Goal: Task Accomplishment & Management: Manage account settings

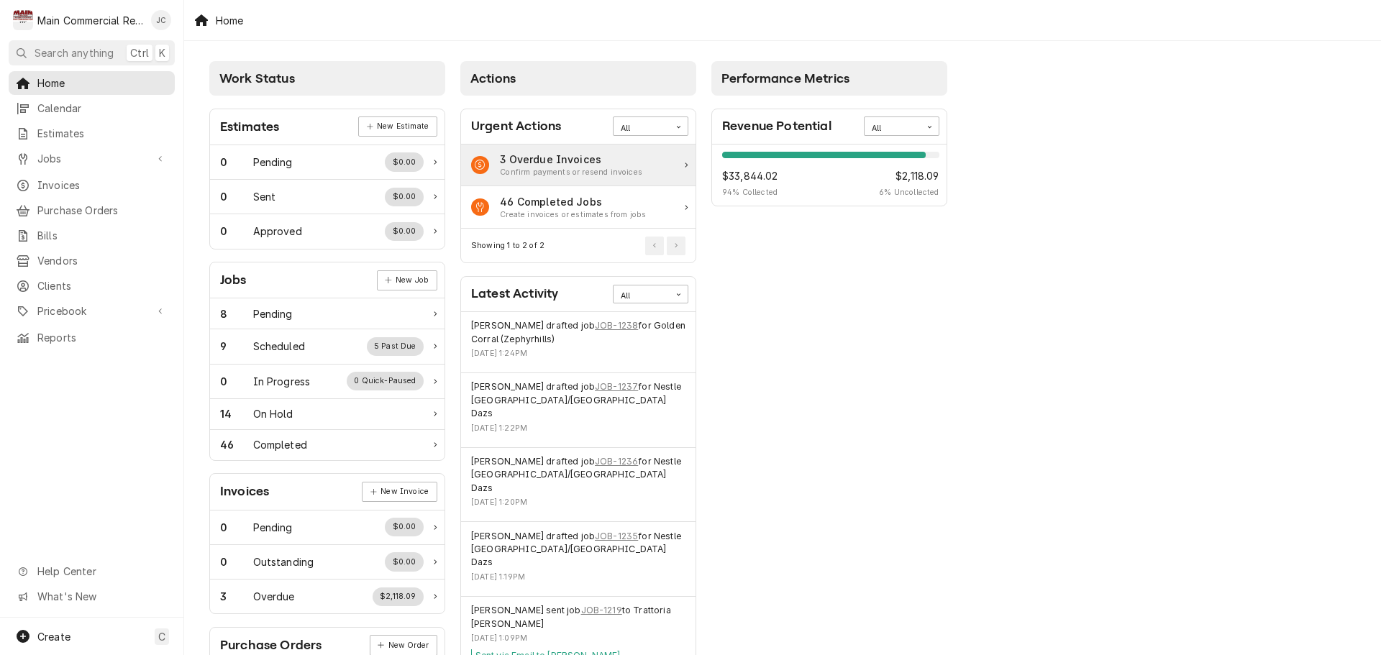
click at [544, 151] on div "3 Overdue Invoices Confirm payments or resend invoices" at bounding box center [578, 166] width 234 height 42
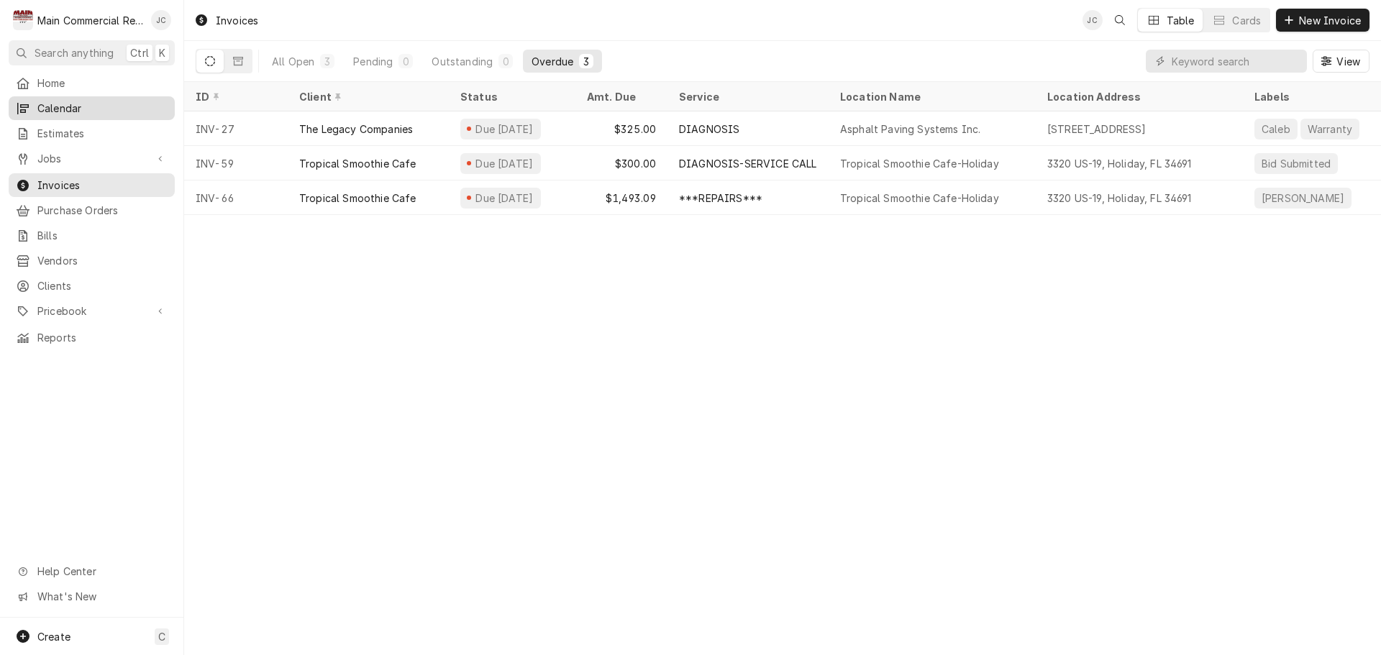
click at [63, 103] on span "Calendar" at bounding box center [102, 108] width 130 height 15
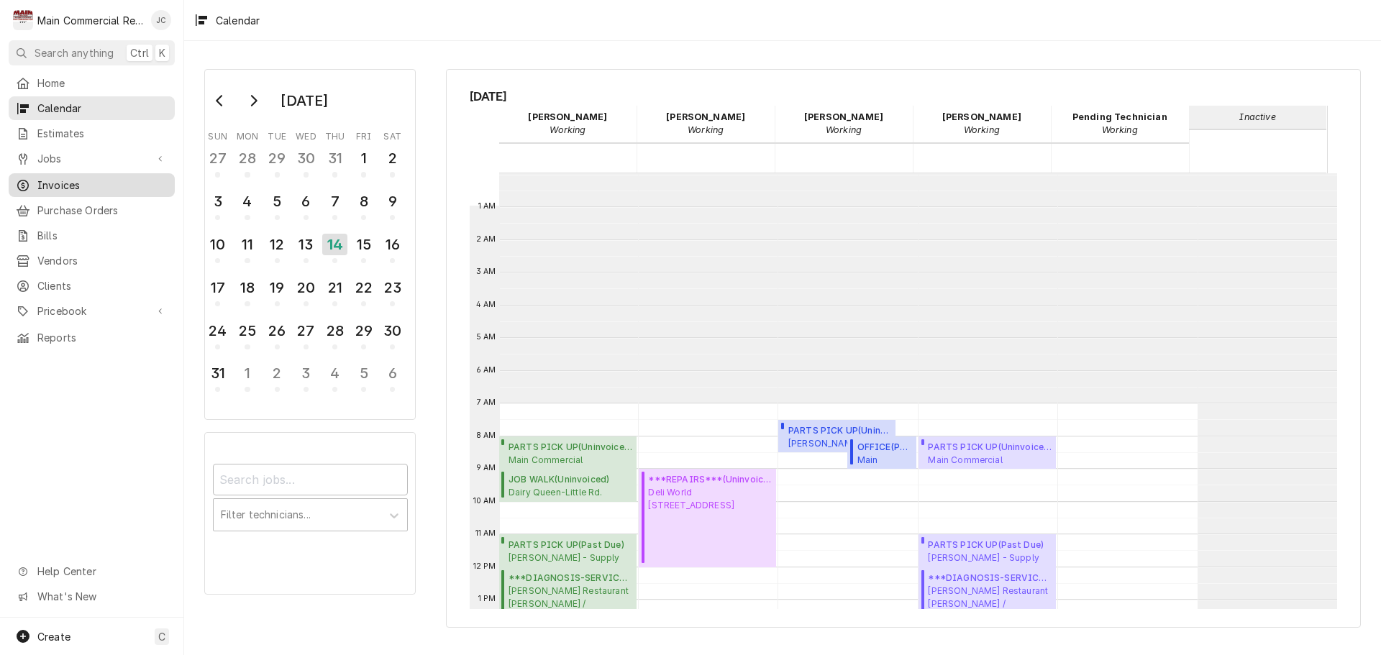
scroll to position [229, 0]
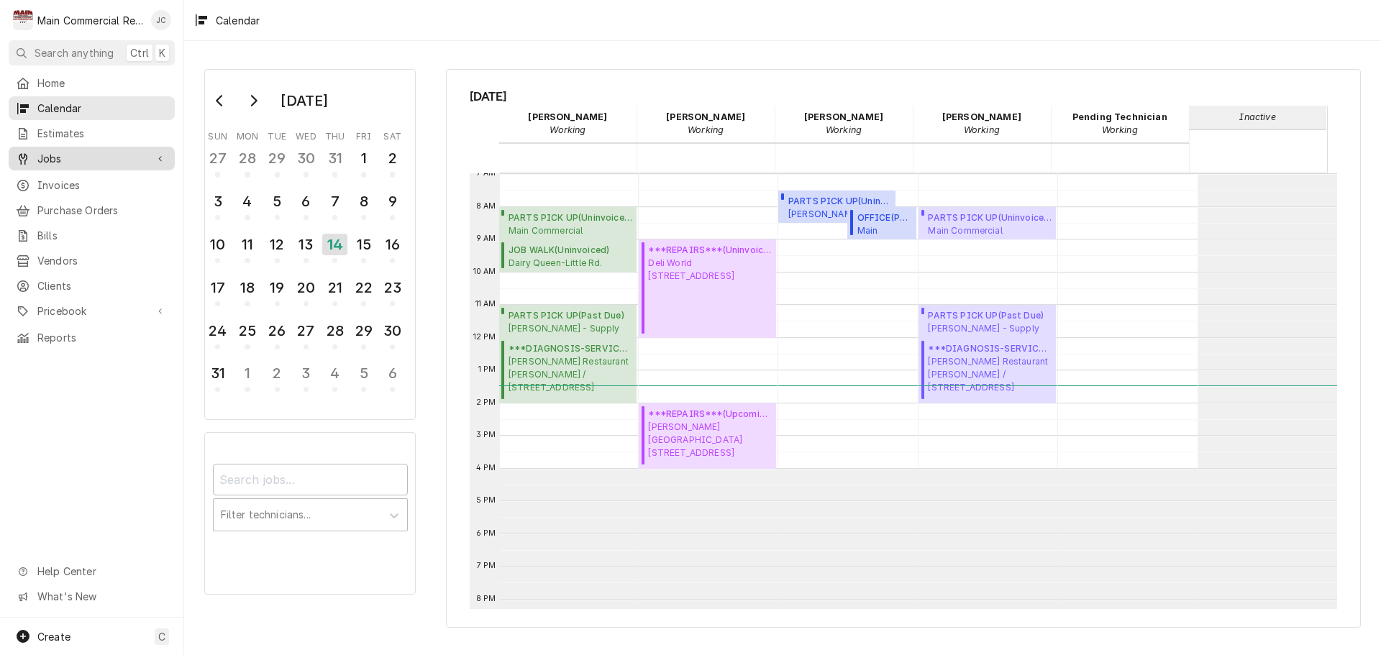
click at [50, 151] on span "Jobs" at bounding box center [91, 158] width 109 height 15
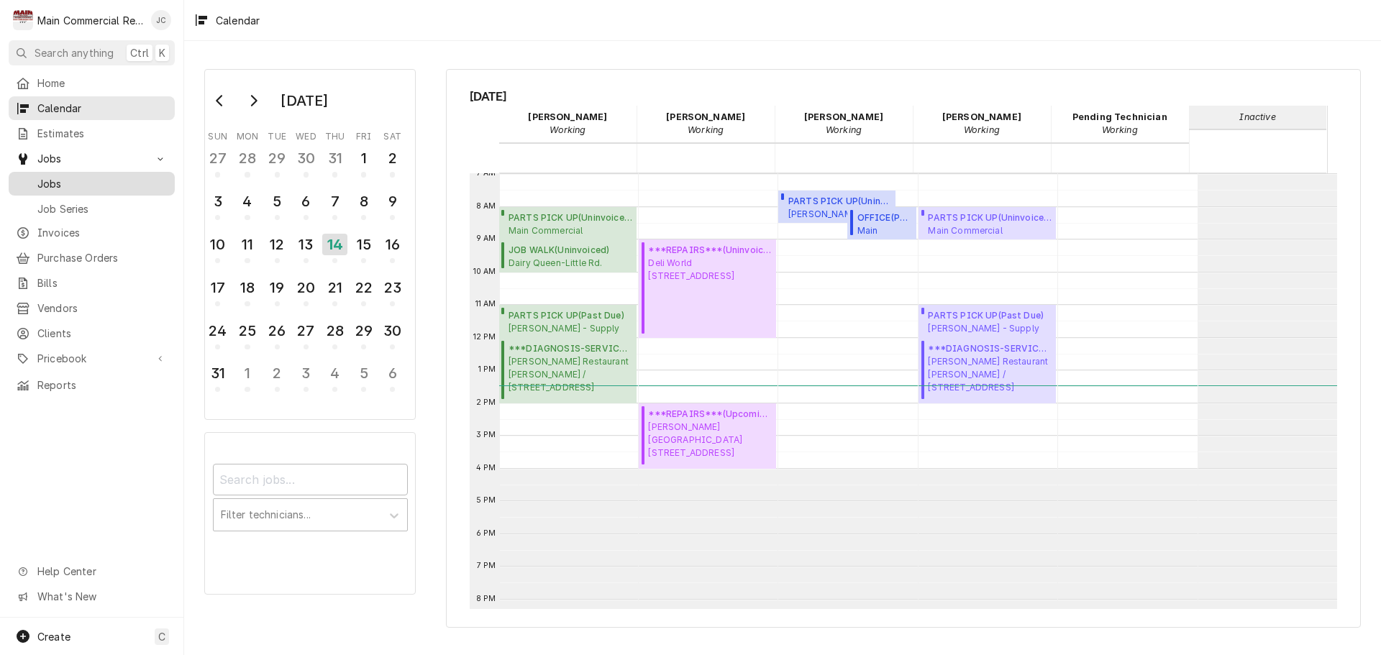
click at [44, 176] on span "Jobs" at bounding box center [102, 183] width 130 height 15
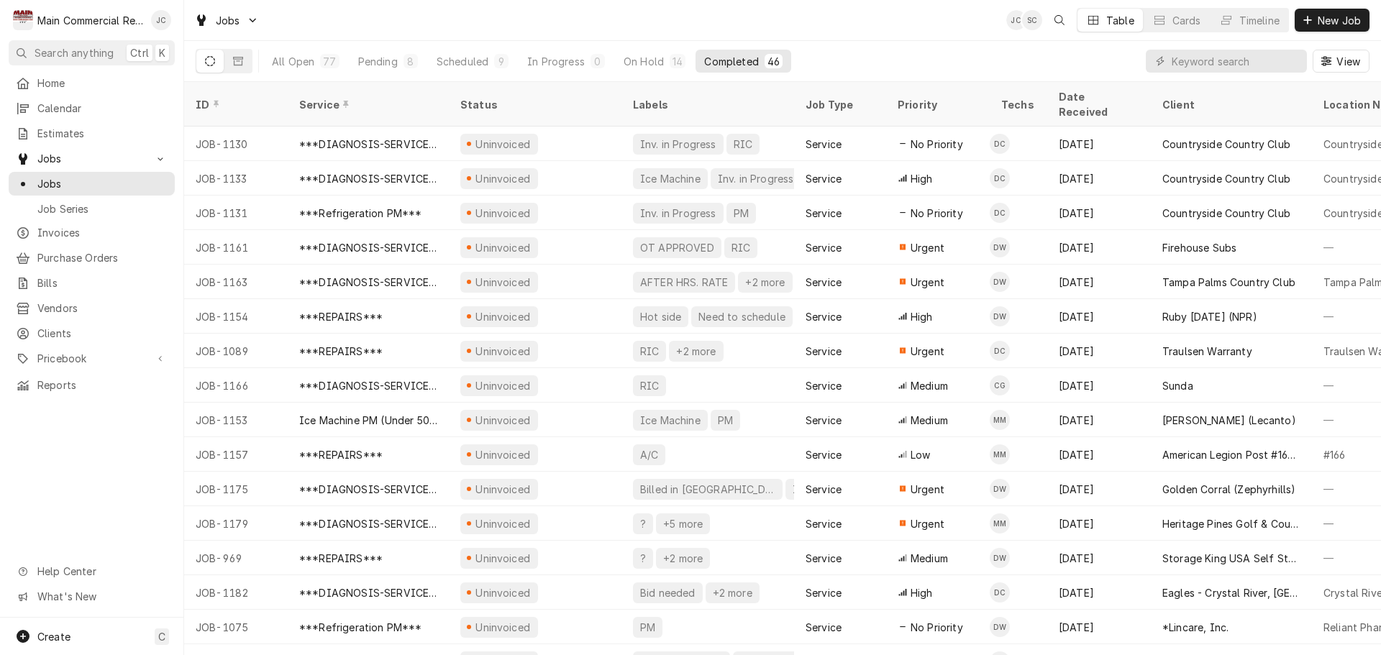
click at [733, 60] on div "Completed" at bounding box center [731, 61] width 54 height 15
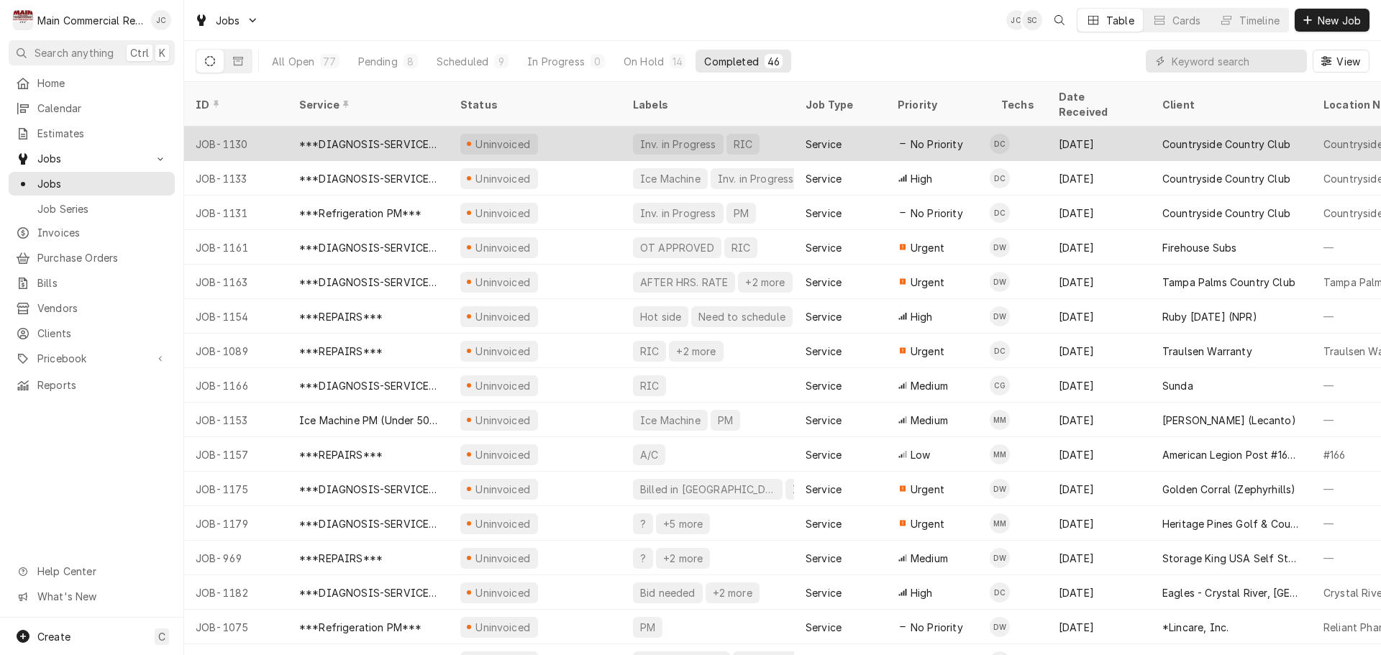
click at [582, 127] on div "Uninvoiced" at bounding box center [535, 144] width 173 height 35
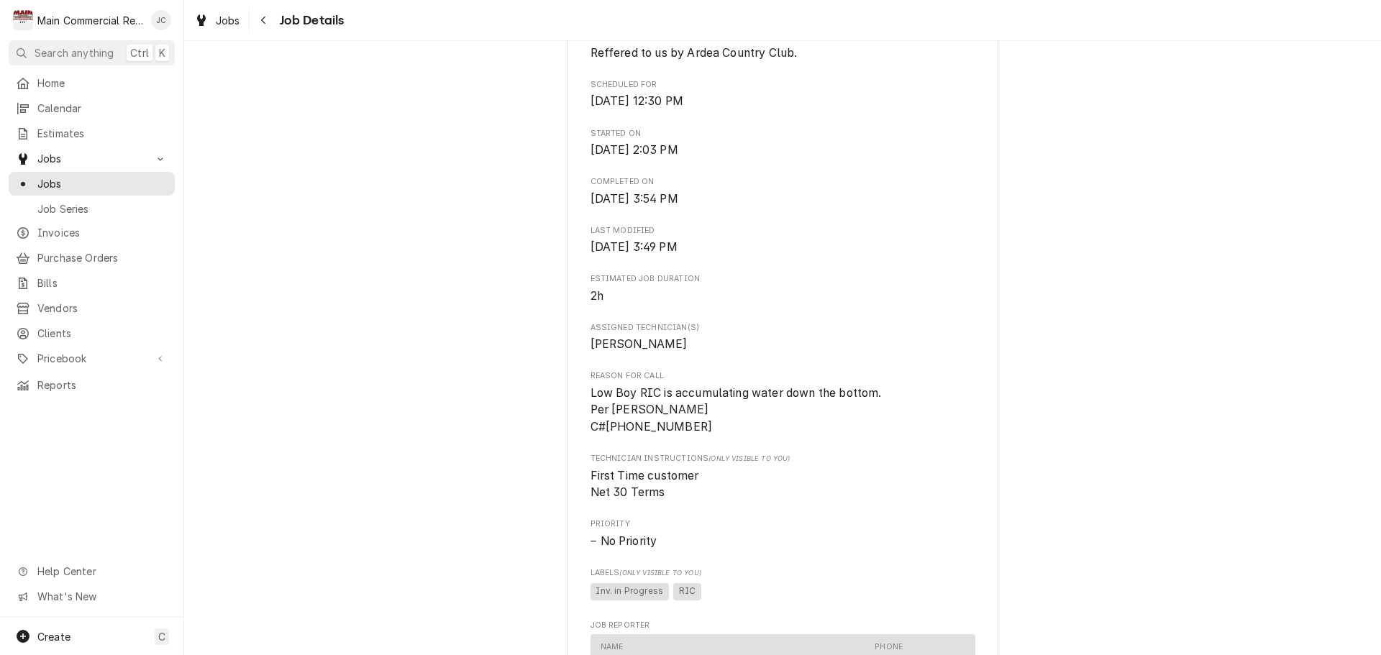
scroll to position [432, 0]
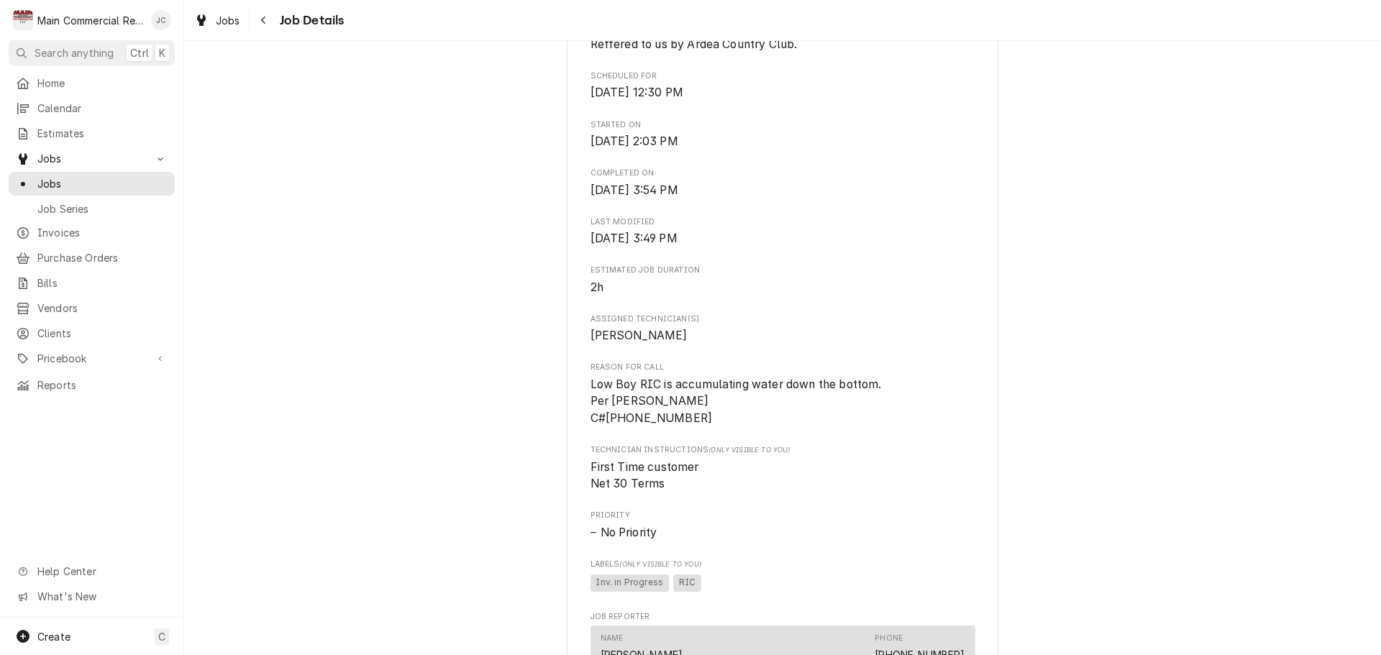
click at [591, 399] on span "Low Boy RIC is accumulating water down the bottom. Per Jeff Arbogast C#727-434-…" at bounding box center [736, 401] width 291 height 47
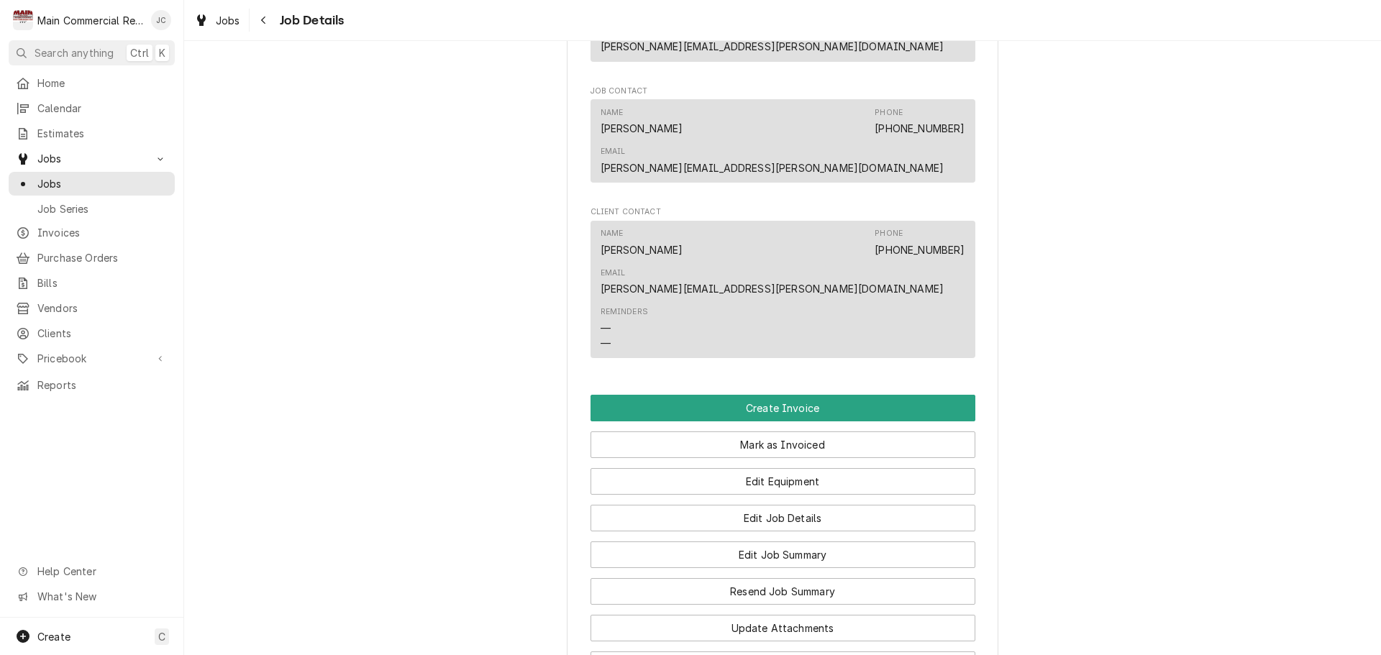
scroll to position [1151, 0]
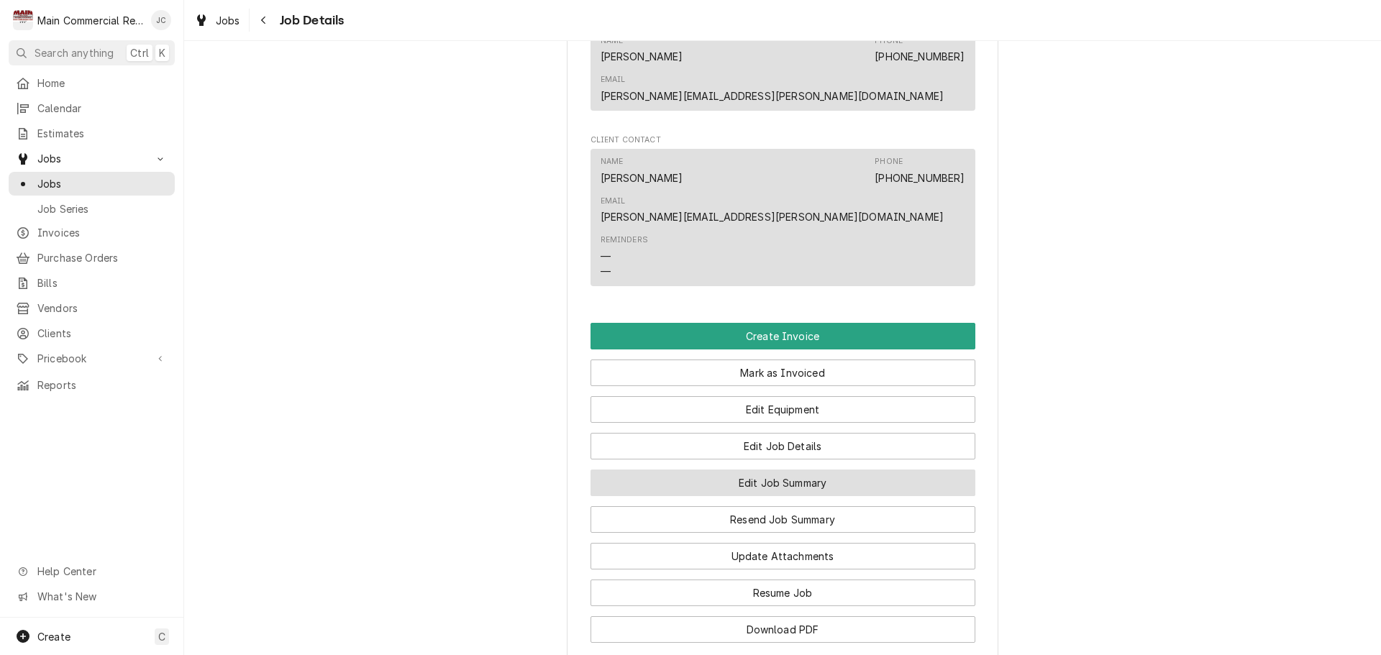
click at [798, 470] on button "Edit Job Summary" at bounding box center [783, 483] width 385 height 27
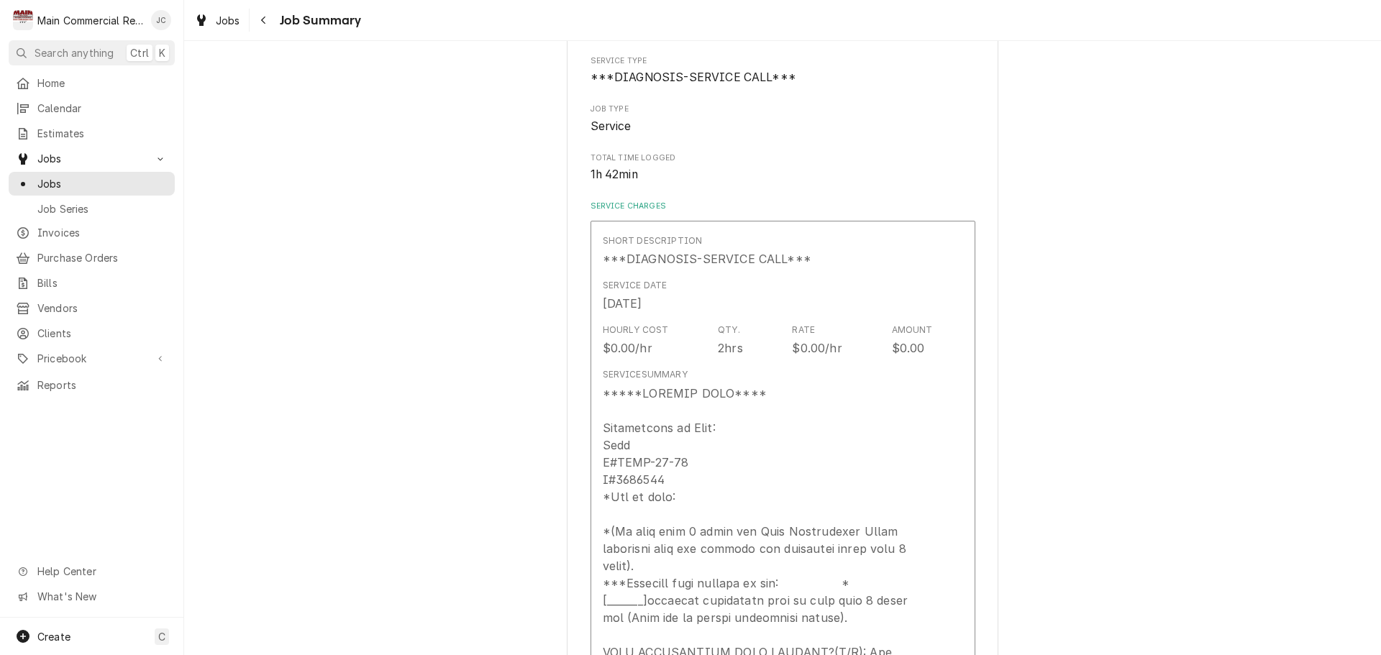
scroll to position [216, 0]
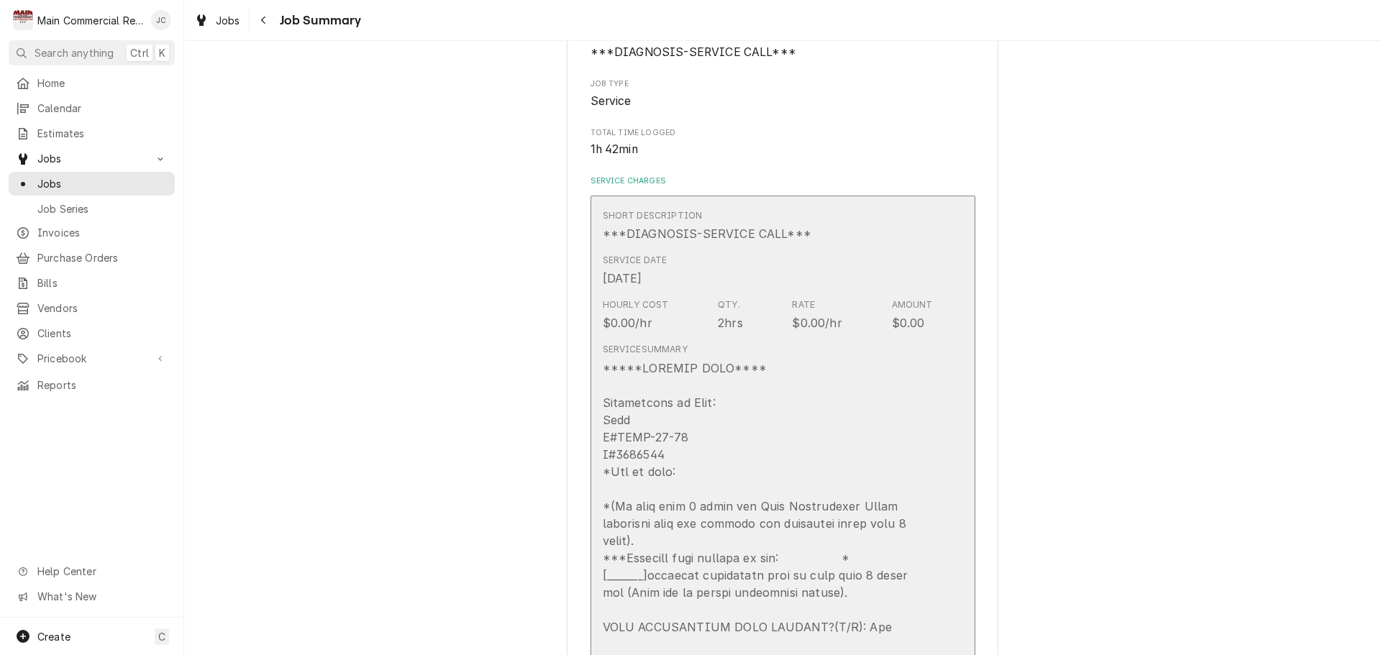
drag, startPoint x: 599, startPoint y: 421, endPoint x: 628, endPoint y: 422, distance: 28.8
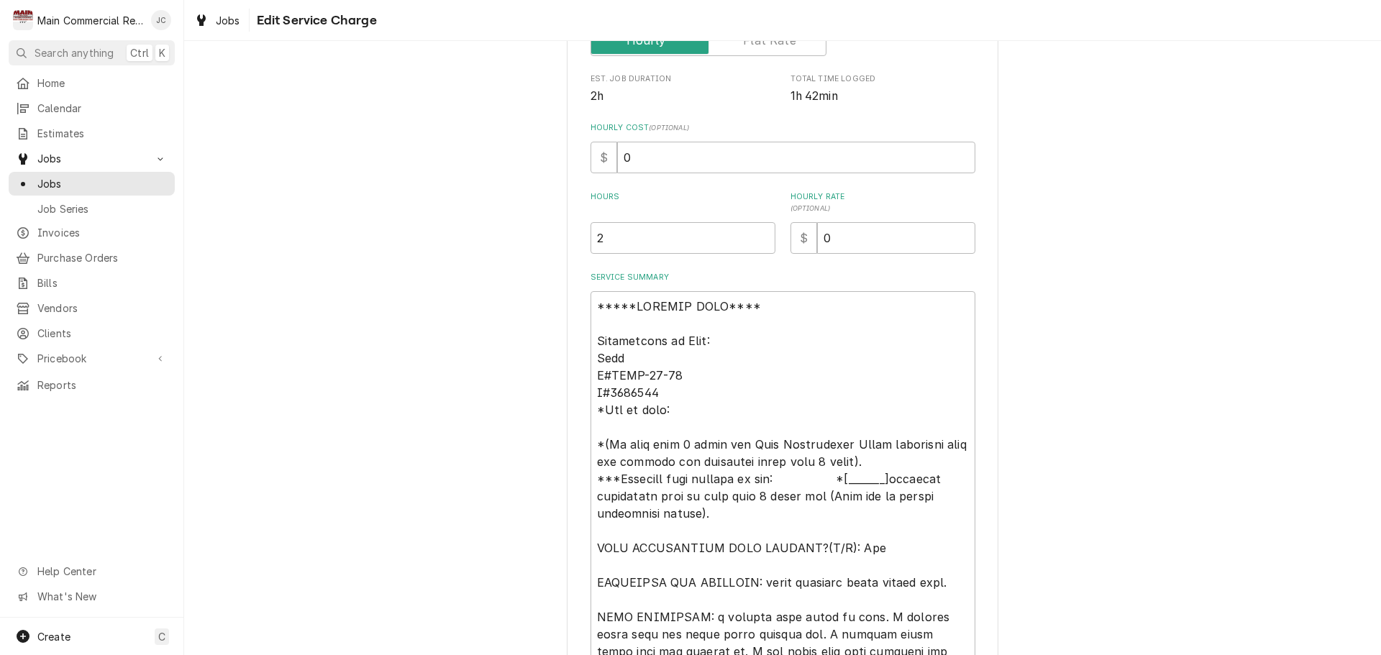
scroll to position [360, 0]
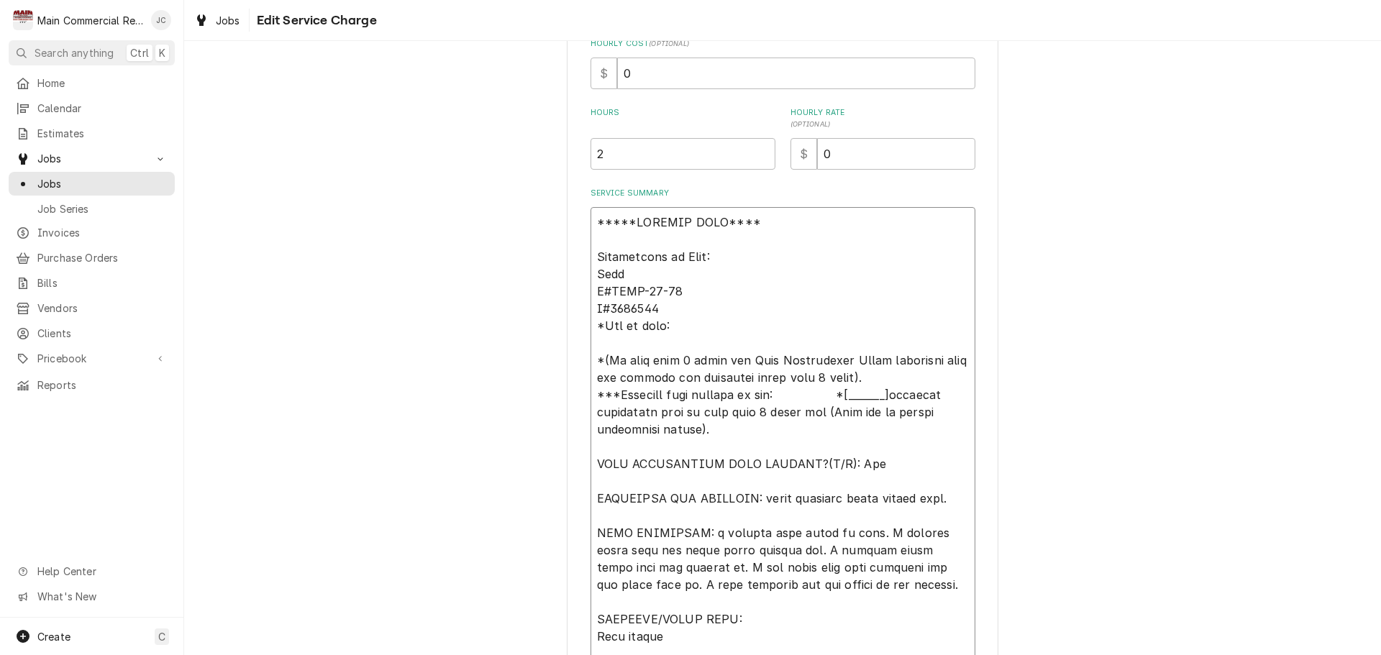
drag, startPoint x: 590, startPoint y: 274, endPoint x: 670, endPoint y: 316, distance: 90.4
click at [670, 316] on textarea "Service Summary" at bounding box center [783, 645] width 385 height 876
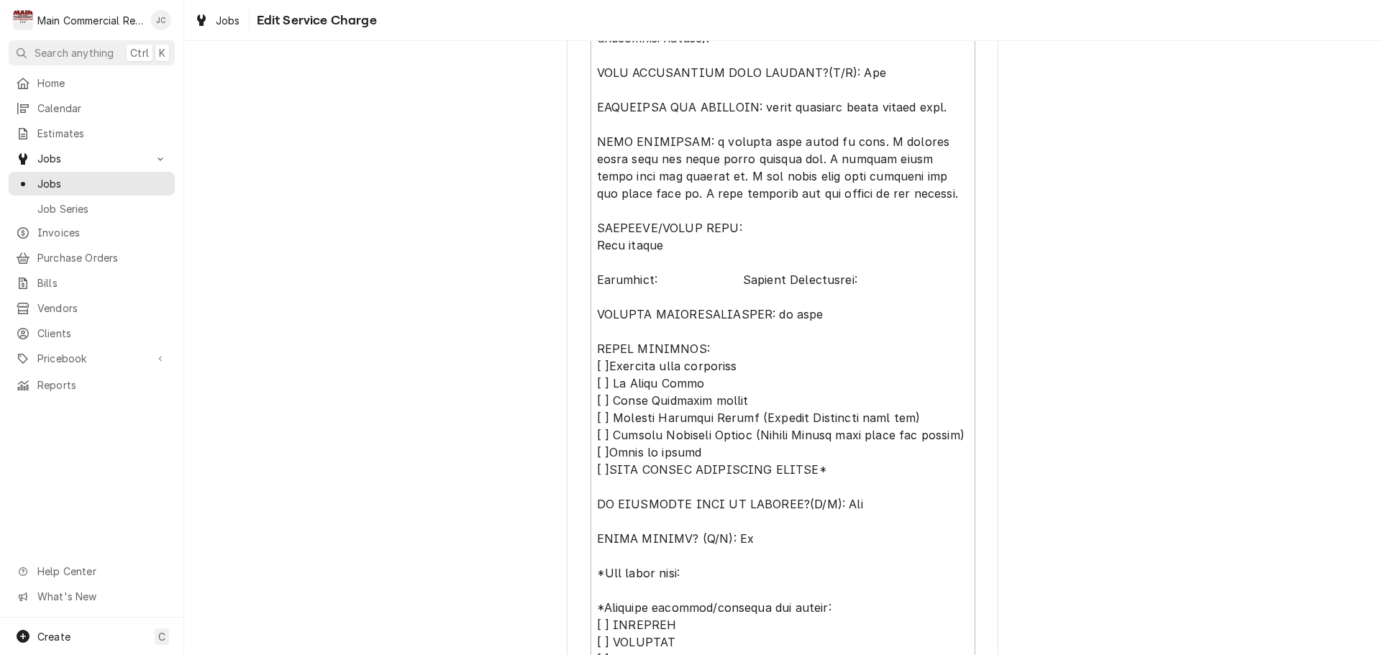
scroll to position [791, 0]
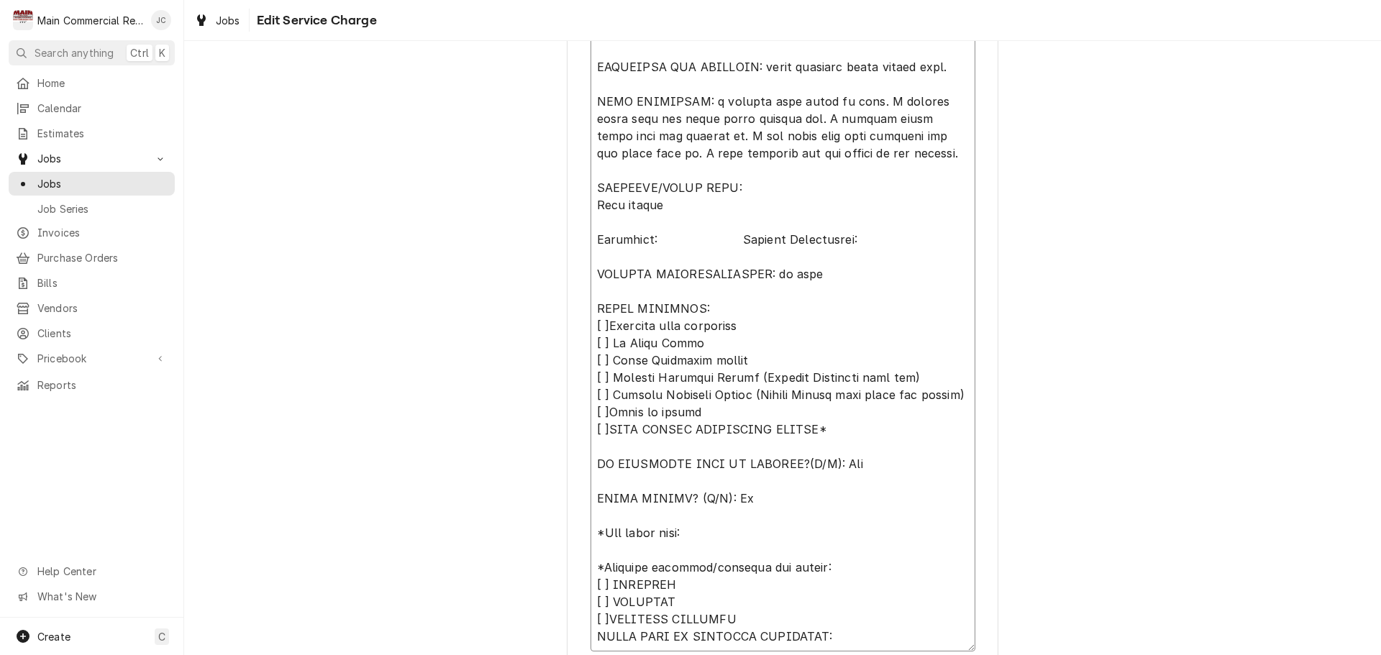
click at [591, 170] on textarea "Service Summary" at bounding box center [783, 214] width 385 height 876
drag, startPoint x: 589, startPoint y: 170, endPoint x: 743, endPoint y: 185, distance: 154.6
click at [743, 185] on textarea "Service Summary" at bounding box center [783, 214] width 385 height 876
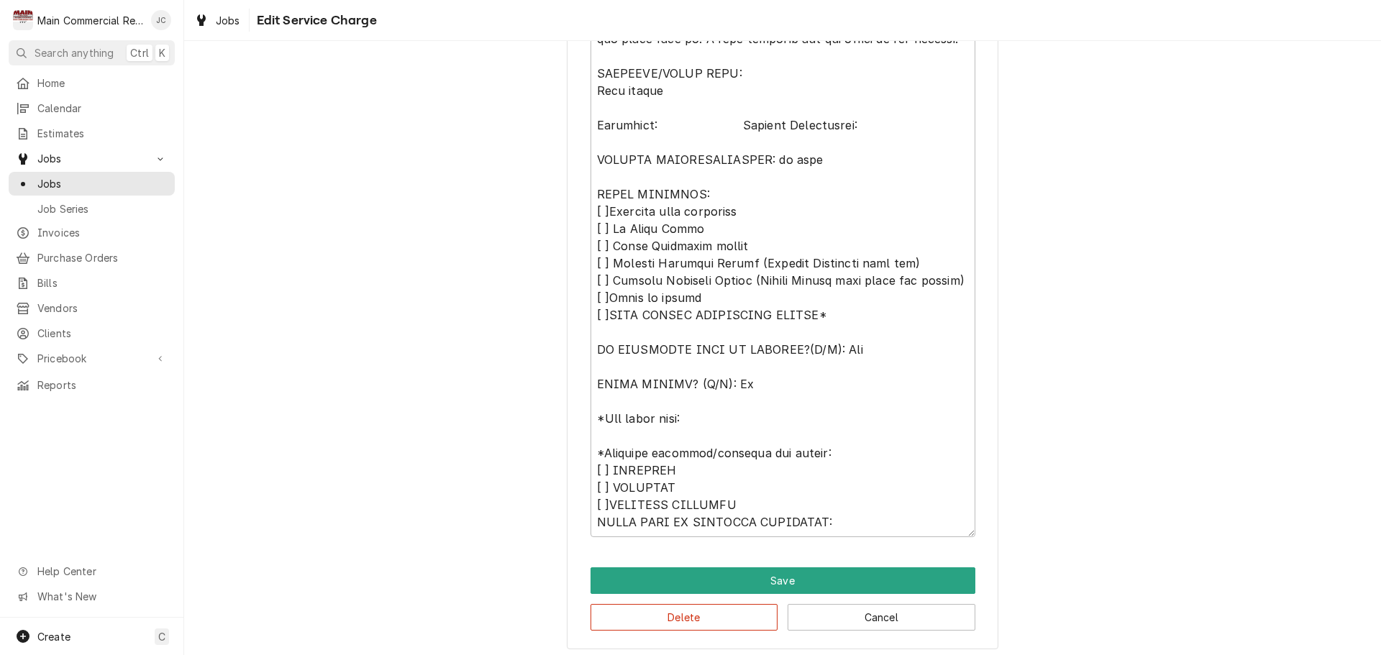
scroll to position [912, 0]
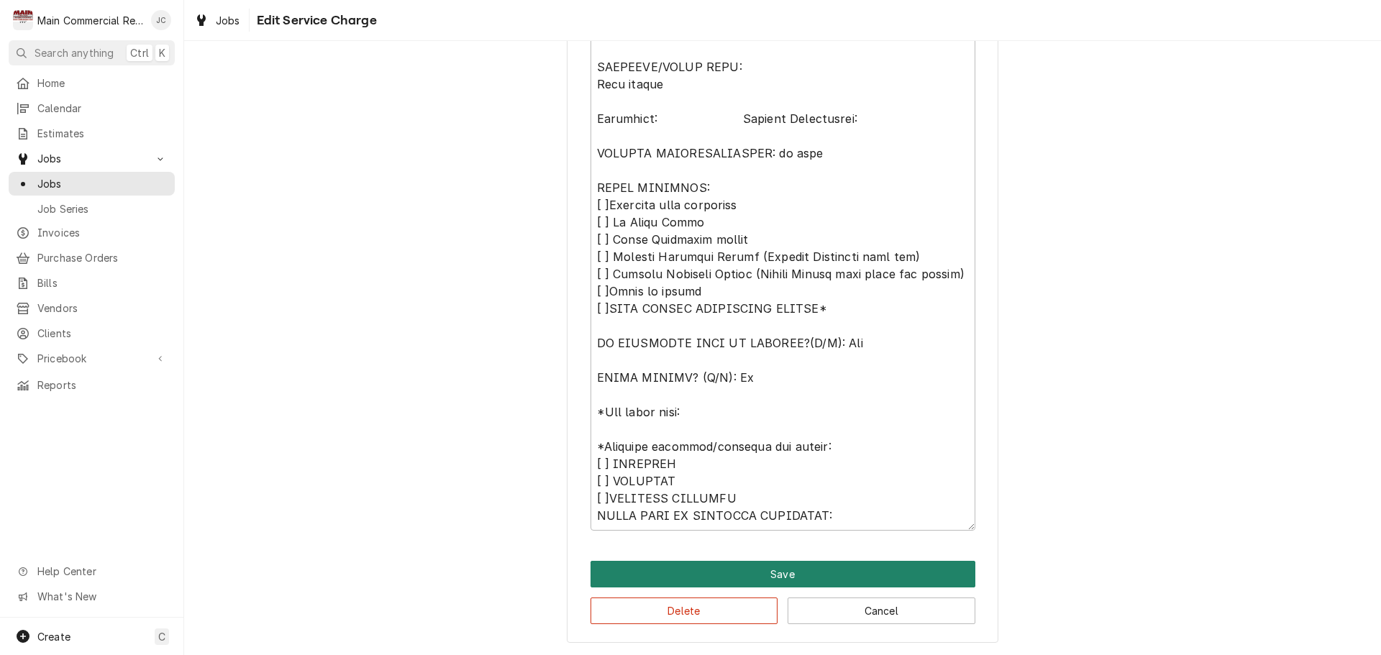
click at [803, 580] on button "Save" at bounding box center [783, 574] width 385 height 27
type textarea "x"
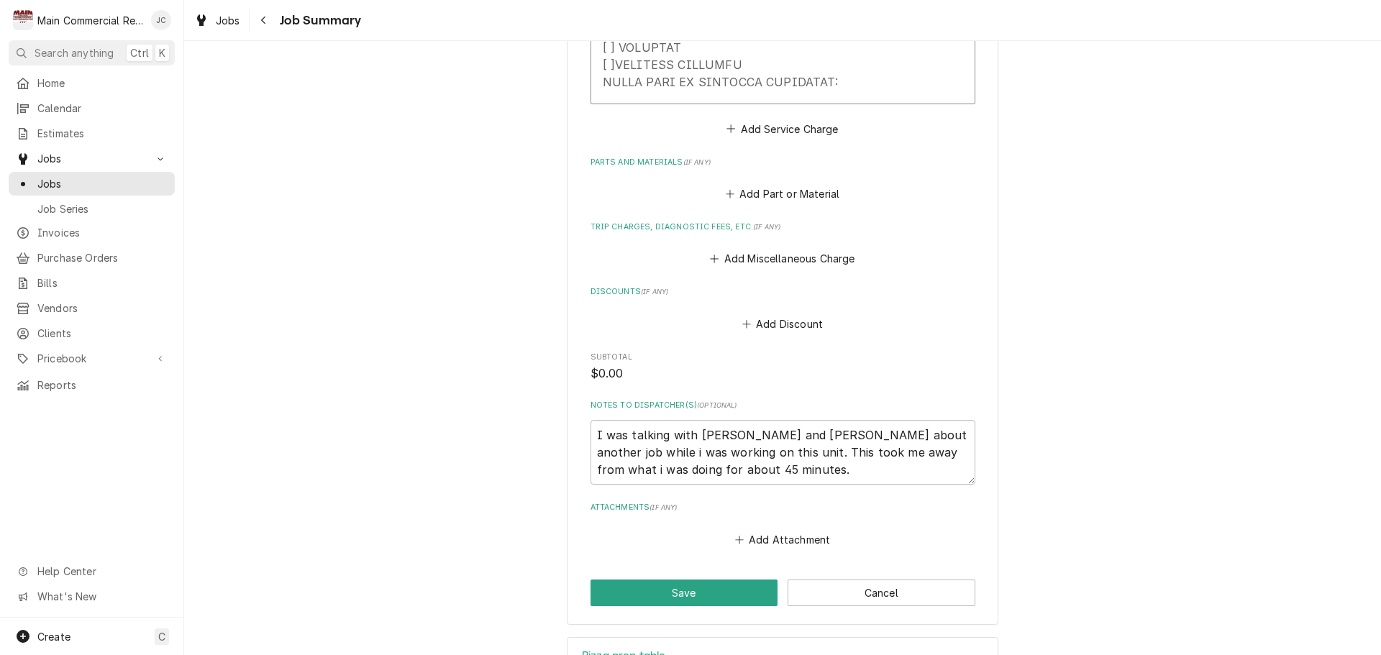
scroll to position [1535, 0]
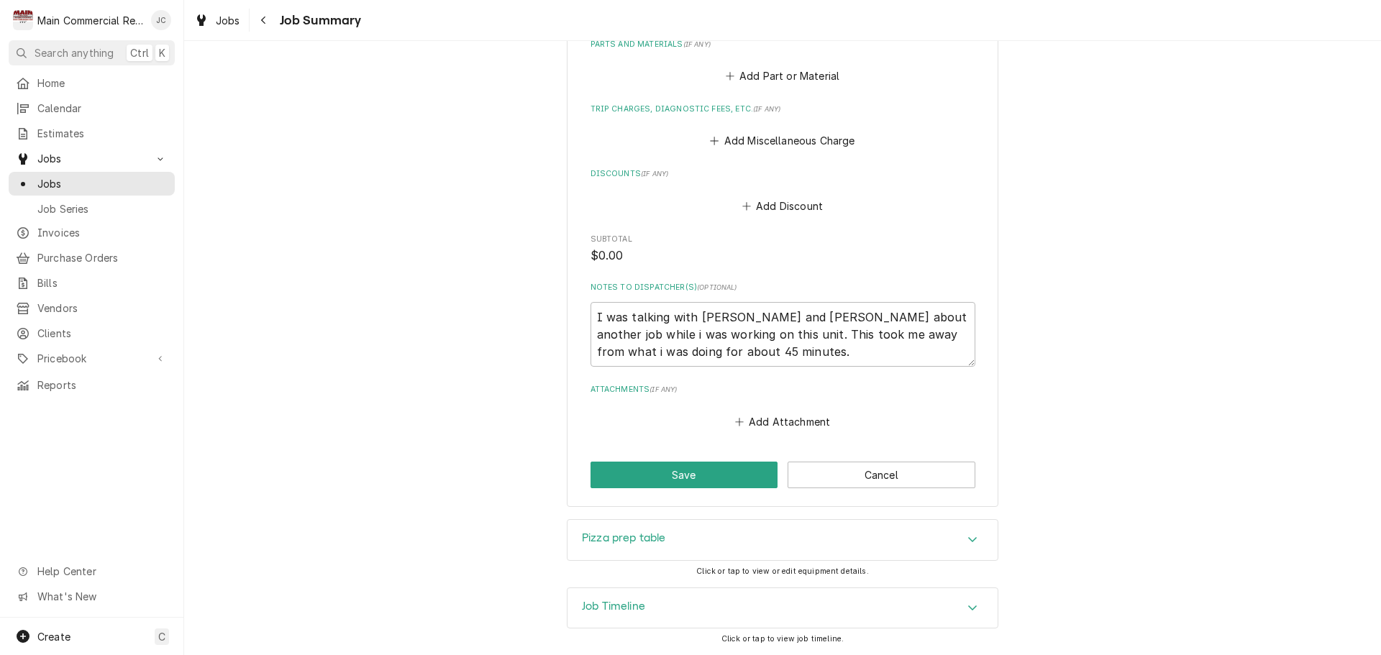
click at [967, 606] on icon "Accordion Header" at bounding box center [972, 608] width 10 height 12
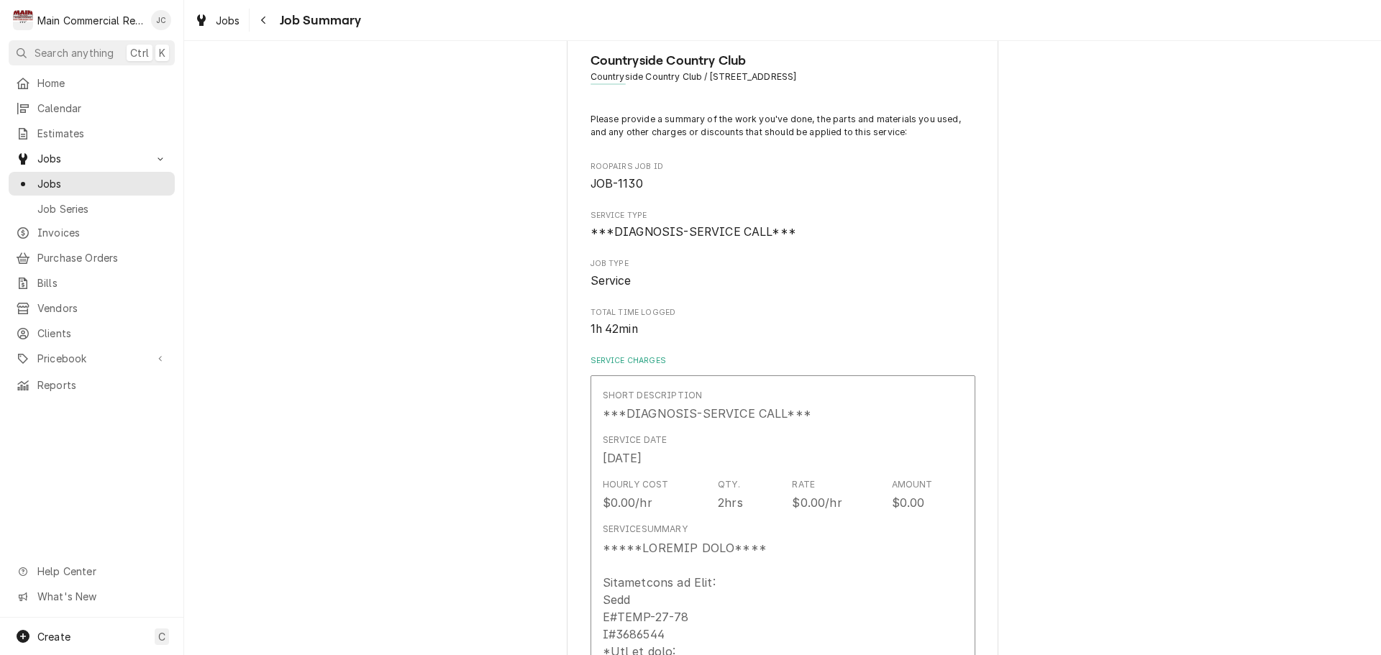
scroll to position [0, 0]
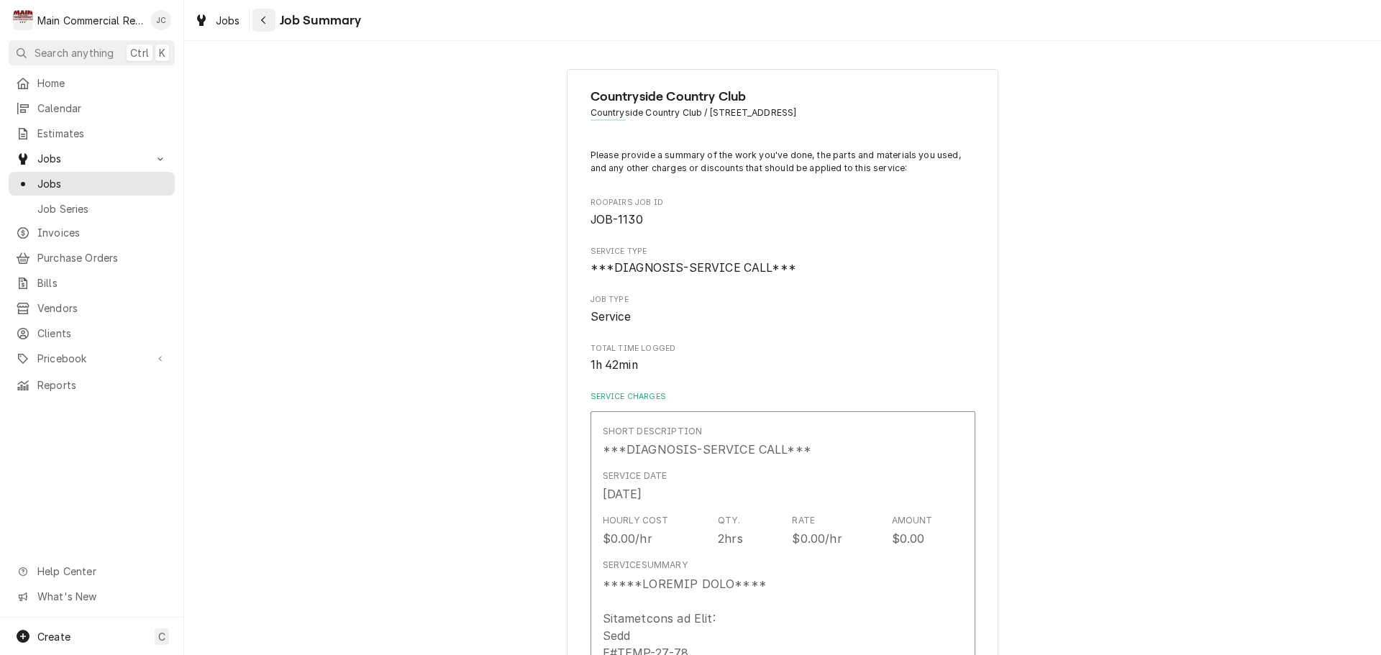
click at [269, 17] on div "Navigate back" at bounding box center [264, 20] width 14 height 14
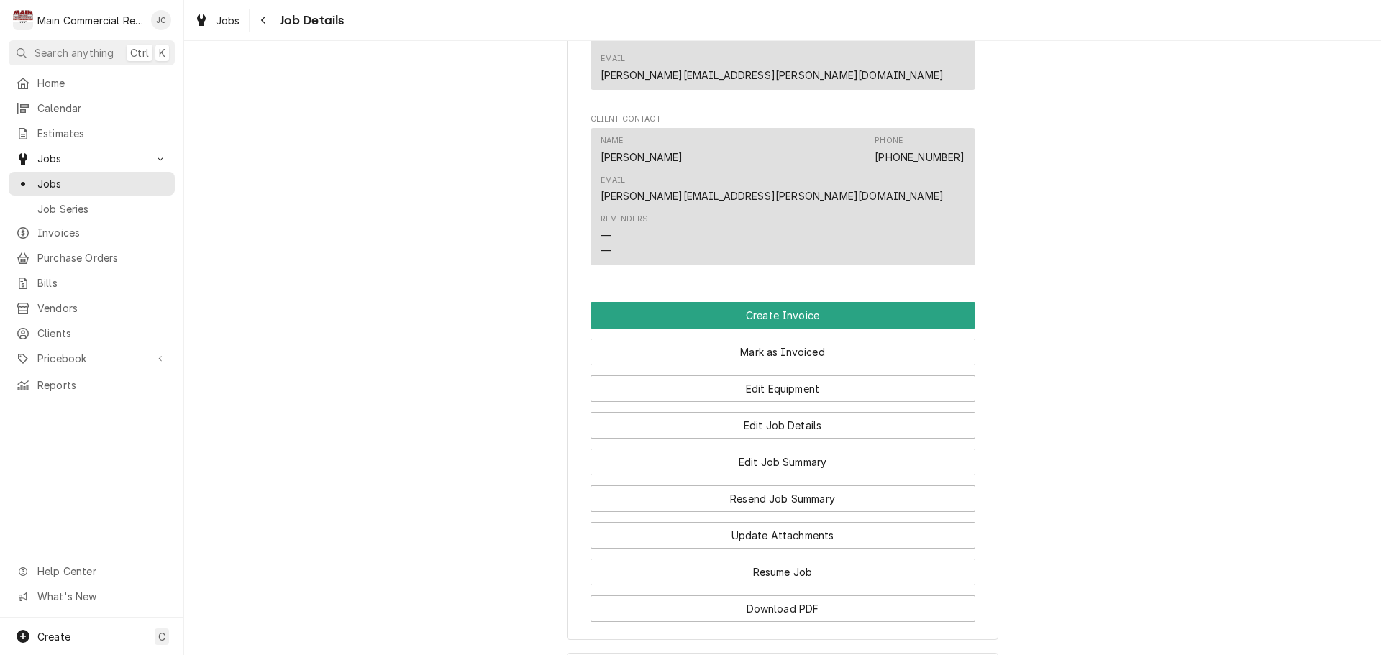
scroll to position [1223, 0]
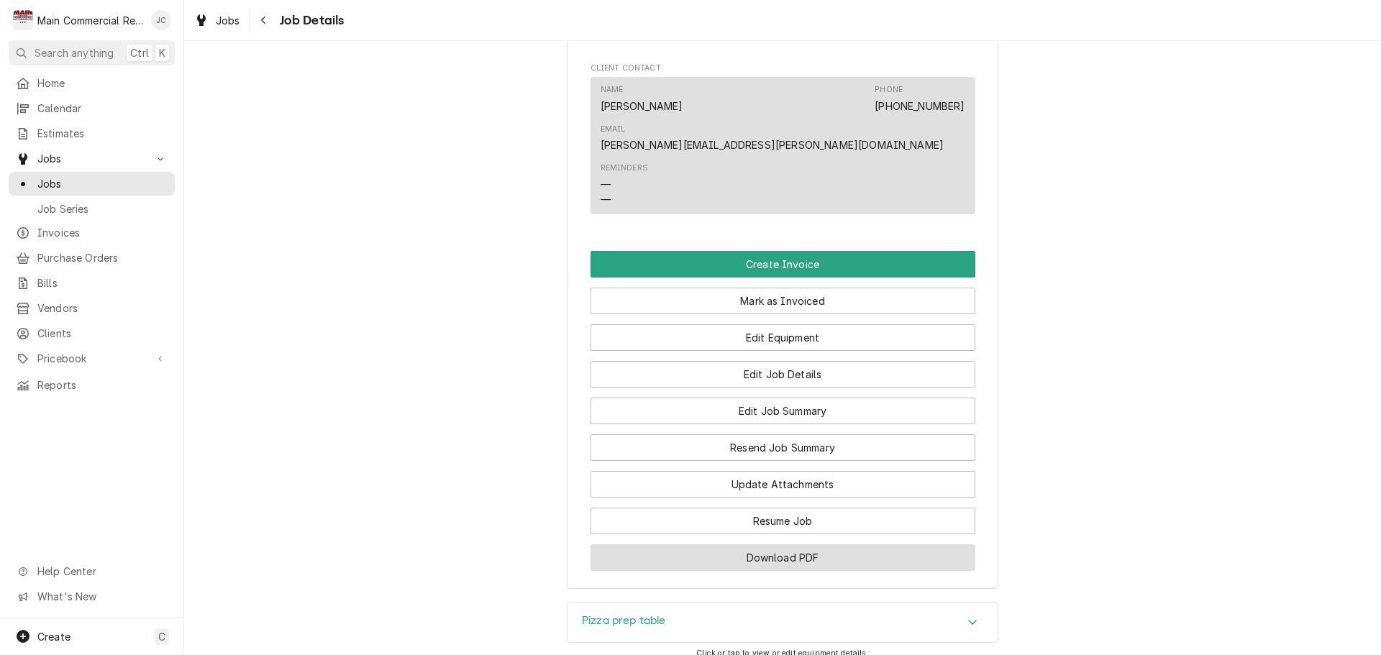
click at [755, 544] on button "Download PDF" at bounding box center [783, 557] width 385 height 27
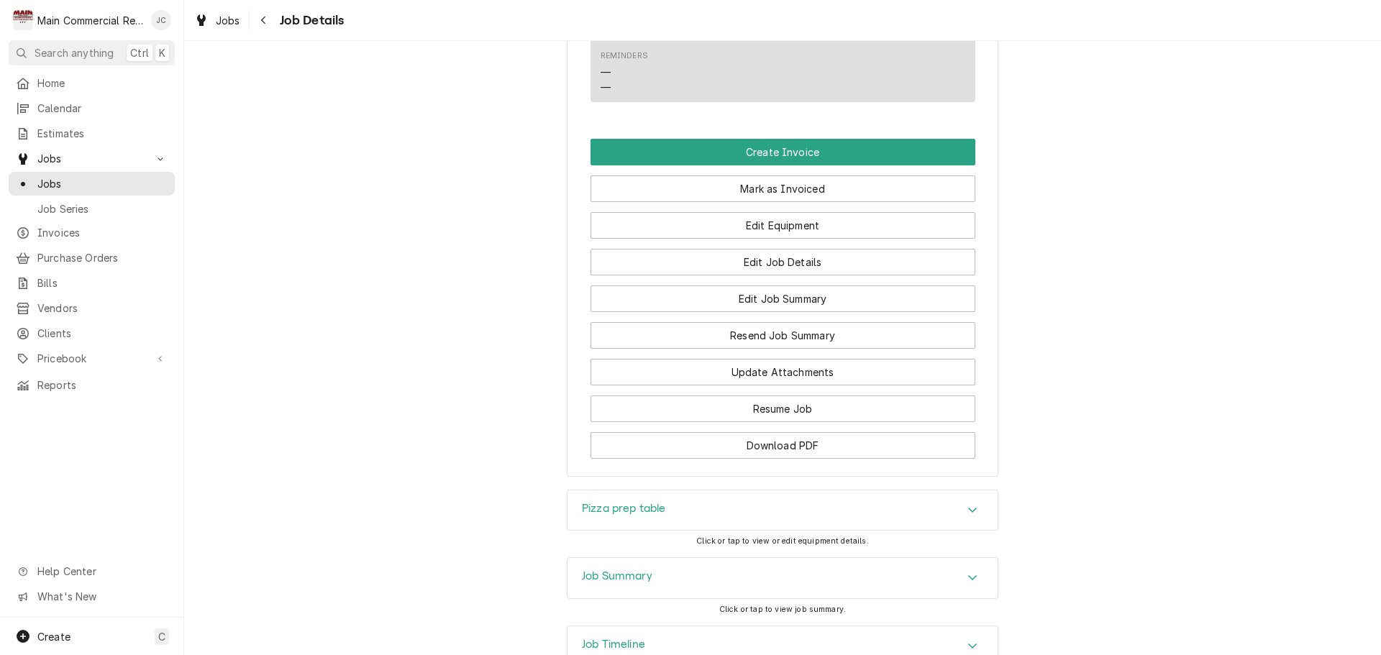
scroll to position [1341, 0]
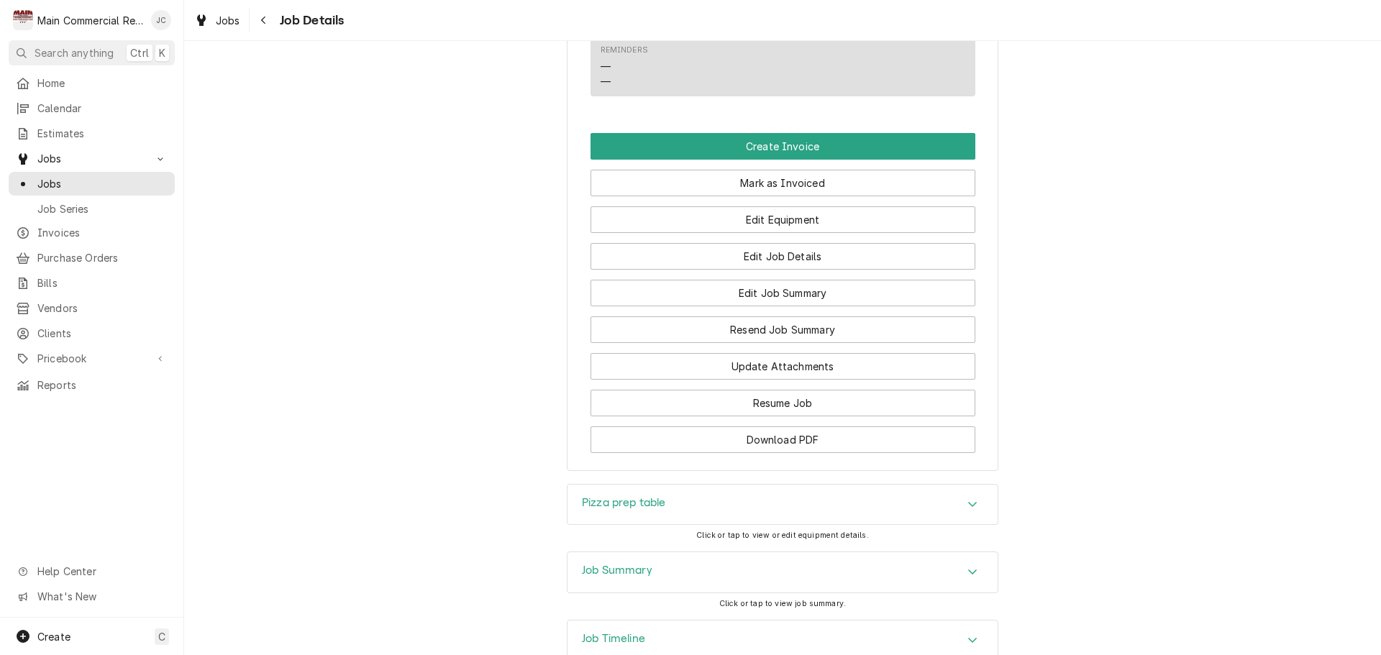
click at [967, 566] on icon "Accordion Header" at bounding box center [972, 572] width 10 height 12
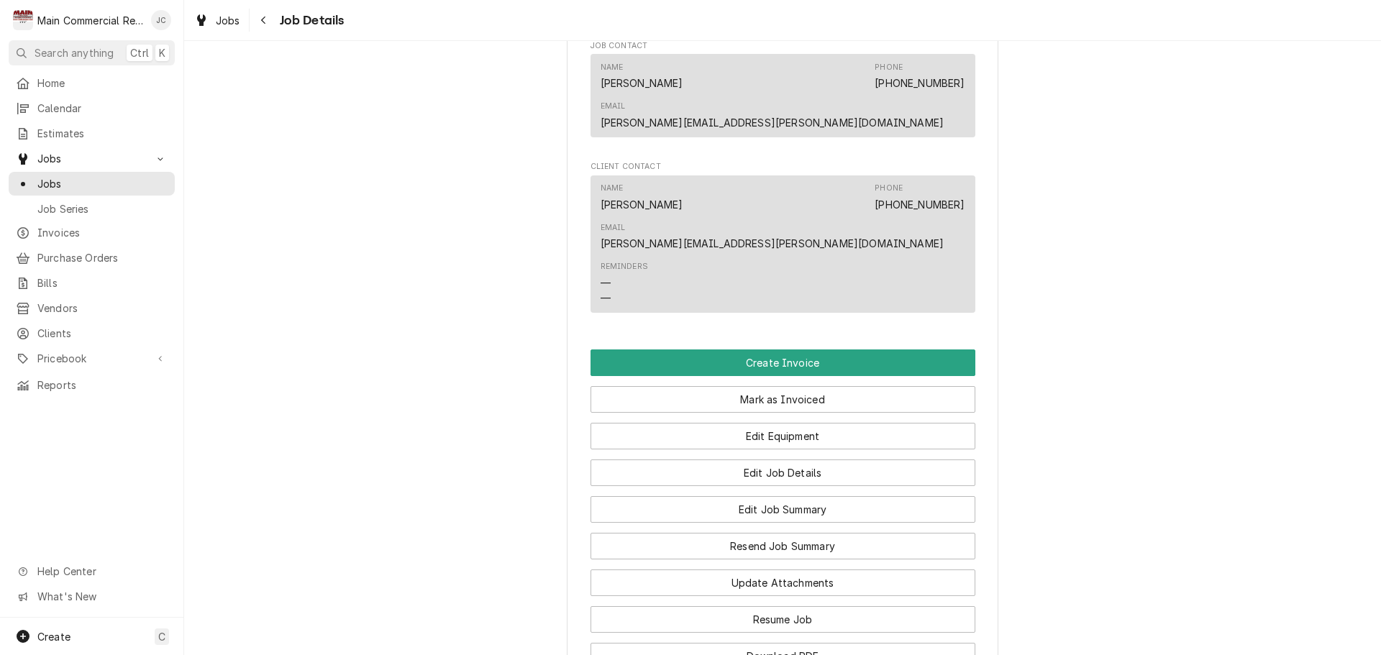
scroll to position [1125, 0]
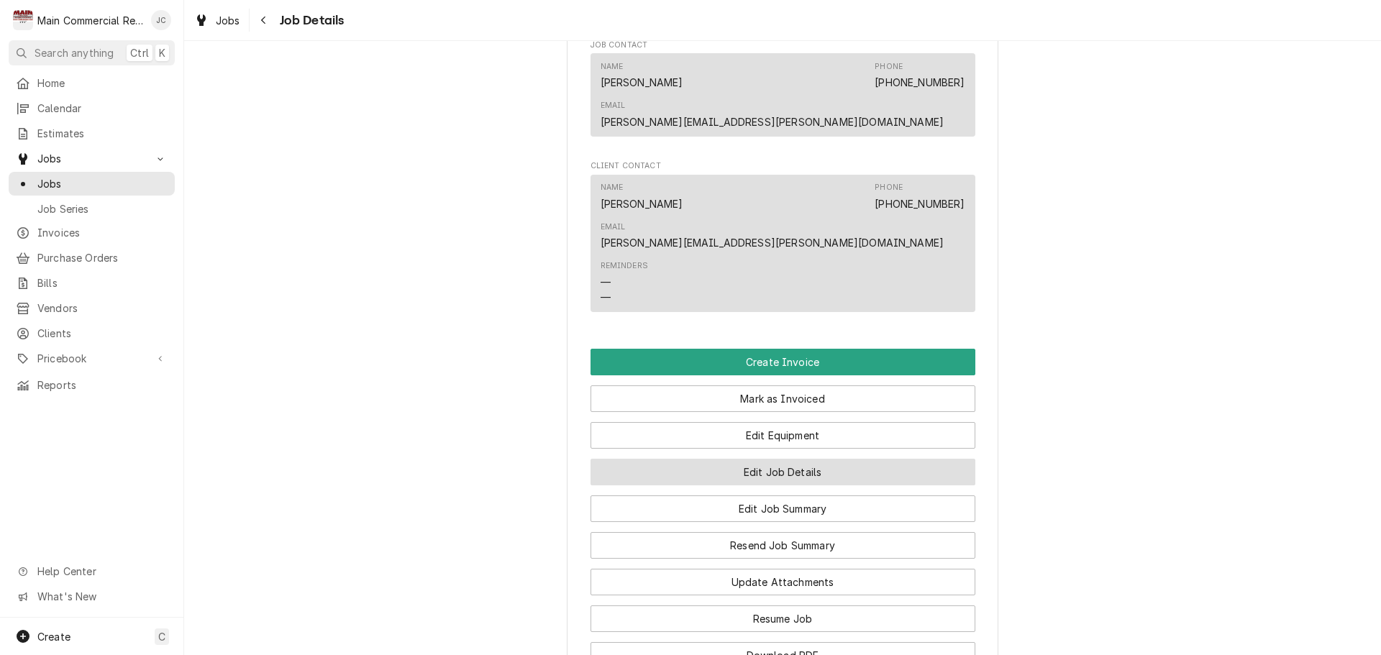
click at [790, 459] on button "Edit Job Details" at bounding box center [783, 472] width 385 height 27
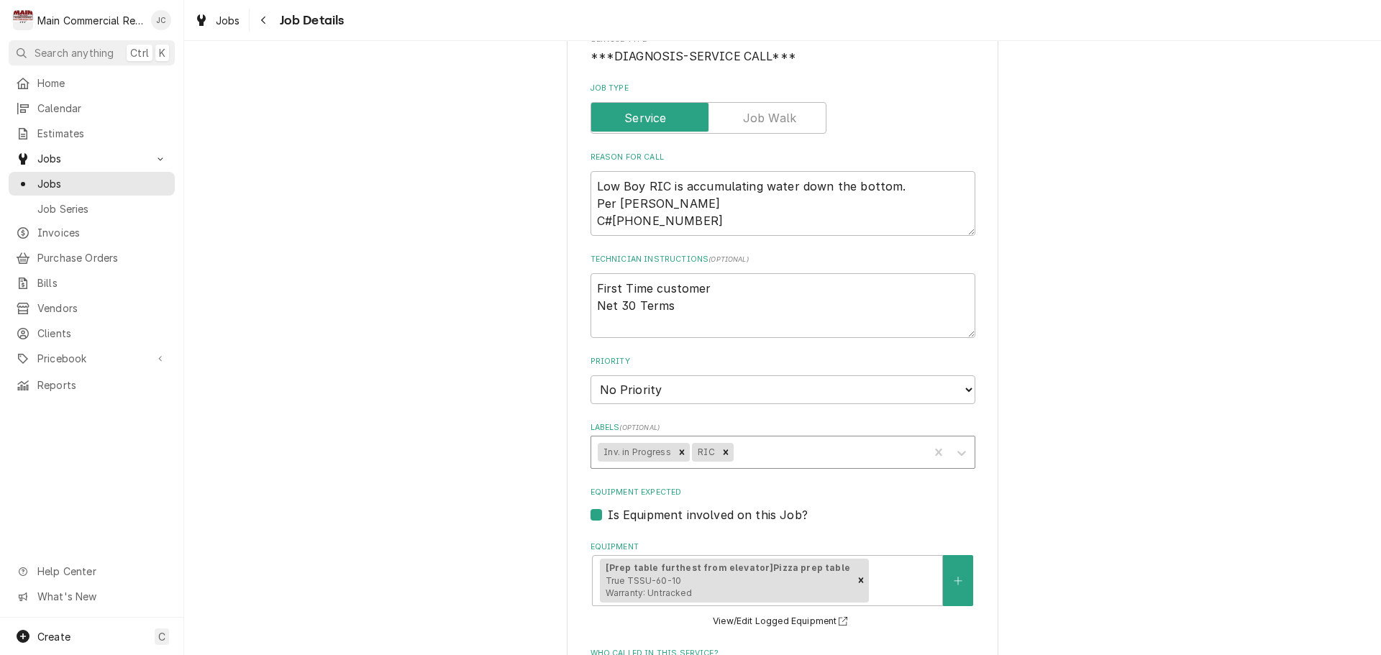
scroll to position [216, 0]
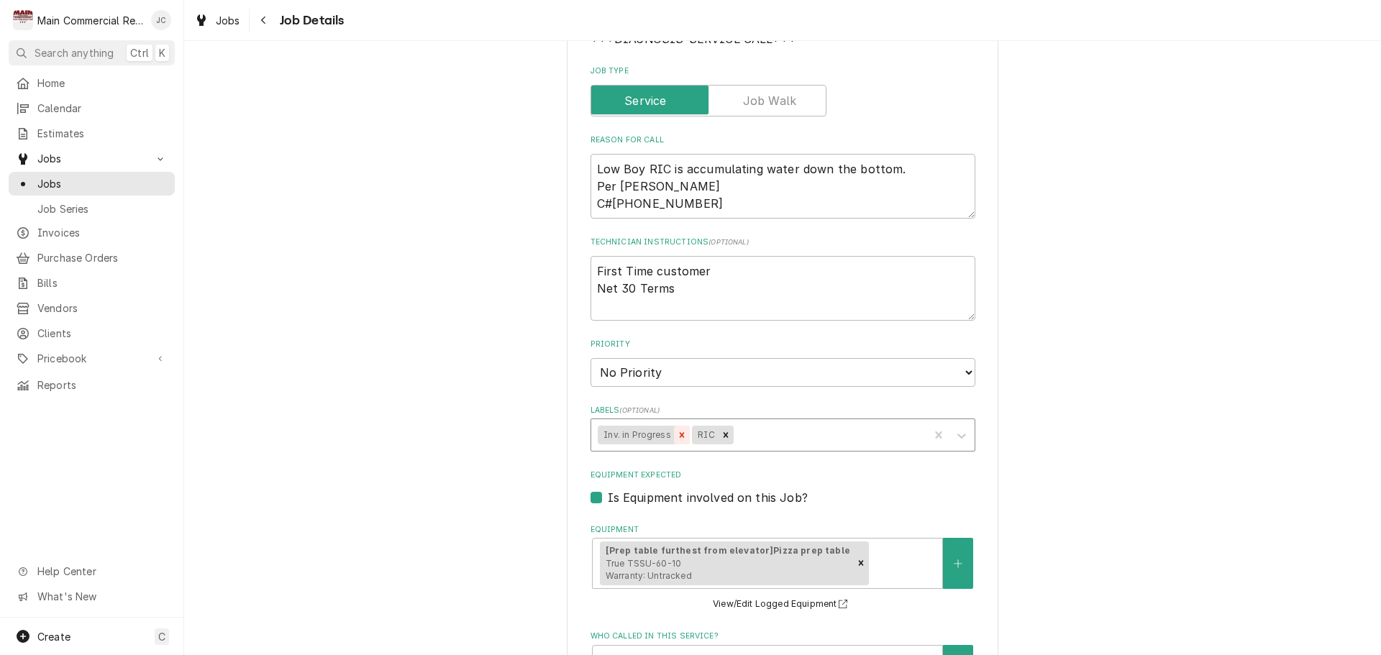
click at [677, 437] on icon "Remove Inv. in Progress" at bounding box center [682, 435] width 10 height 10
type textarea "x"
click at [675, 438] on div "Labels" at bounding box center [782, 435] width 280 height 26
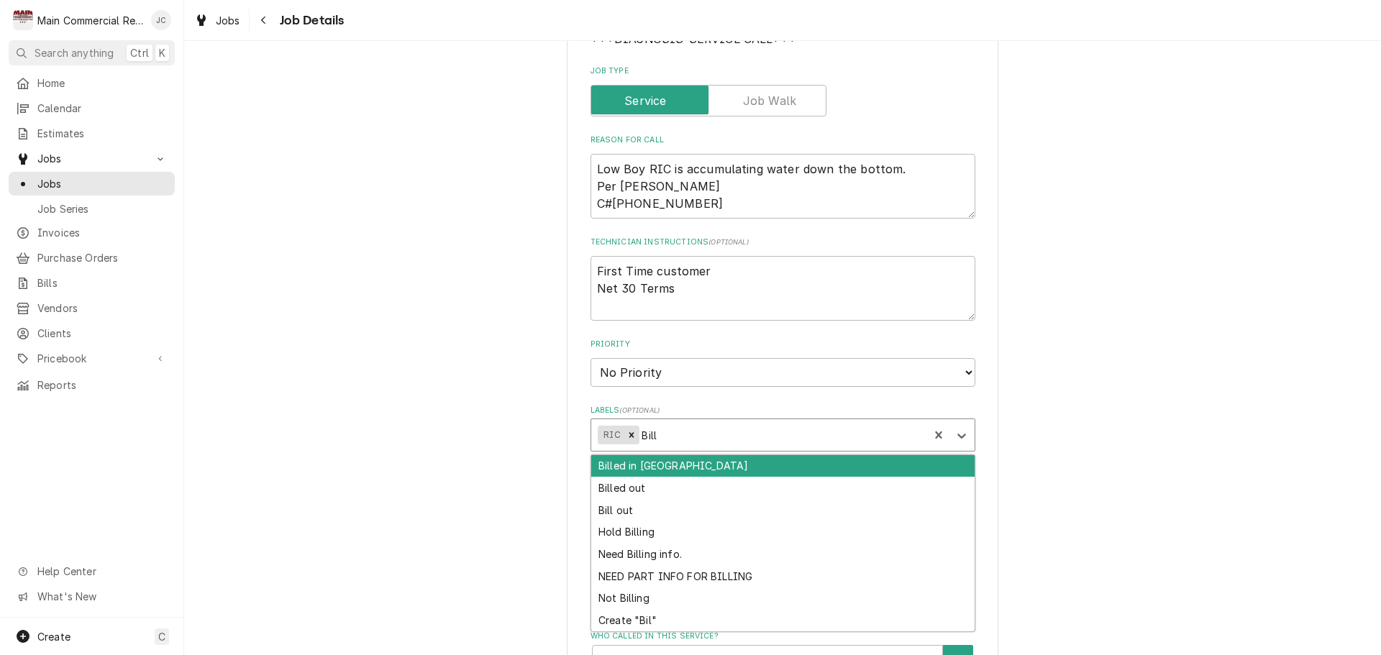
type input "Bille"
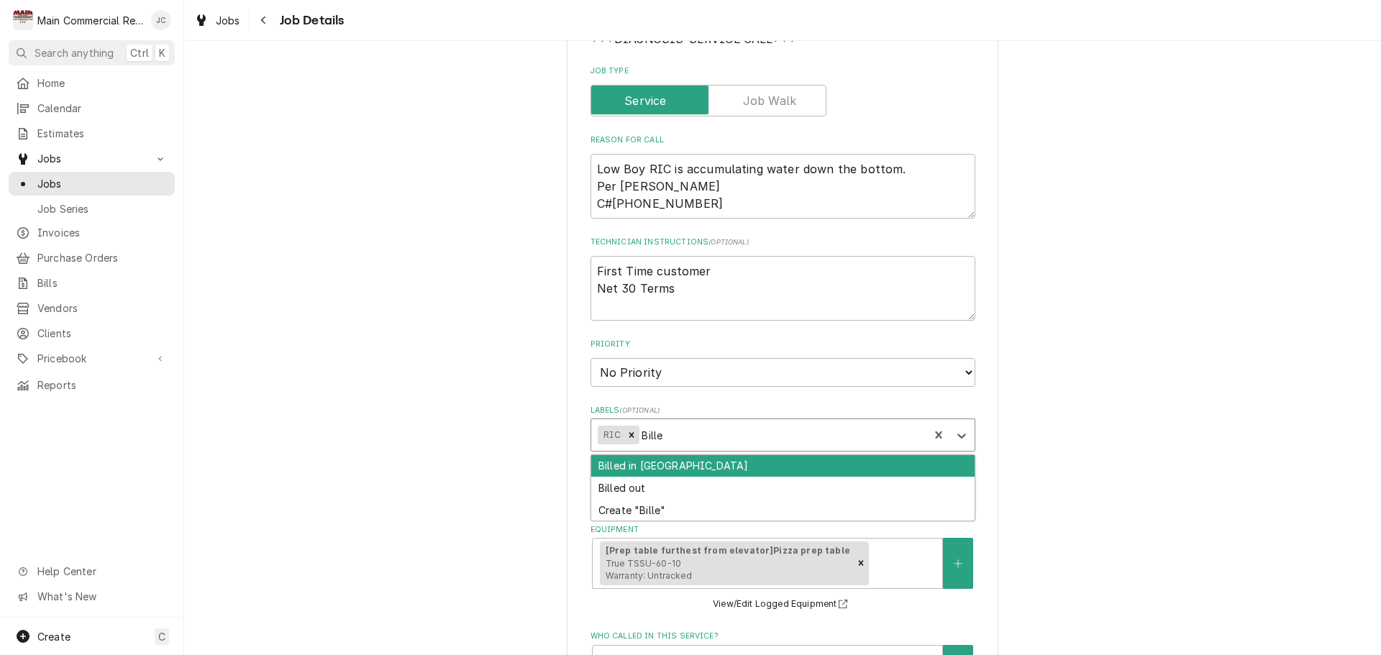
click at [655, 466] on div "Billed in QBO" at bounding box center [782, 466] width 383 height 22
type textarea "x"
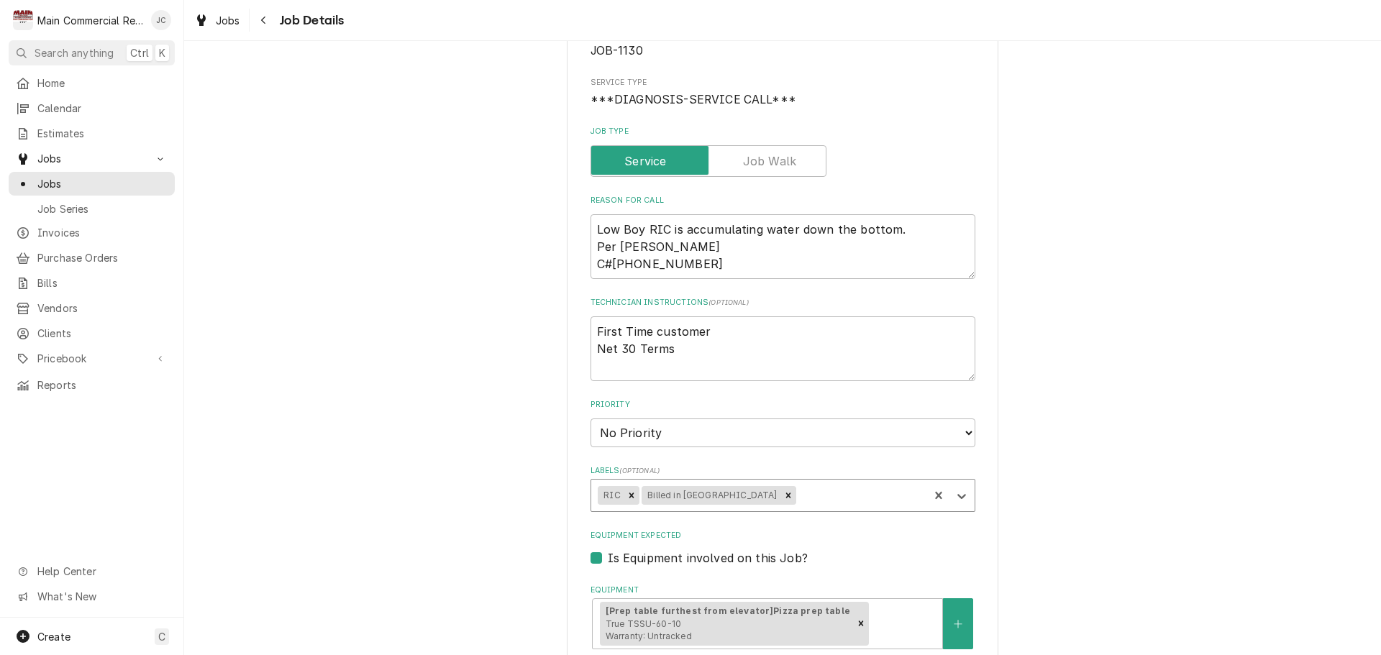
scroll to position [83, 0]
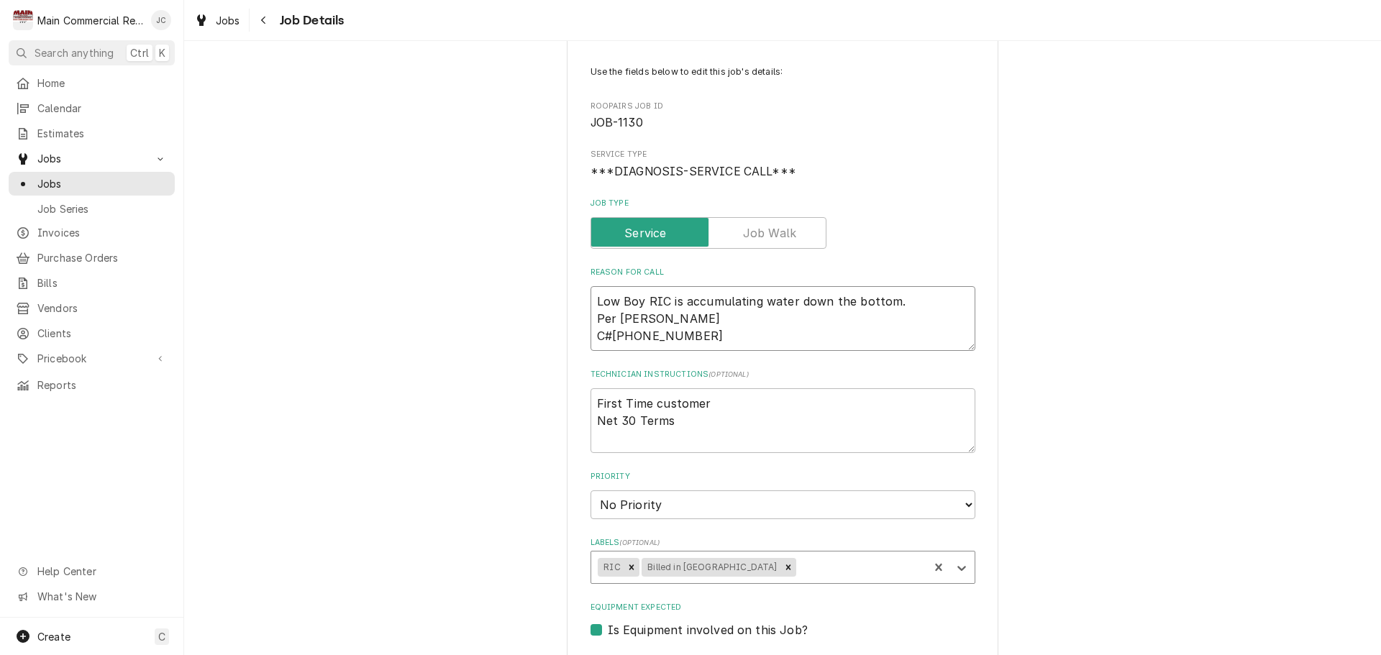
click at [591, 301] on textarea "Low Boy RIC is accumulating water down the bottom. Per Jeff Arbogast C#727-434-…" at bounding box center [783, 318] width 385 height 65
type textarea "x"
type textarea "Low Boy RIC is accumulating water down the bottom. Per Jeff Arbogast C#727-434-…"
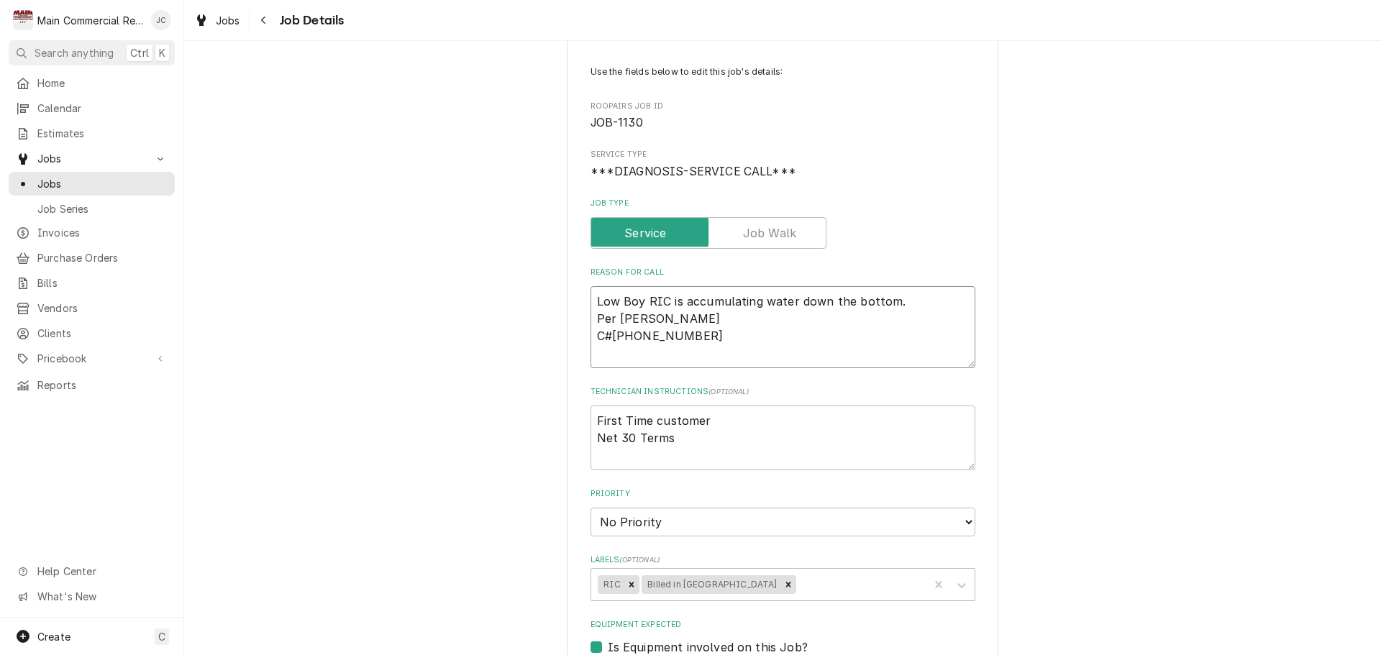
type textarea "x"
type textarea "I Low Boy RIC is accumulating water down the bottom. Per Jeff Arbogast C#727-43…"
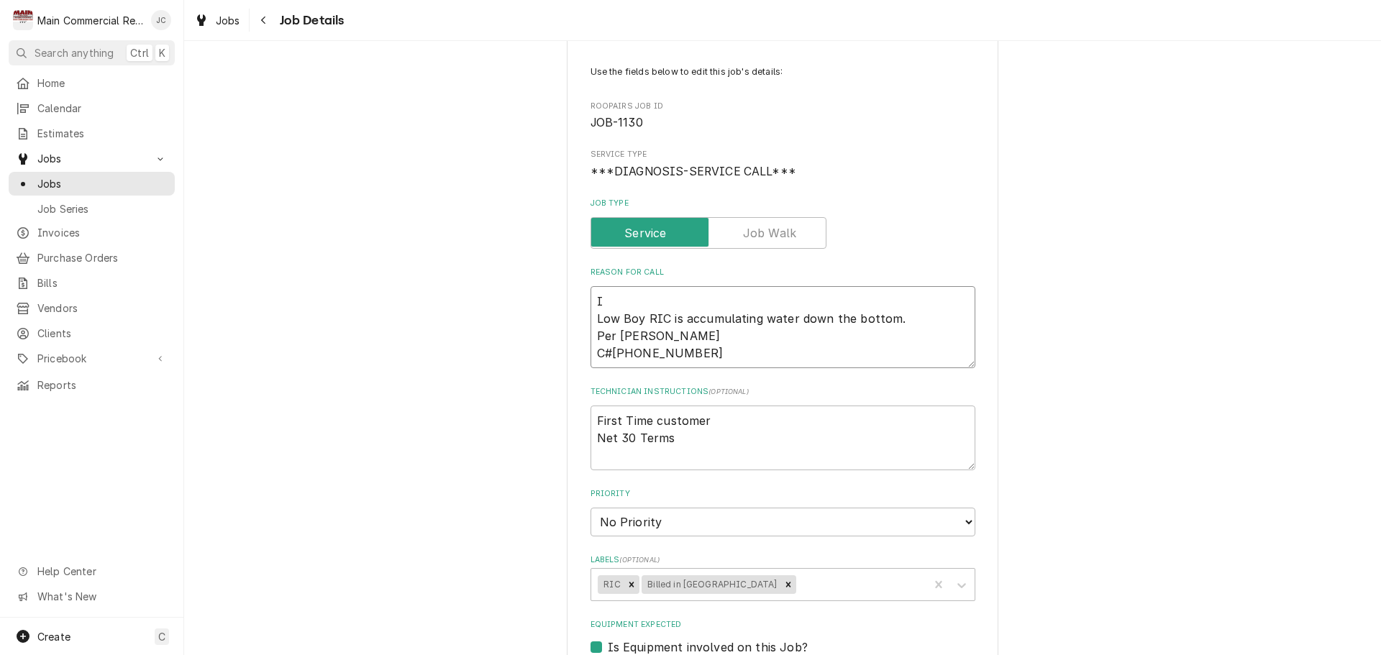
type textarea "x"
type textarea "In Low Boy RIC is accumulating water down the bottom. Per Jeff Arbogast C#727-4…"
type textarea "x"
type textarea "Inv Low Boy RIC is accumulating water down the bottom. Per Jeff Arbogast C#727-…"
type textarea "x"
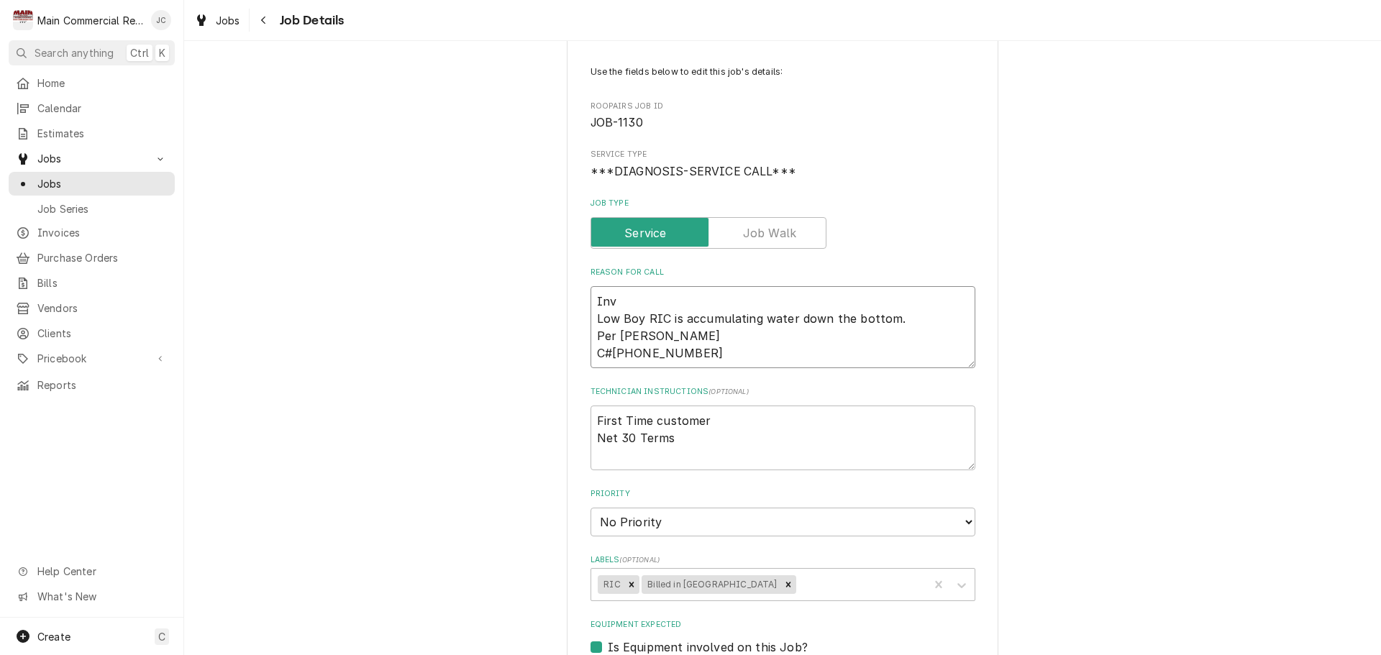
type textarea "Inv# Low Boy RIC is accumulating water down the bottom. Per Jeff Arbogast C#727…"
type textarea "x"
type textarea "Inv#1 Low Boy RIC is accumulating water down the bottom. Per Jeff Arbogast C#72…"
type textarea "x"
type textarea "Inv#15 Low Boy RIC is accumulating water down the bottom. Per Jeff Arbogast C#7…"
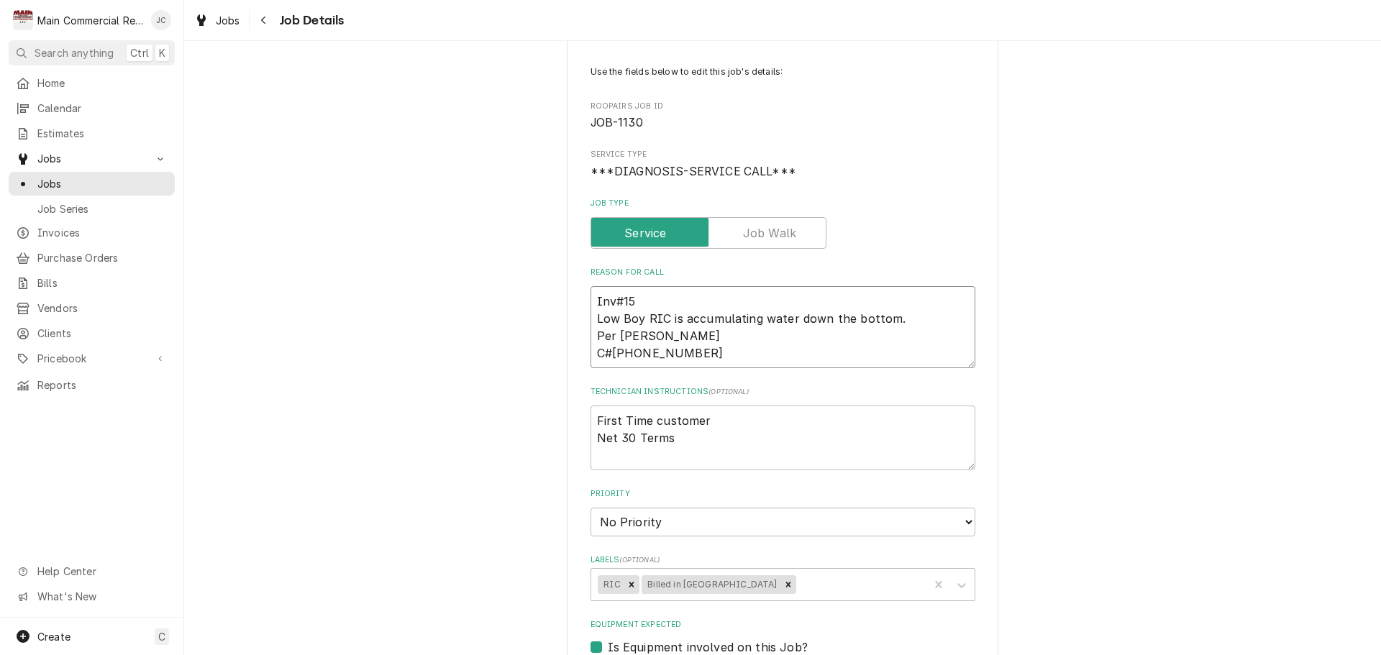
type textarea "x"
type textarea "Inv#152 Low Boy RIC is accumulating water down the bottom. Per Jeff Arbogast C#…"
type textarea "x"
type textarea "Inv#1521 Low Boy RIC is accumulating water down the bottom. Per Jeff Arbogast C…"
type textarea "x"
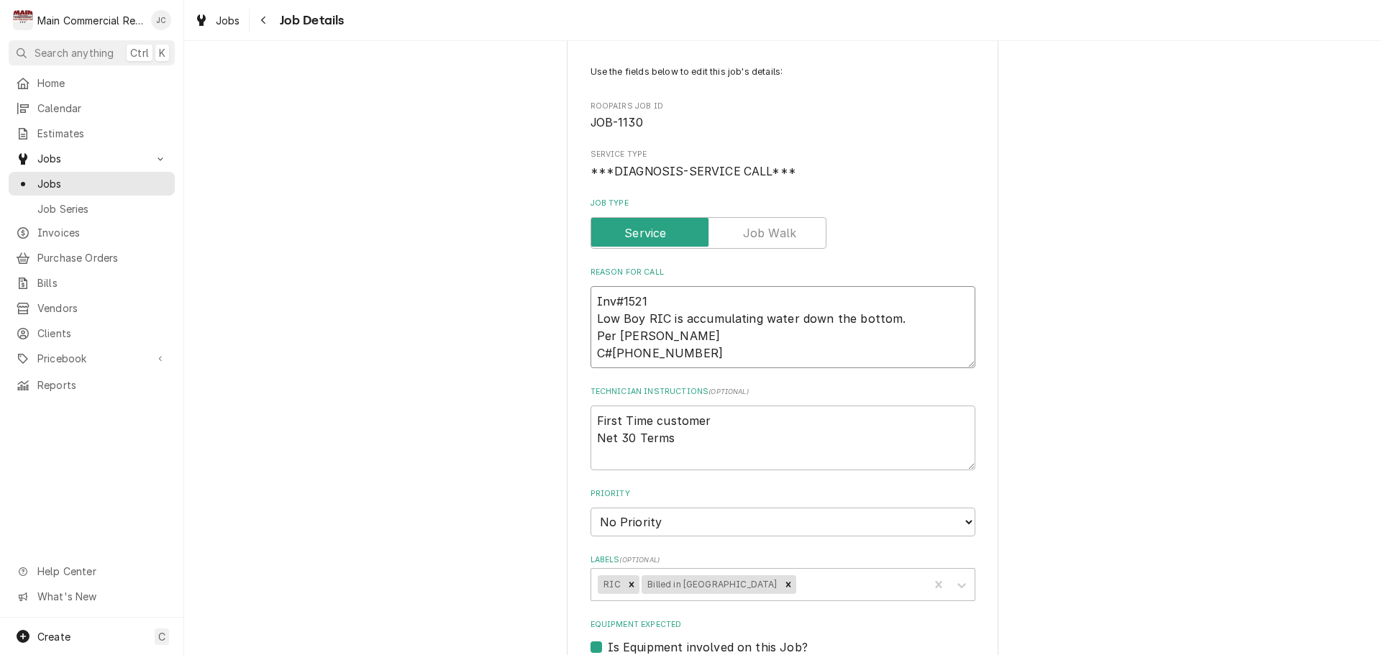
type textarea "Inv#15211 Low Boy RIC is accumulating water down the bottom. Per Jeff Arbogast …"
type textarea "x"
type textarea "Inv#152119 Low Boy RIC is accumulating water down the bottom. Per Jeff Arbogast…"
type textarea "x"
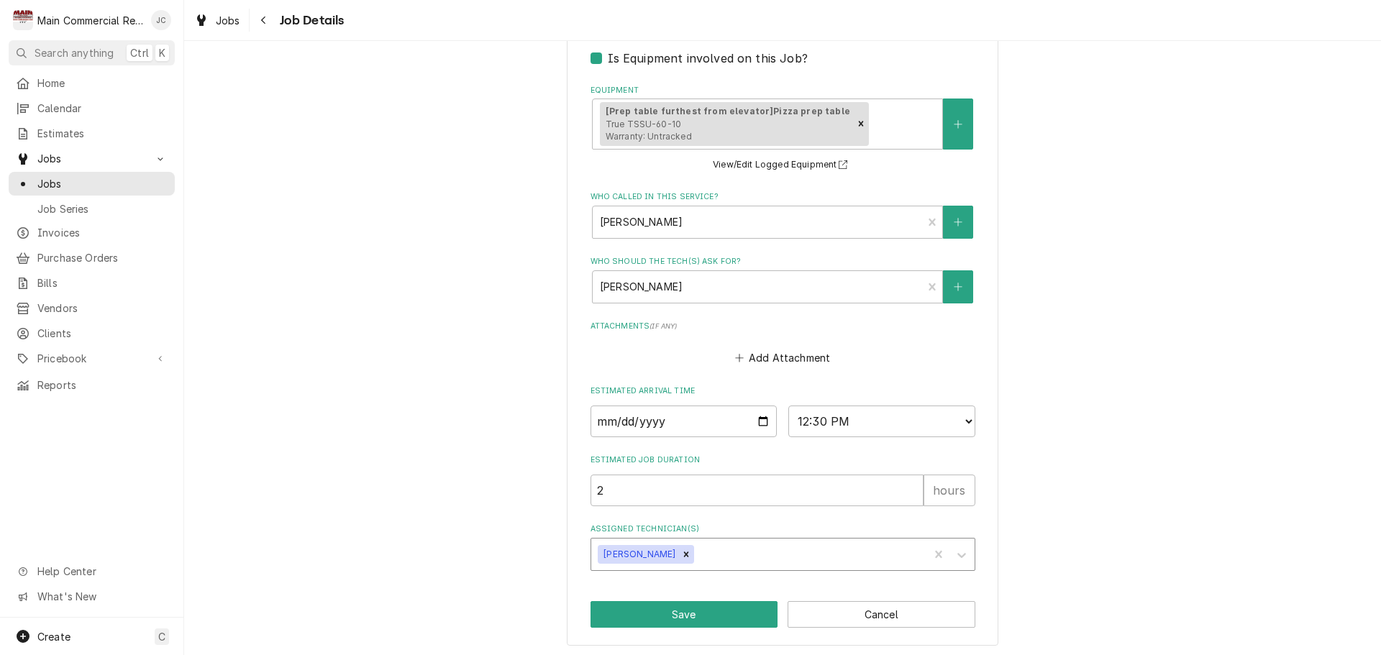
scroll to position [676, 0]
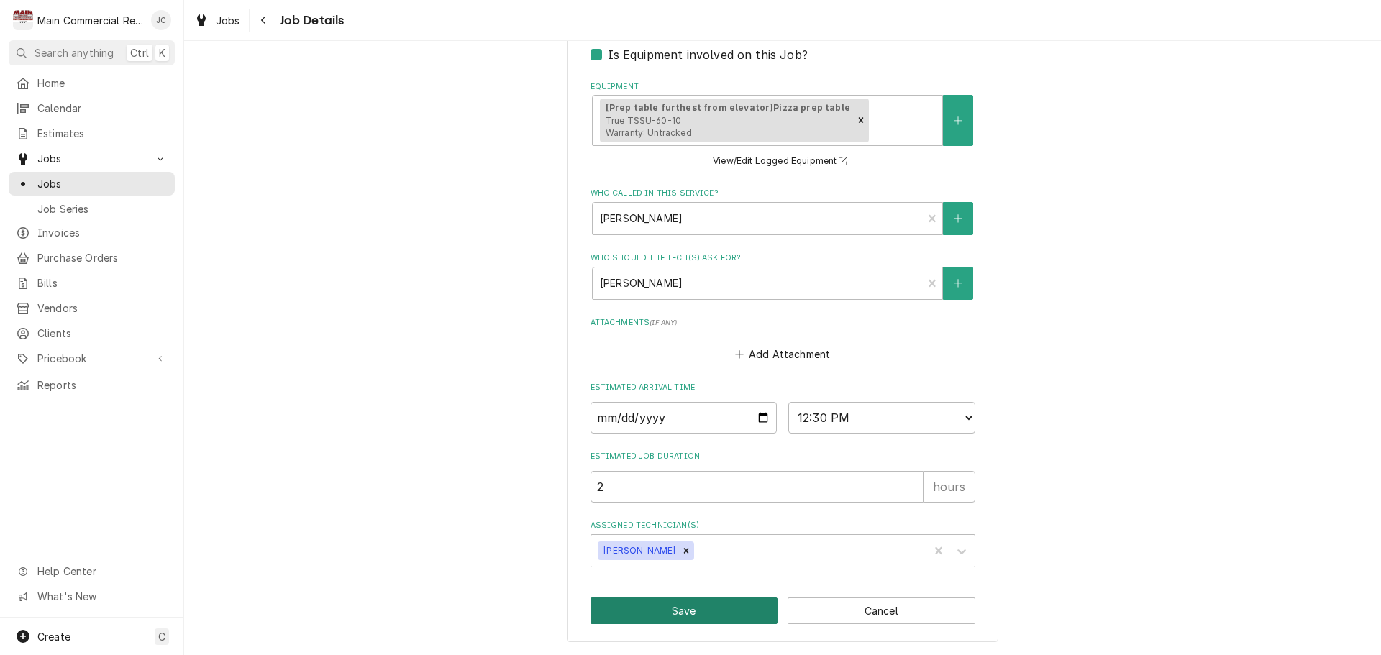
type textarea "Inv#152119 Low Boy RIC is accumulating water down the bottom. Per Jeff Arbogast…"
click at [687, 612] on button "Save" at bounding box center [685, 611] width 188 height 27
type textarea "x"
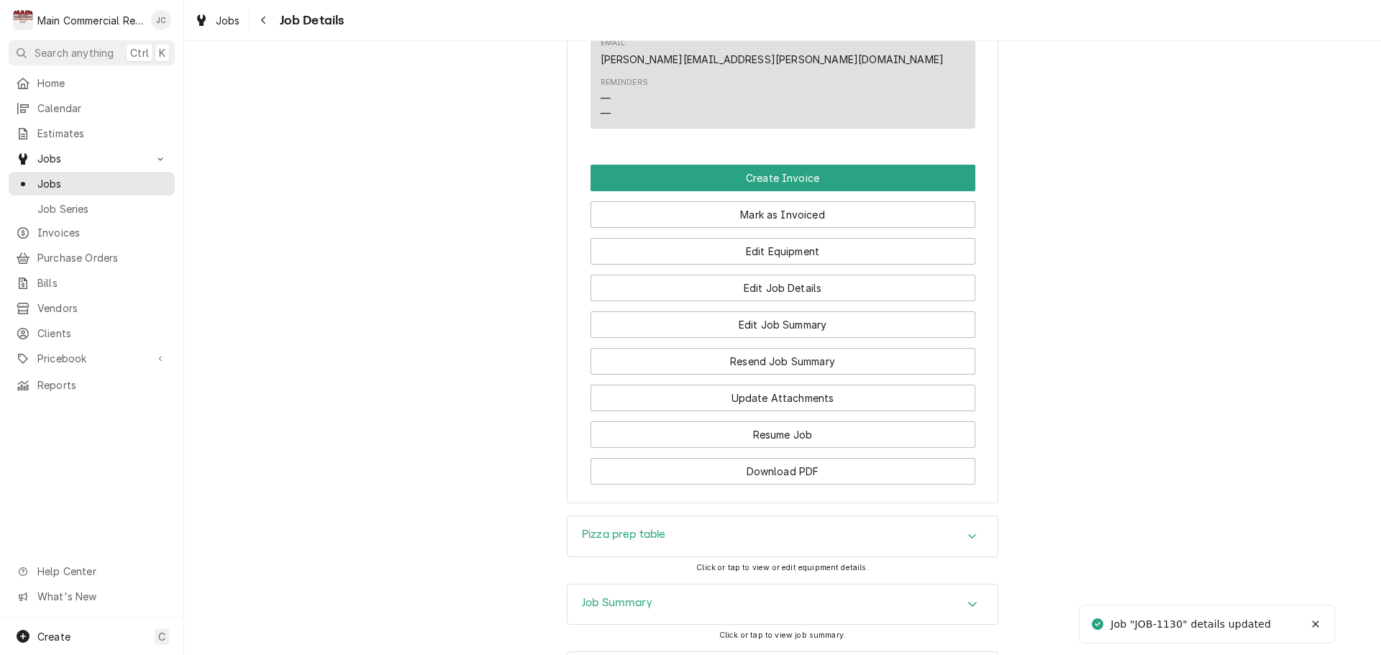
scroll to position [1357, 0]
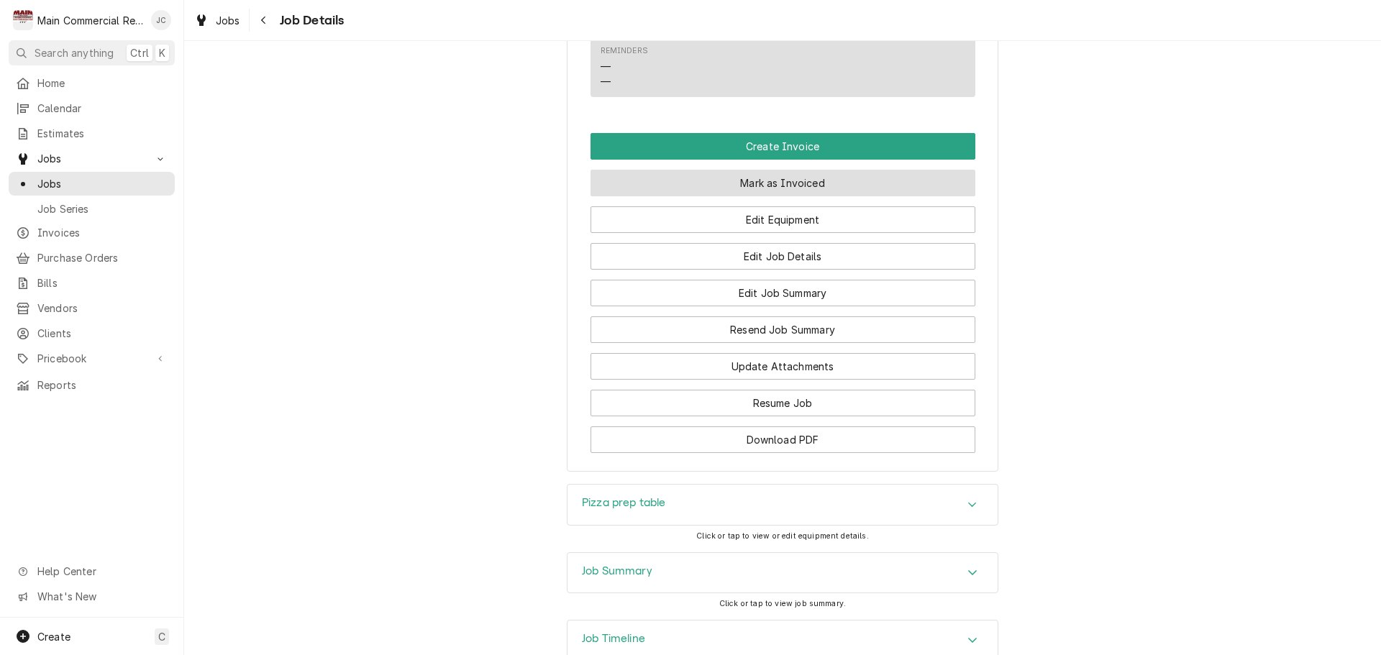
click at [766, 170] on button "Mark as Invoiced" at bounding box center [783, 183] width 385 height 27
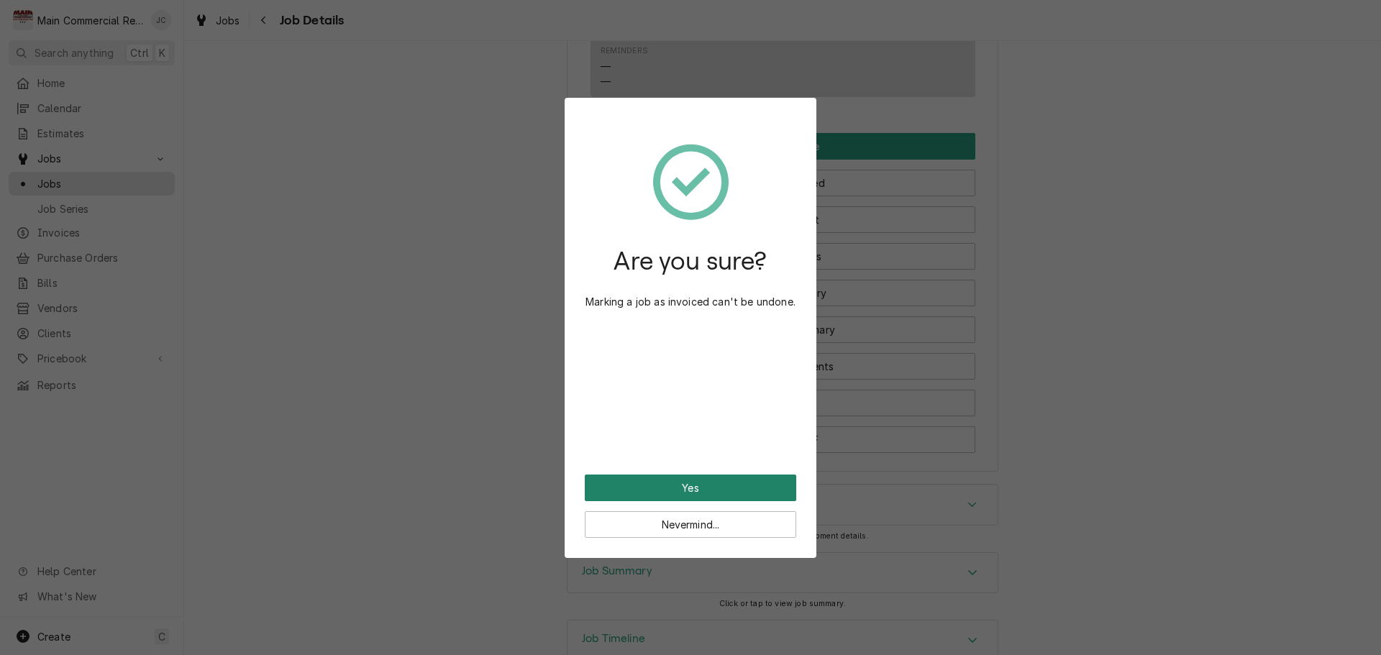
click at [701, 490] on button "Yes" at bounding box center [690, 488] width 211 height 27
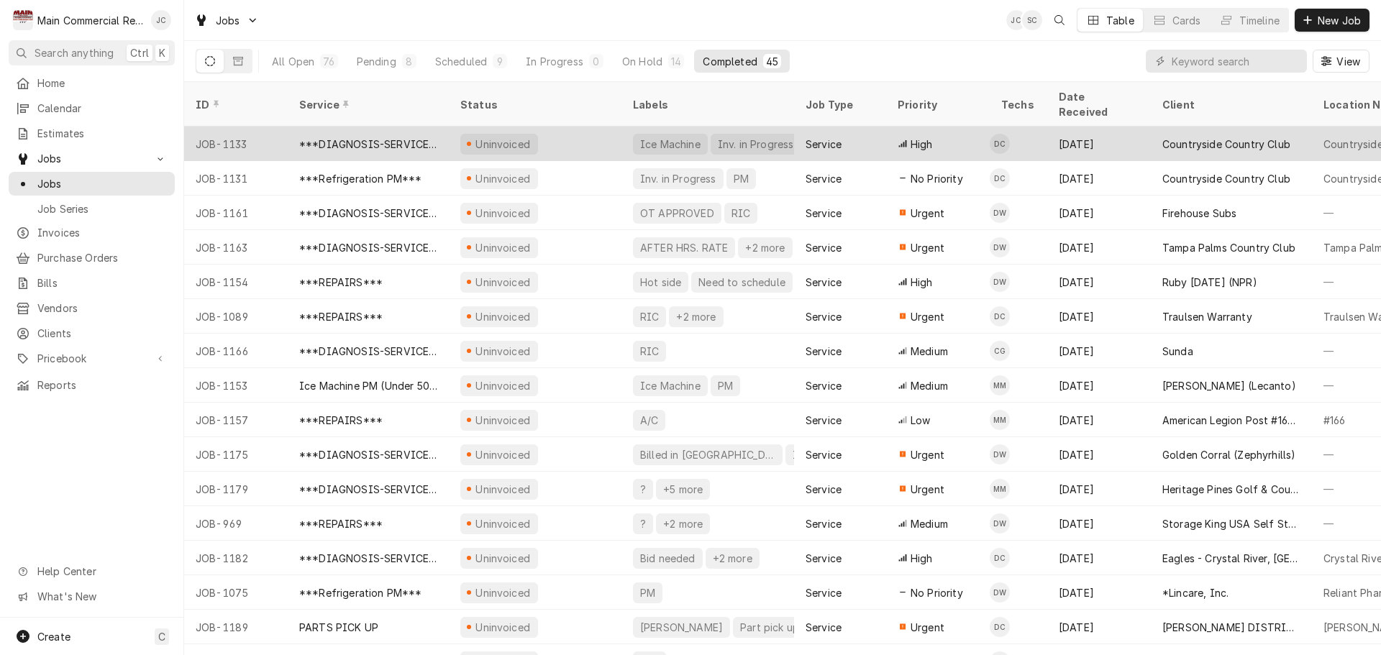
click at [511, 137] on div "Uninvoiced" at bounding box center [503, 144] width 58 height 15
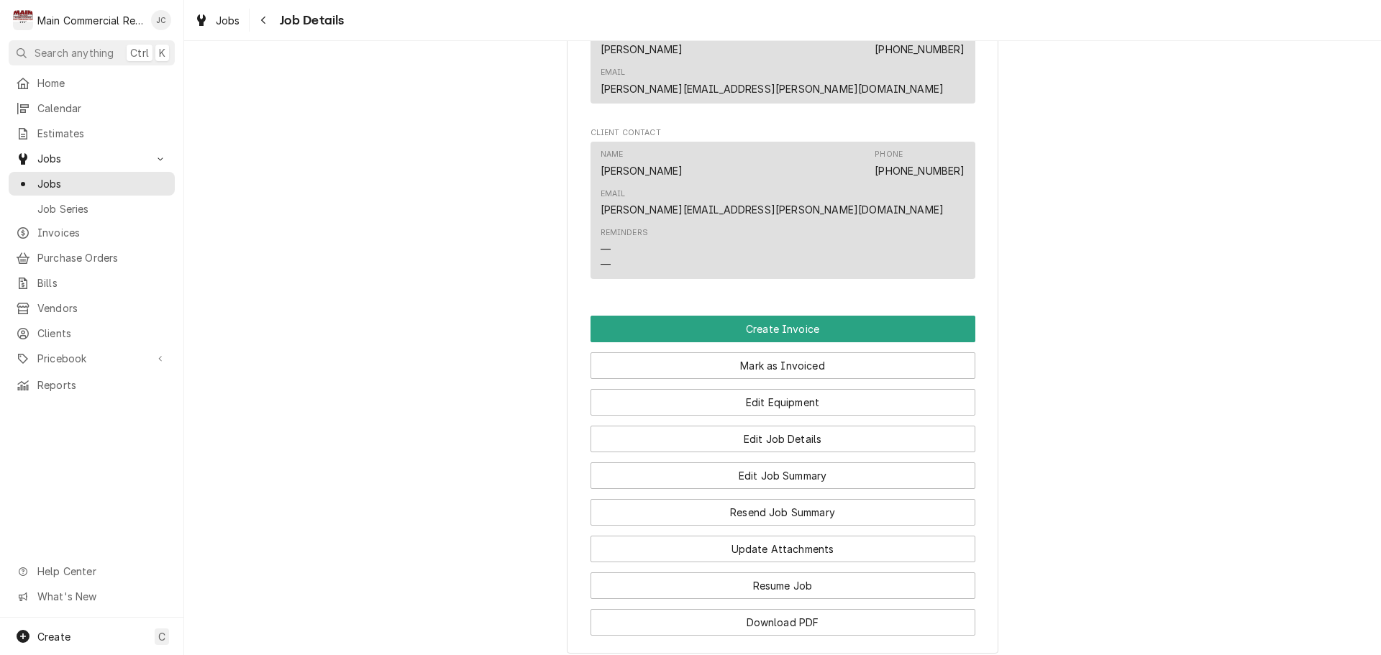
scroll to position [1223, 0]
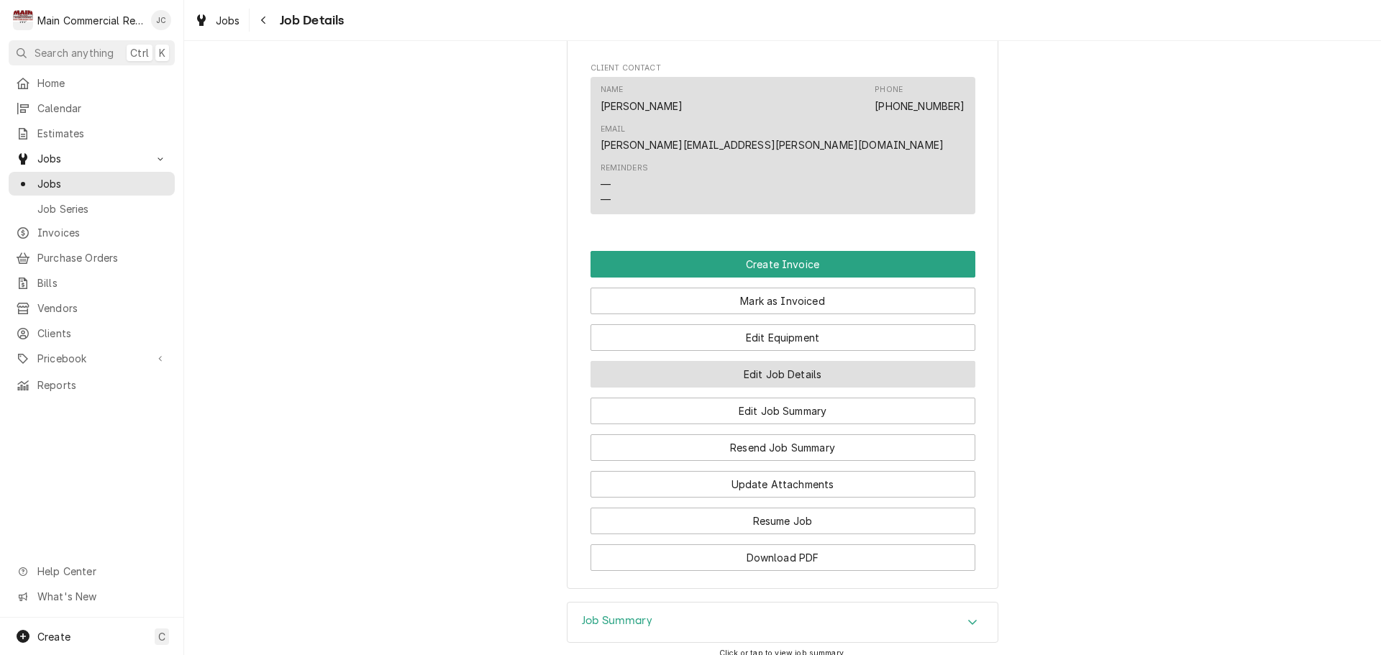
click at [800, 361] on button "Edit Job Details" at bounding box center [783, 374] width 385 height 27
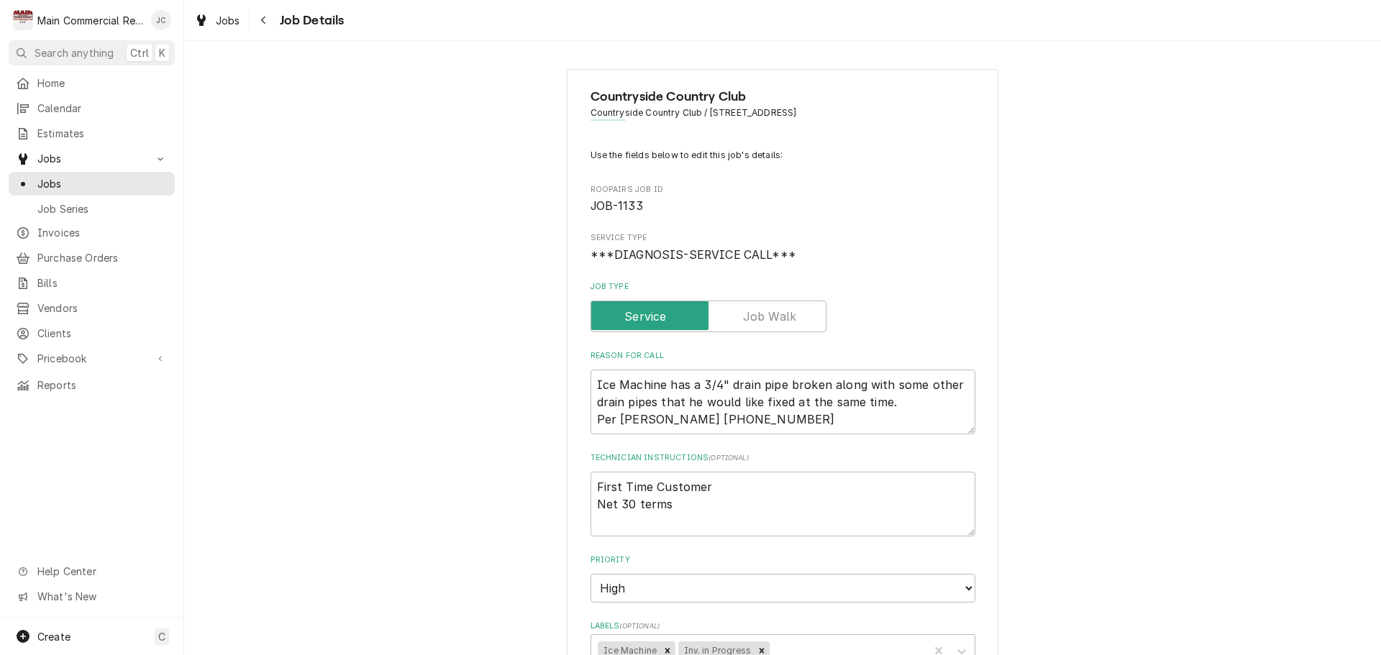
type textarea "x"
click at [266, 23] on icon "Navigate back" at bounding box center [263, 20] width 6 height 10
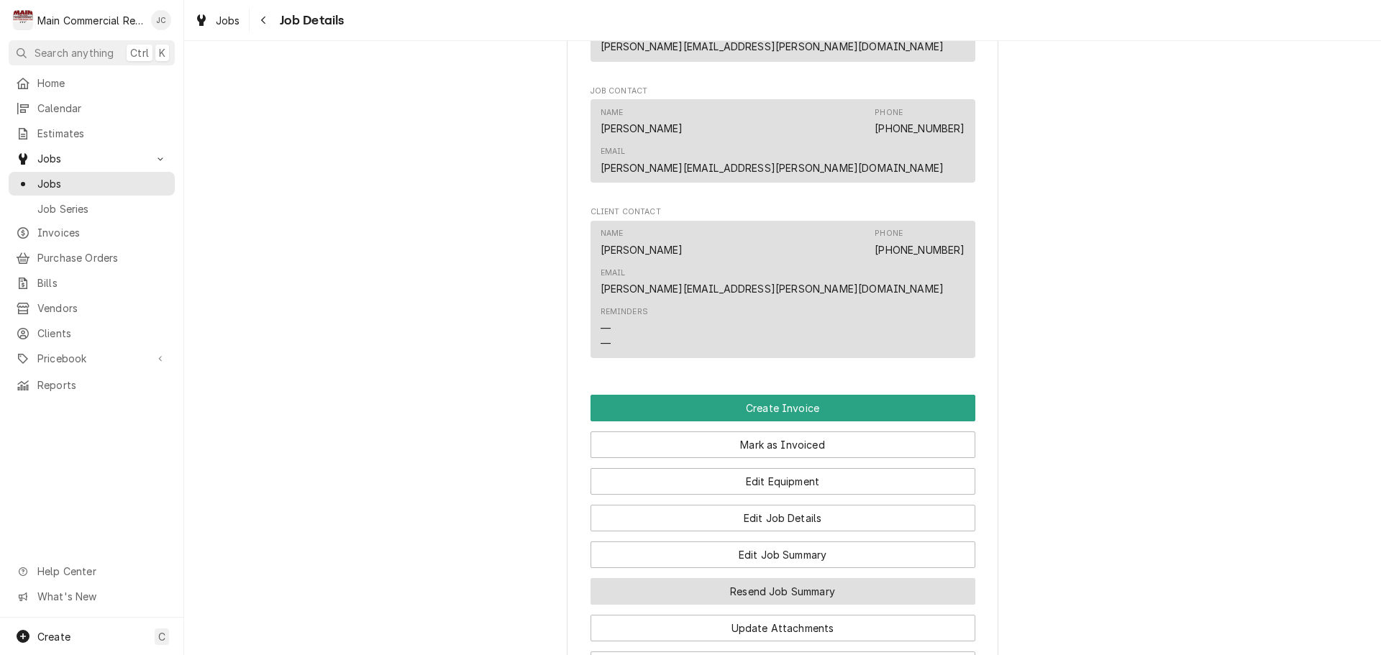
scroll to position [1272, 0]
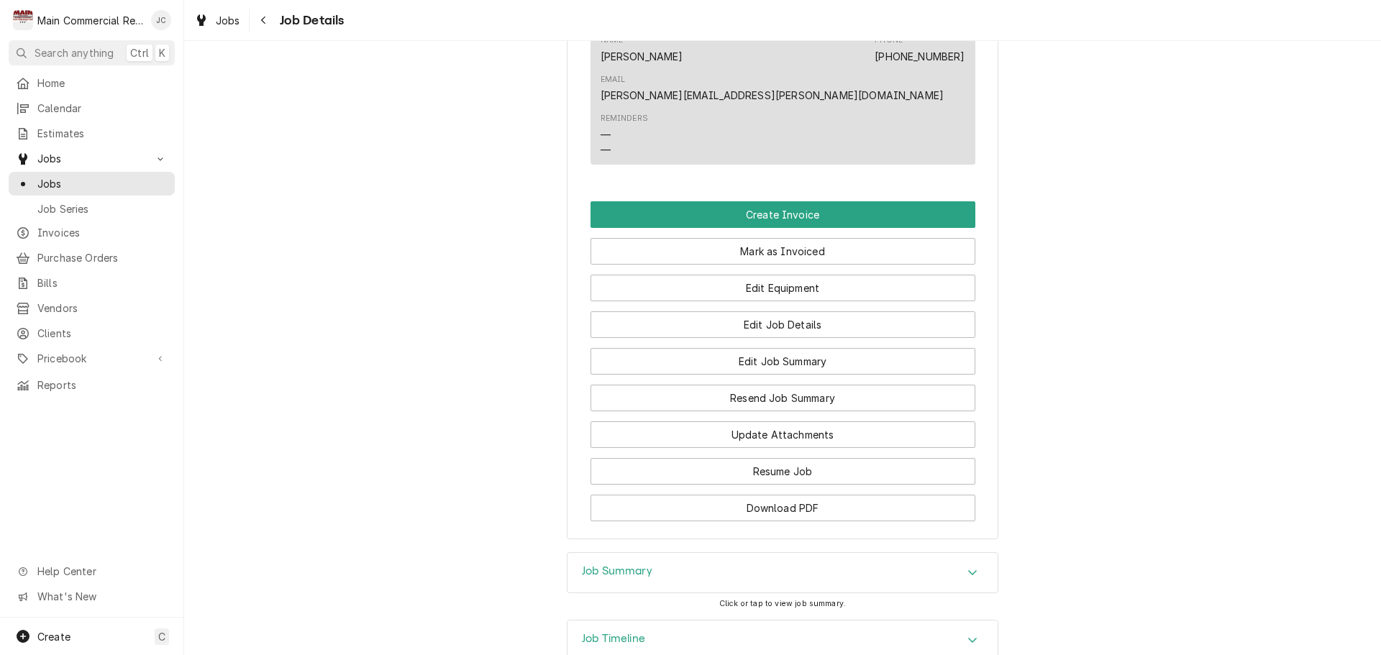
click at [872, 553] on div "Job Summary" at bounding box center [782, 573] width 430 height 40
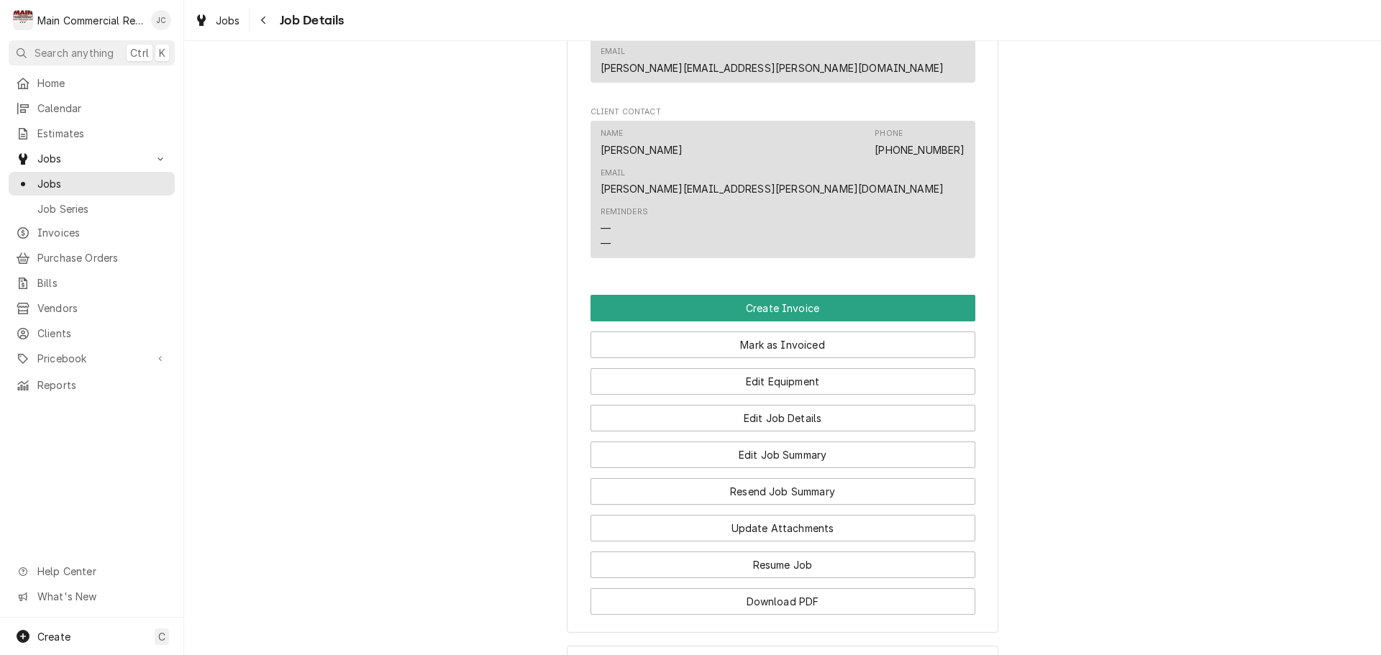
scroll to position [1172, 0]
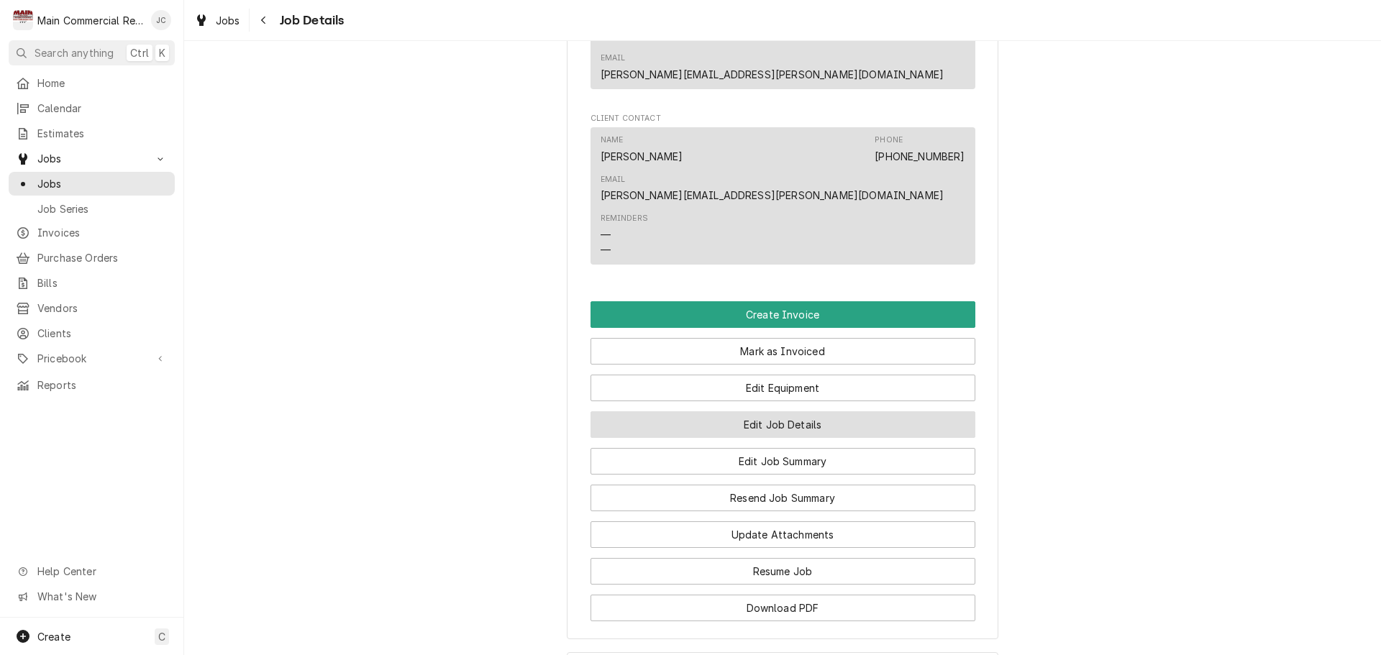
click at [801, 411] on button "Edit Job Details" at bounding box center [783, 424] width 385 height 27
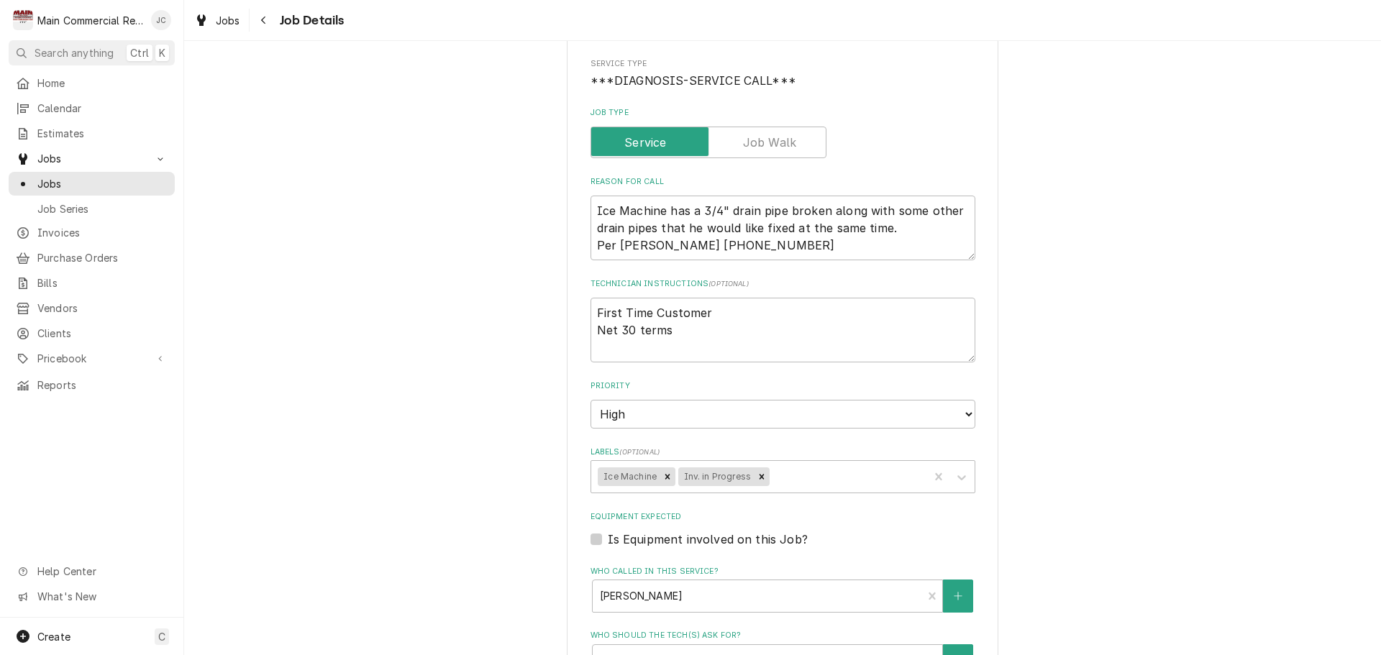
scroll to position [216, 0]
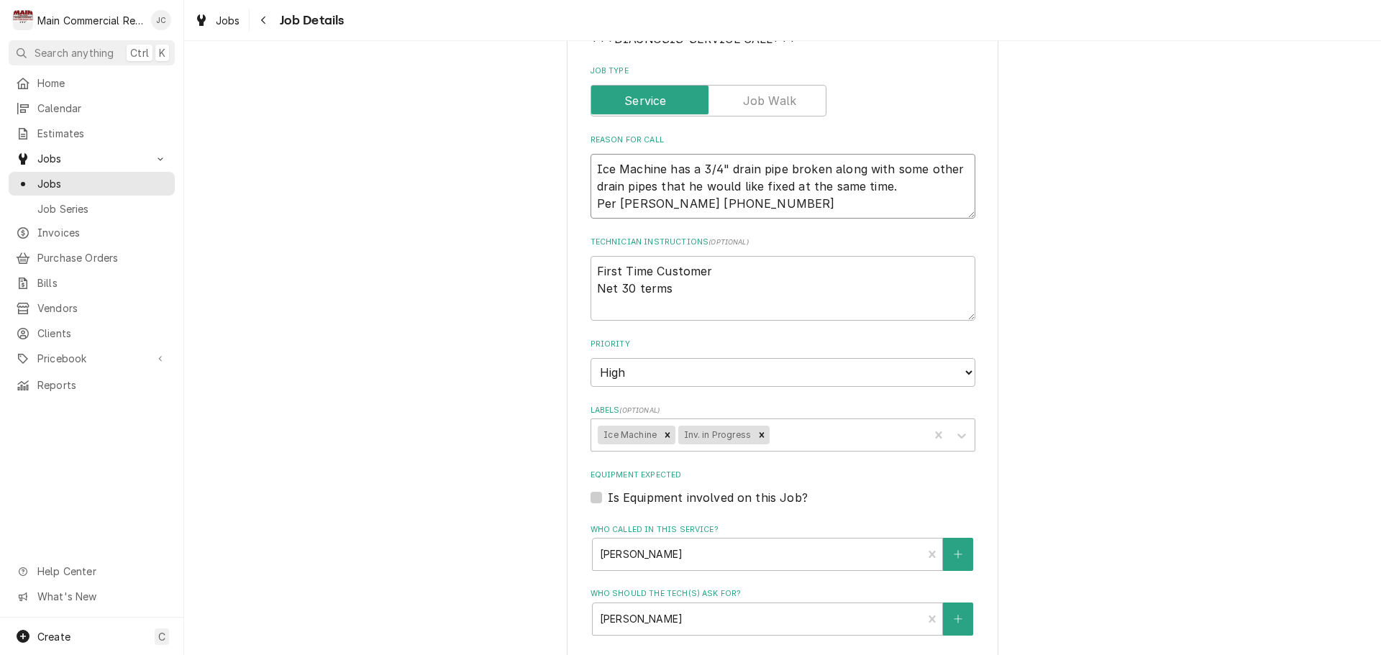
click at [591, 168] on textarea "Ice Machine has a 3/4" drain pipe broken along with some other drain pipes that…" at bounding box center [783, 186] width 385 height 65
type textarea "x"
type textarea "Ice Machine has a 3/4" drain pipe broken along with some other drain pipes that…"
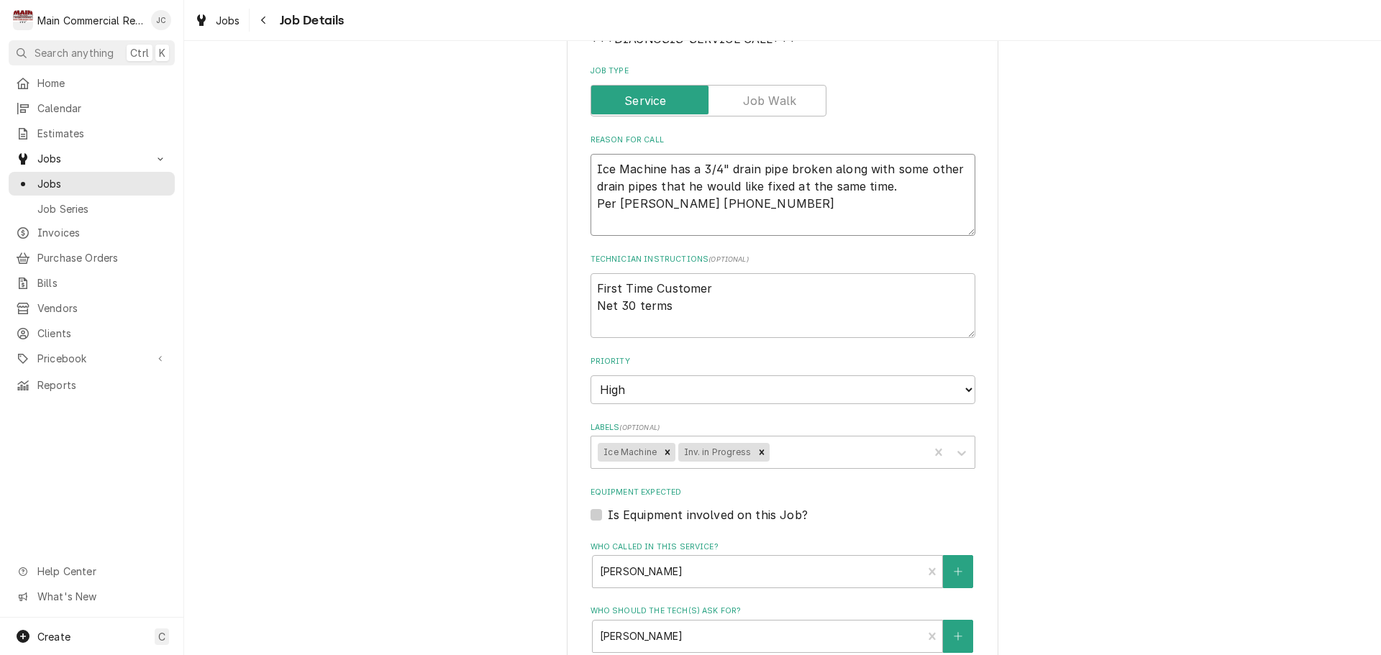
type textarea "x"
type textarea "2 Ice Machine has a 3/4" drain pipe broken along with some other drain pipes th…"
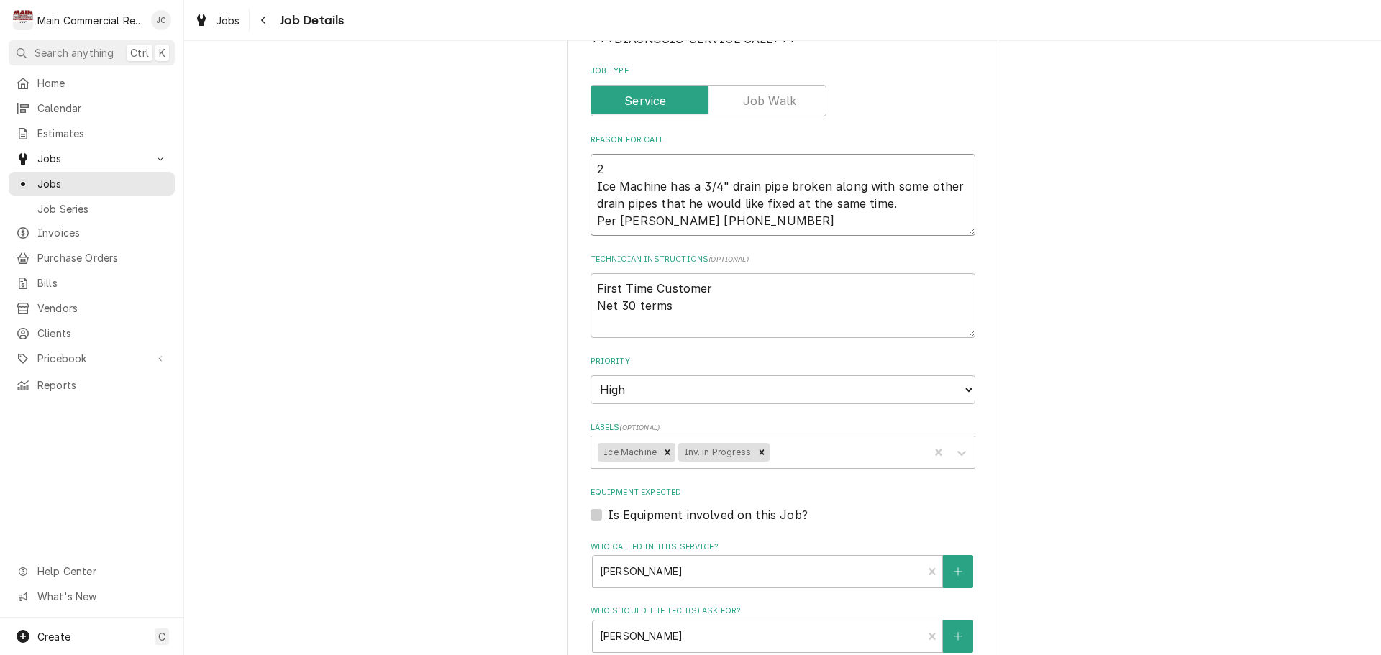
type textarea "x"
type textarea "2 Ice Machine has a 3/4" drain pipe broken along with some other drain pipes th…"
type textarea "x"
type textarea "2 M Ice Machine has a 3/4" drain pipe broken along with some other drain pipes …"
type textarea "x"
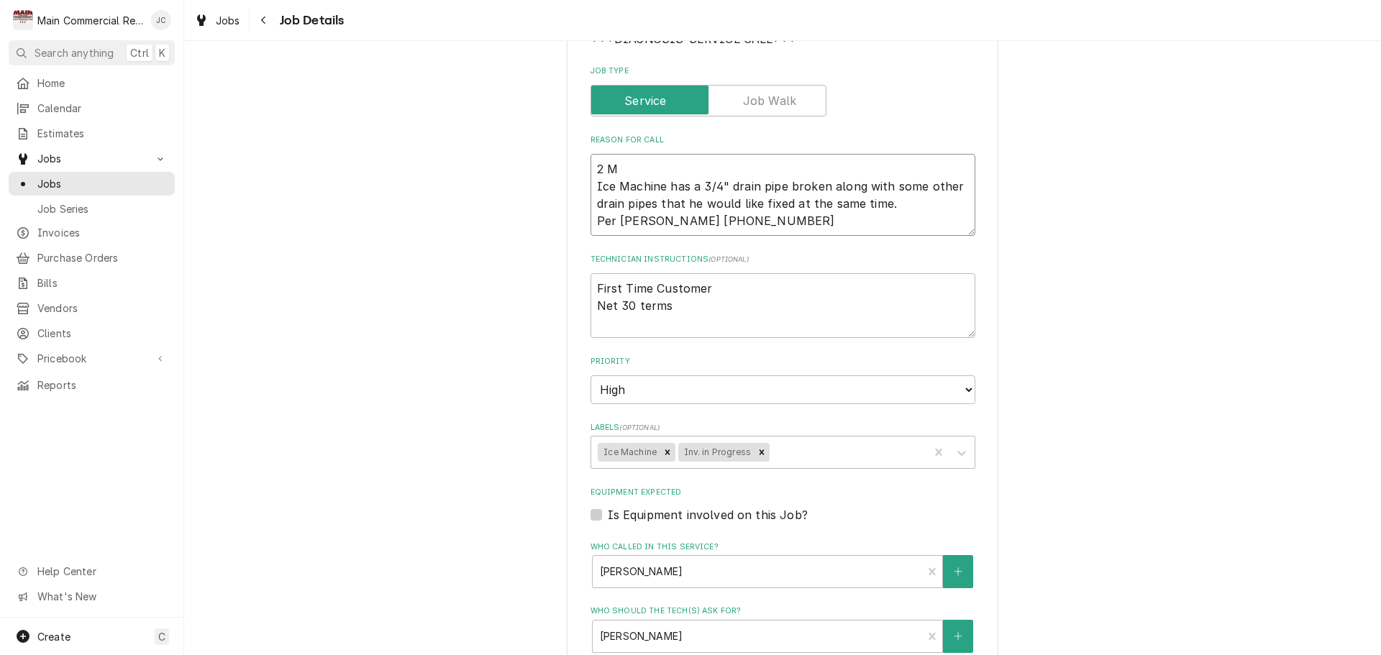
type textarea "2 Mi Ice Machine has a 3/4" drain pipe broken along with some other drain pipes…"
type textarea "x"
type textarea "2 Min Ice Machine has a 3/4" drain pipe broken along with some other drain pipe…"
type textarea "x"
type textarea "2 Min Ice Machine has a 3/4" drain pipe broken along with some other drain pipe…"
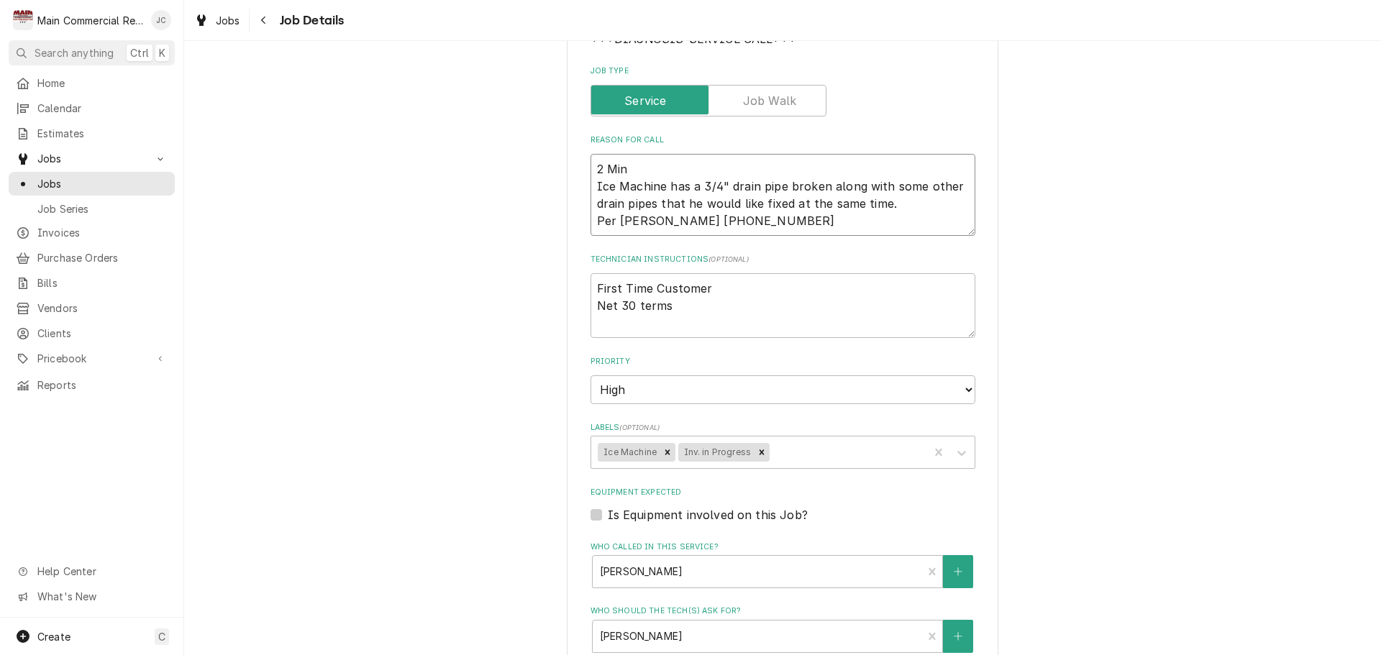
type textarea "x"
type textarea "2 Min S Ice Machine has a 3/4" drain pipe broken along with some other drain pi…"
type textarea "x"
type textarea "2 Min Se Ice Machine has a 3/4" drain pipe broken along with some other drain p…"
type textarea "x"
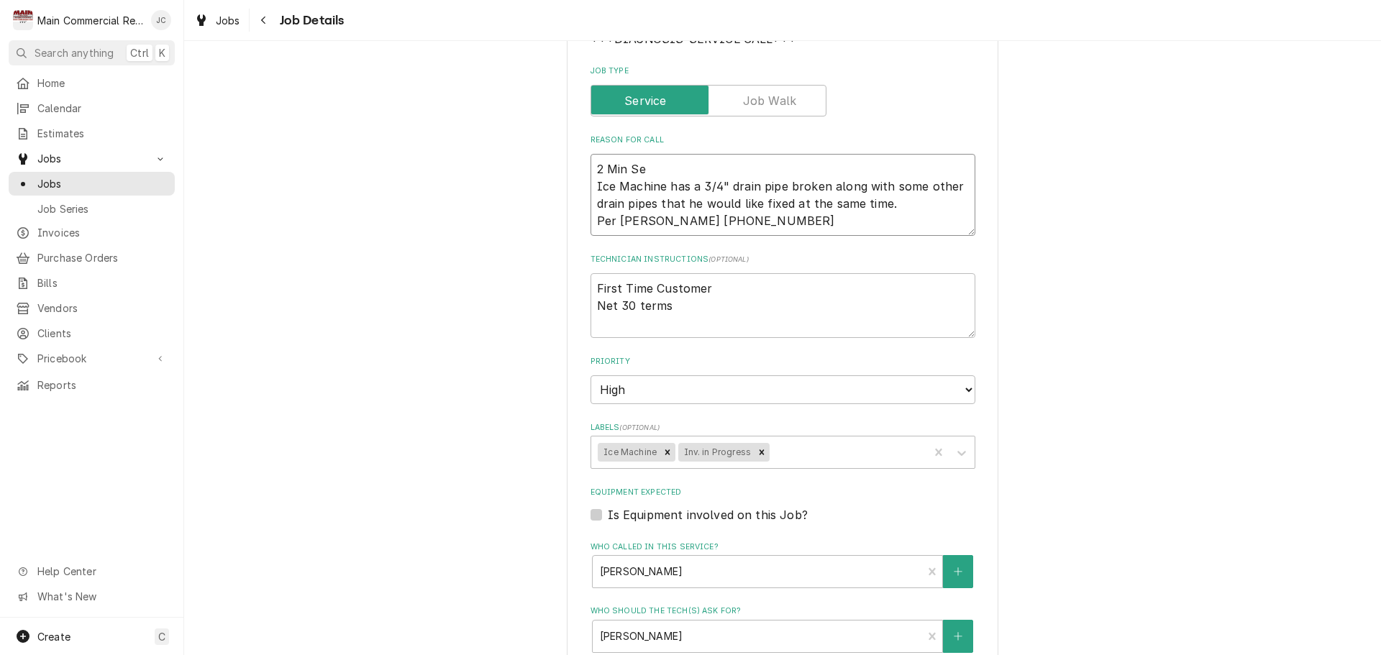
type textarea "2 Min Ser Ice Machine has a 3/4" drain pipe broken along with some other drain …"
type textarea "x"
type textarea "2 Min Serv Ice Machine has a 3/4" drain pipe broken along with some other drain…"
type textarea "x"
type textarea "2 Min Servi Ice Machine has a 3/4" drain pipe broken along with some other drai…"
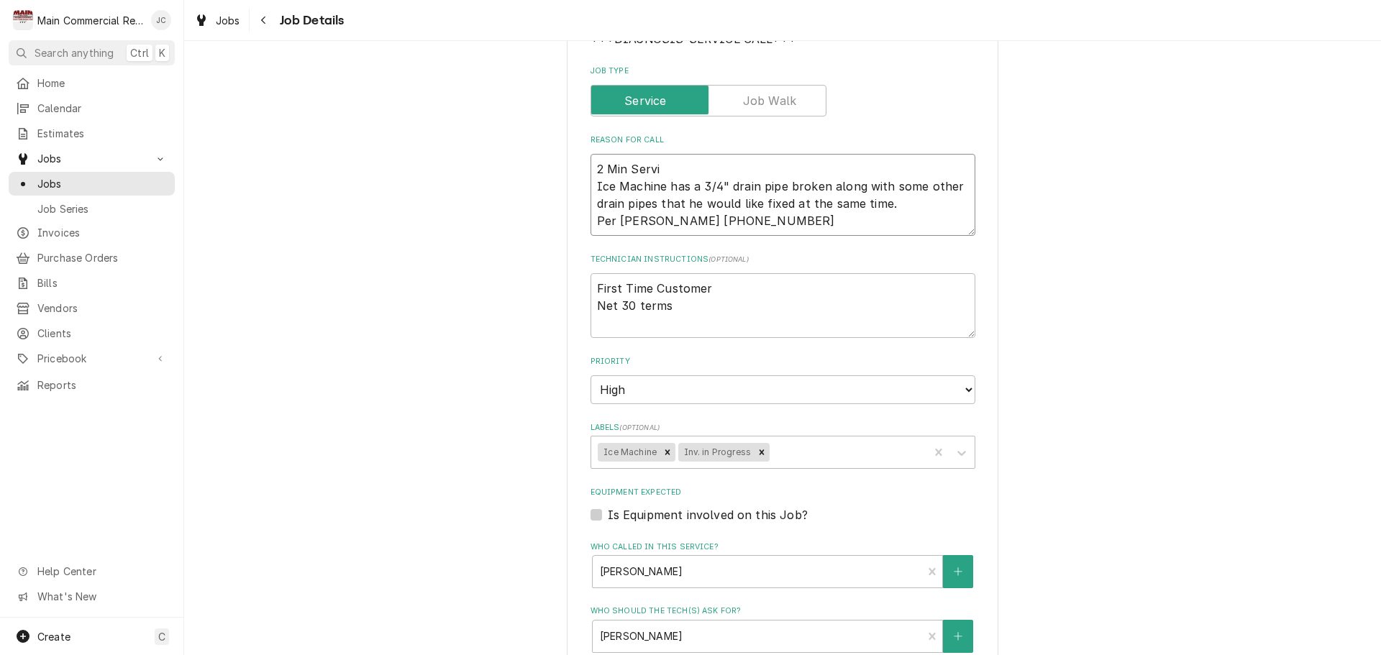
type textarea "x"
type textarea "2 Min Servic Ice Machine has a 3/4" drain pipe broken along with some other dra…"
type textarea "x"
type textarea "2 Min Service Ice Machine has a 3/4" drain pipe broken along with some other dr…"
type textarea "x"
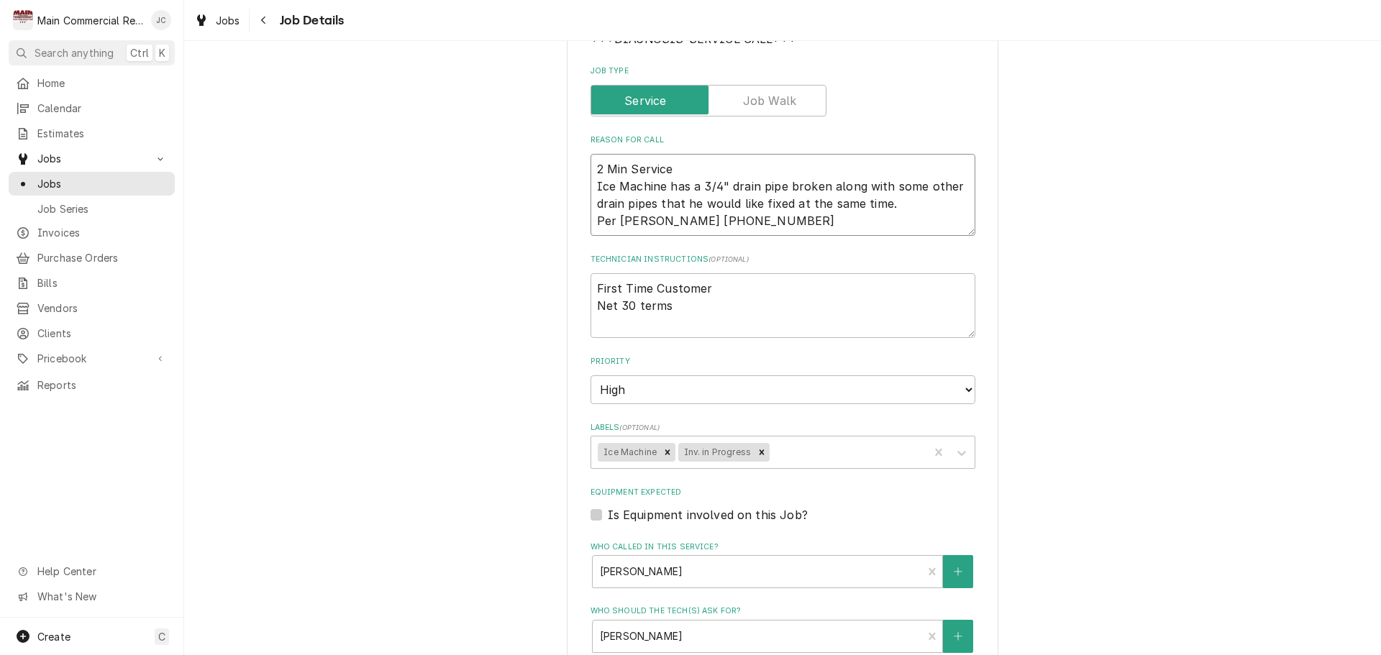
type textarea "2 Min Service Ice Machine has a 3/4" drain pipe broken along with some other dr…"
type textarea "x"
type textarea "2 Min Service C Ice Machine has a 3/4" drain pipe broken along with some other …"
type textarea "x"
type textarea "2 Min Service Ca Ice Machine has a 3/4" drain pipe broken along with some other…"
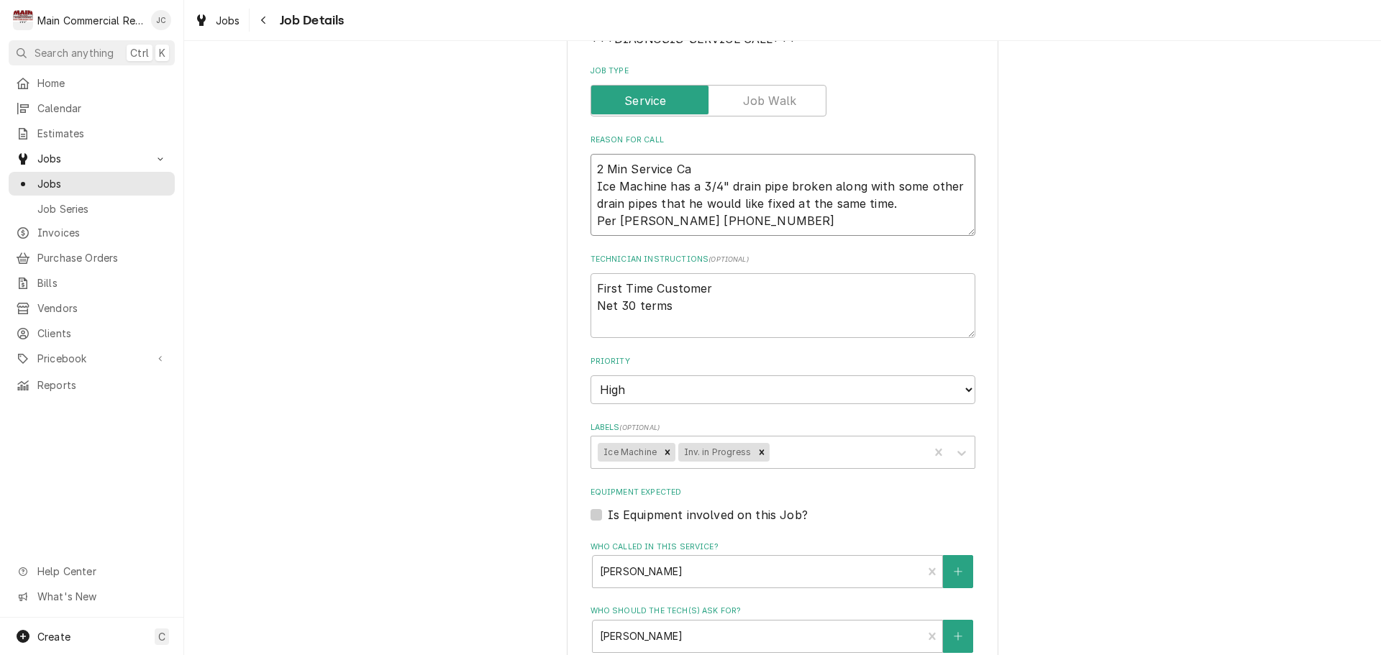
type textarea "x"
type textarea "2 Min Service Cal Ice Machine has a 3/4" drain pipe broken along with some othe…"
type textarea "x"
type textarea "2 Min Service Call Ice Machine has a 3/4" drain pipe broken along with some oth…"
type textarea "x"
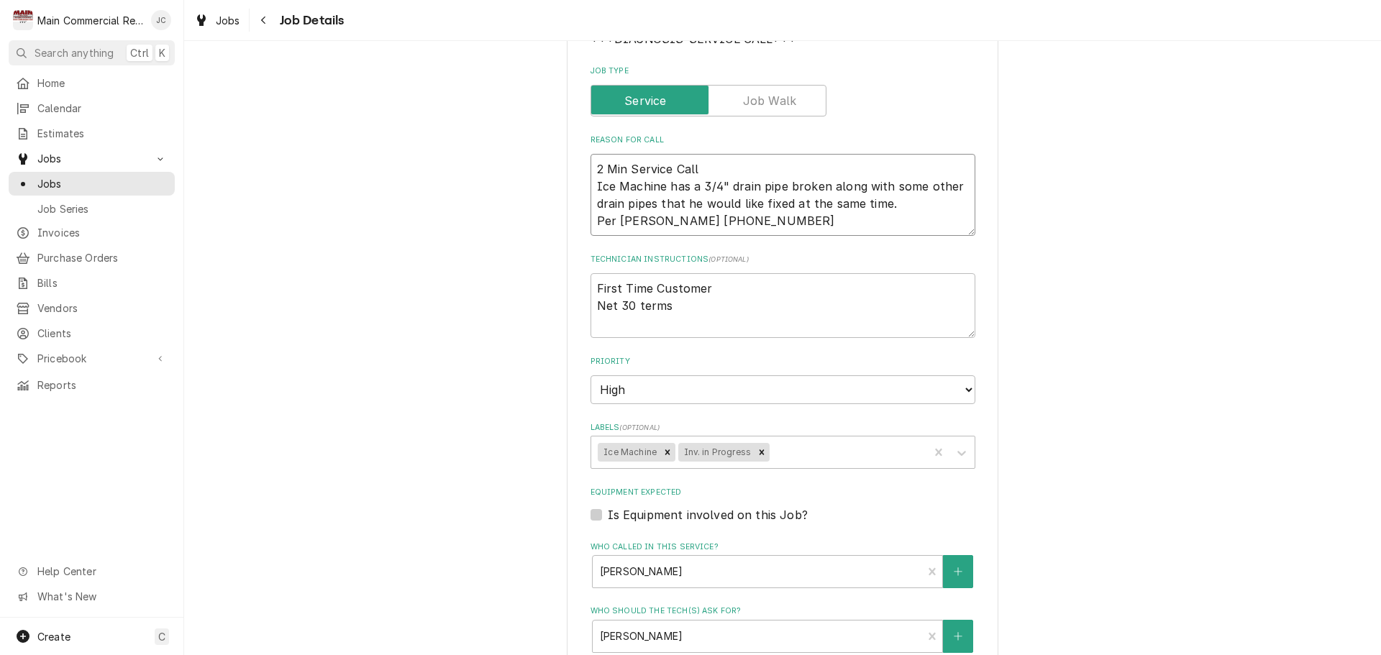
type textarea "2 Min Service Call. Ice Machine has a 3/4" drain pipe broken along with some ot…"
type textarea "x"
type textarea "2 Min Service Call. Ice Machine has a 3/4" drain pipe broken along with some ot…"
type textarea "x"
type textarea "2 Min Service Call. N Ice Machine has a 3/4" drain pipe broken along with some …"
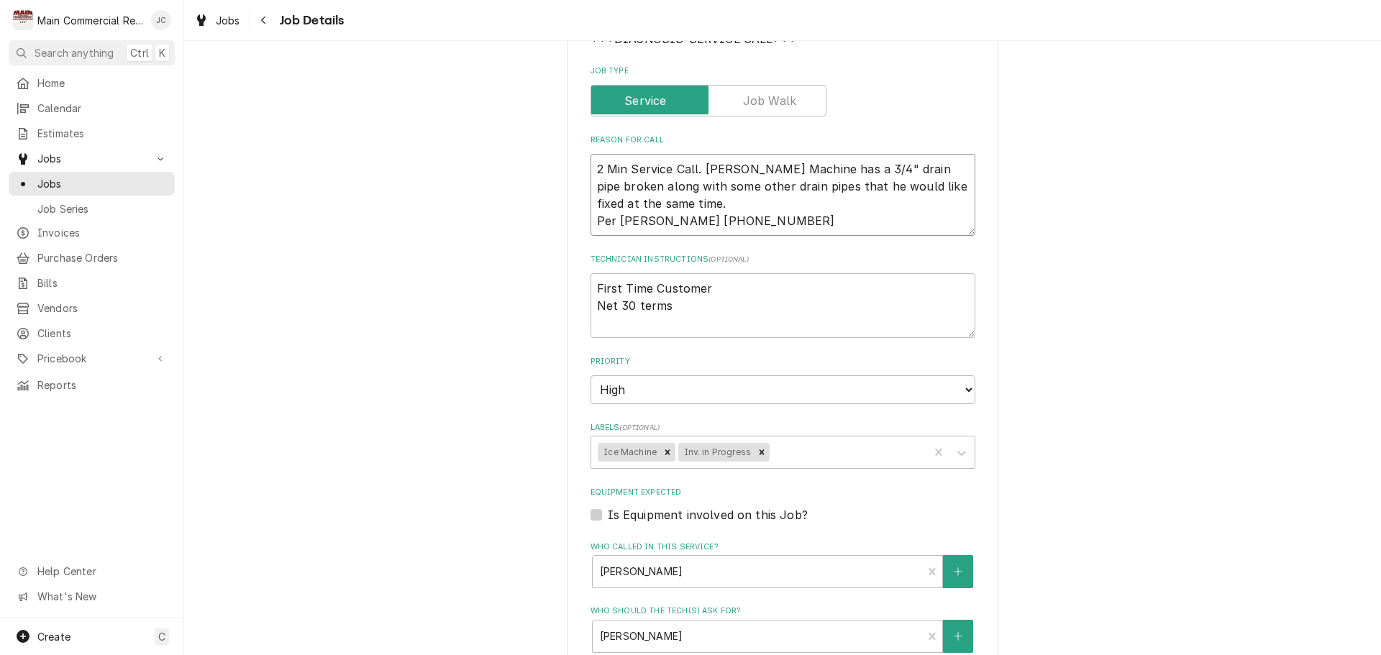
type textarea "x"
type textarea "2 Min Service Call. No Ice Machine has a 3/4" drain pipe broken along with some…"
type textarea "x"
type textarea "2 Min Service Call. No Ice Machine has a 3/4" drain pipe broken along with some…"
type textarea "x"
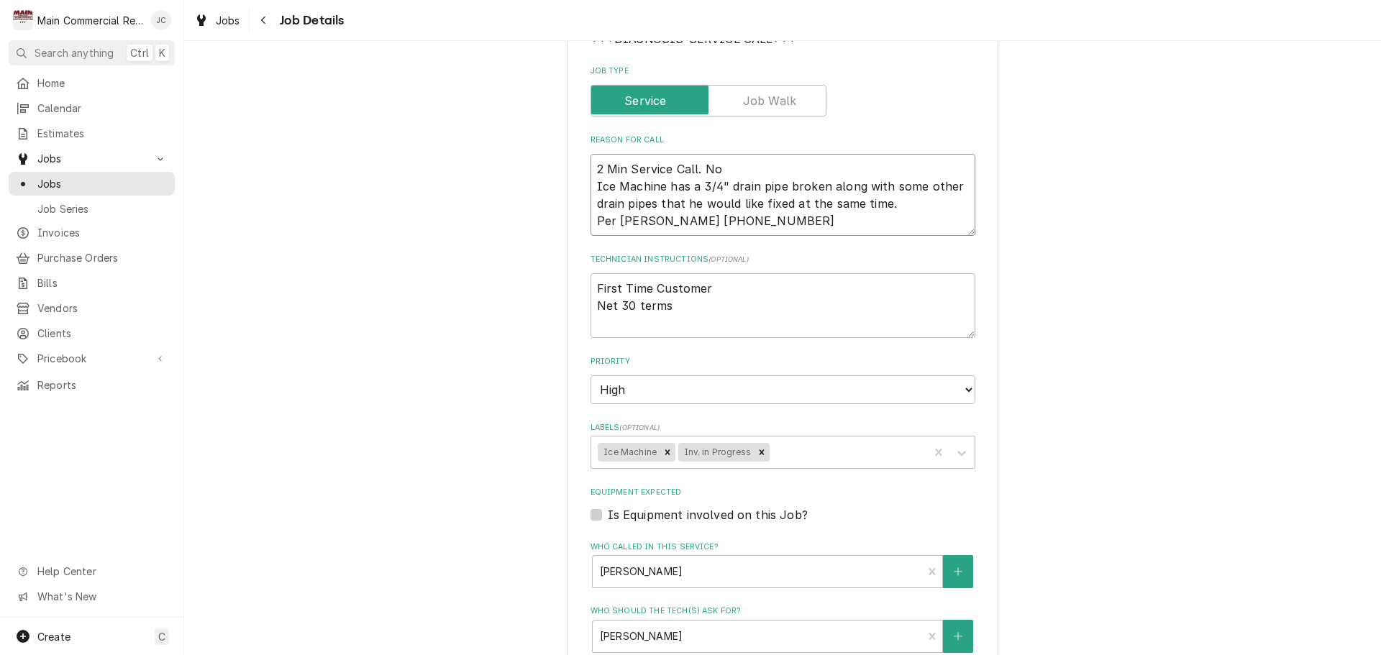
type textarea "2 Min Service Call. No w Ice Machine has a 3/4" drain pipe broken along with so…"
type textarea "x"
type textarea "2 Min Service Call. No wo Ice Machine has a 3/4" drain pipe broken along with s…"
type textarea "x"
type textarea "2 Min Service Call. No wor Ice Machine has a 3/4" drain pipe broken along with …"
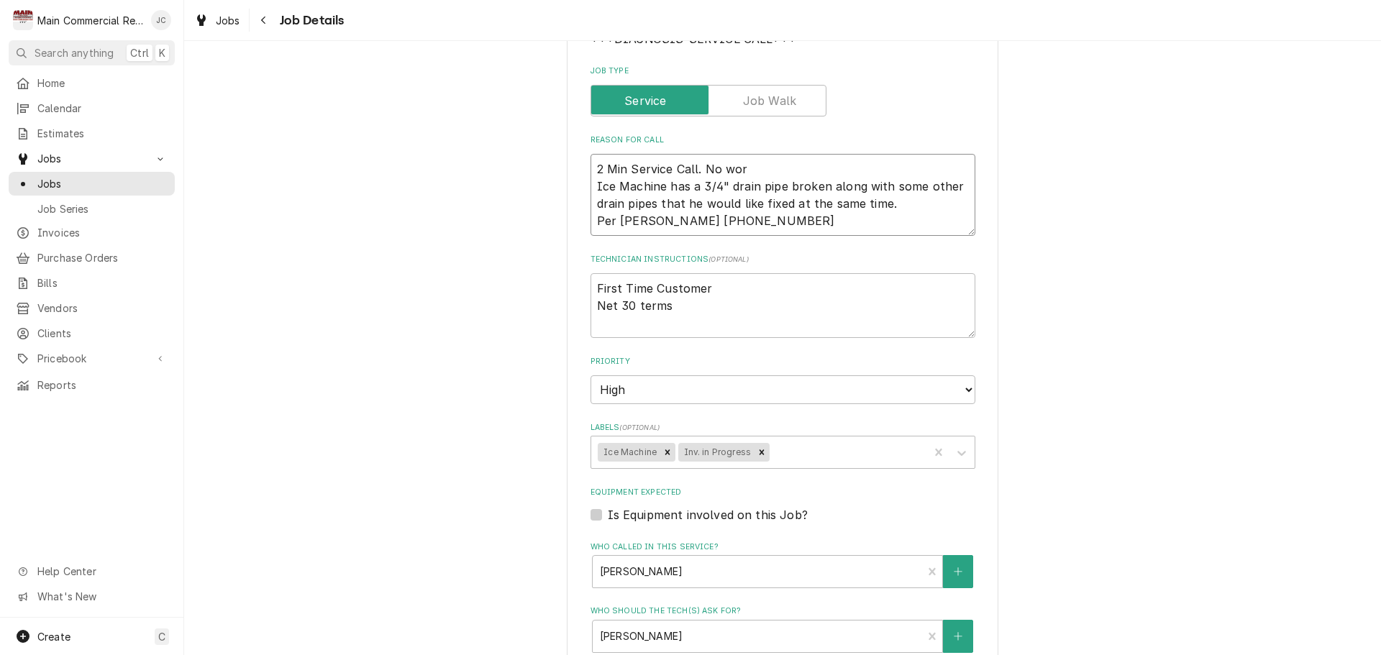
type textarea "x"
type textarea "2 Min Service Call. No work Ice Machine has a 3/4" drain pipe broken along with…"
type textarea "x"
type textarea "2 Min Service Call. No work Ice Machine has a 3/4" drain pipe broken along with…"
type textarea "x"
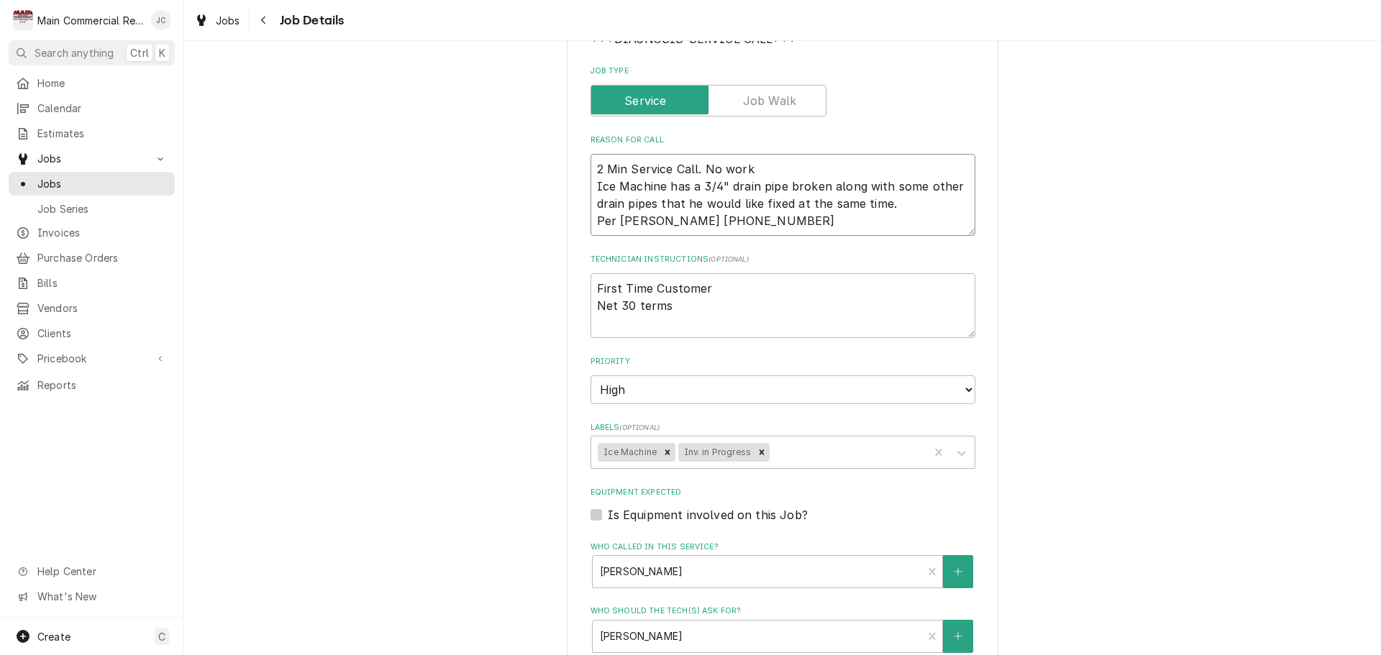
type textarea "2 Min Service Call. No work p Ice Machine has a 3/4" drain pipe broken along wi…"
type textarea "x"
type textarea "2 Min Service Call. No work pr Ice Machine has a 3/4" drain pipe broken along w…"
type textarea "x"
type textarea "2 Min Service Call. No work pro Ice Machine has a 3/4" drain pipe broken along …"
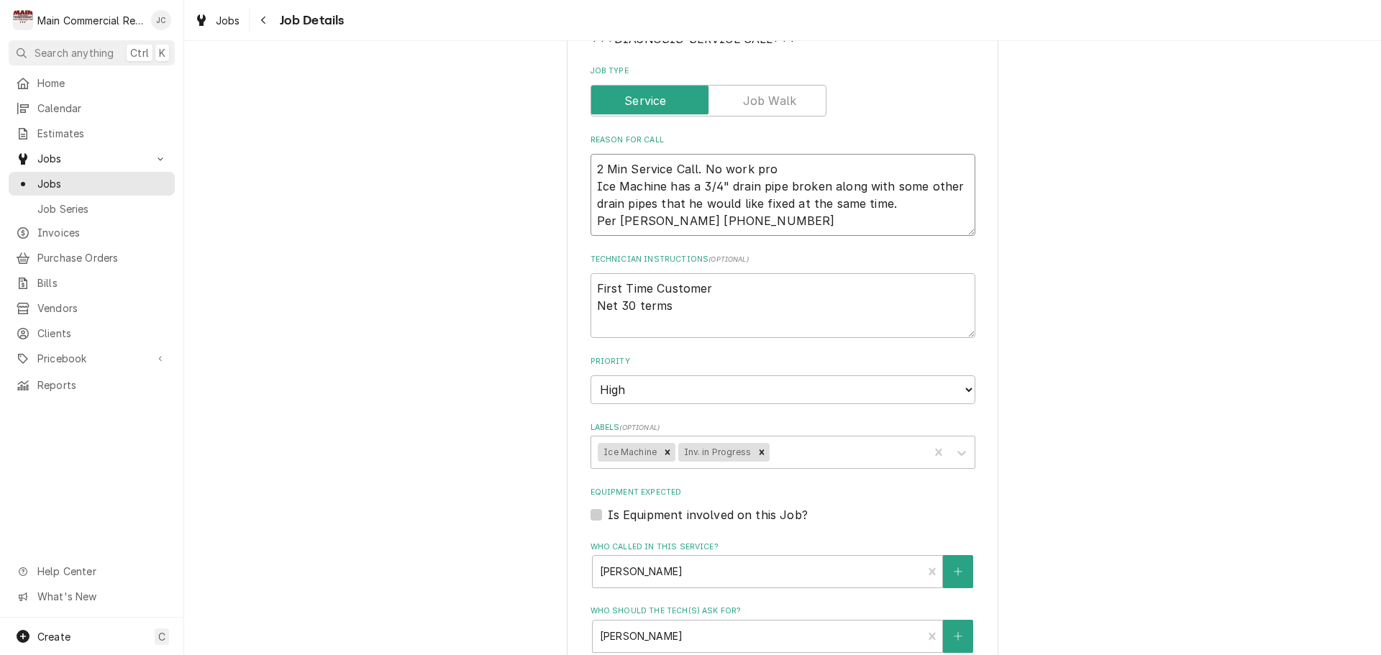
type textarea "x"
type textarea "2 Min Service Call. No work pr Ice Machine has a 3/4" drain pipe broken along w…"
type textarea "x"
type textarea "2 Min Service Call. No work p Ice Machine has a 3/4" drain pipe broken along wi…"
type textarea "x"
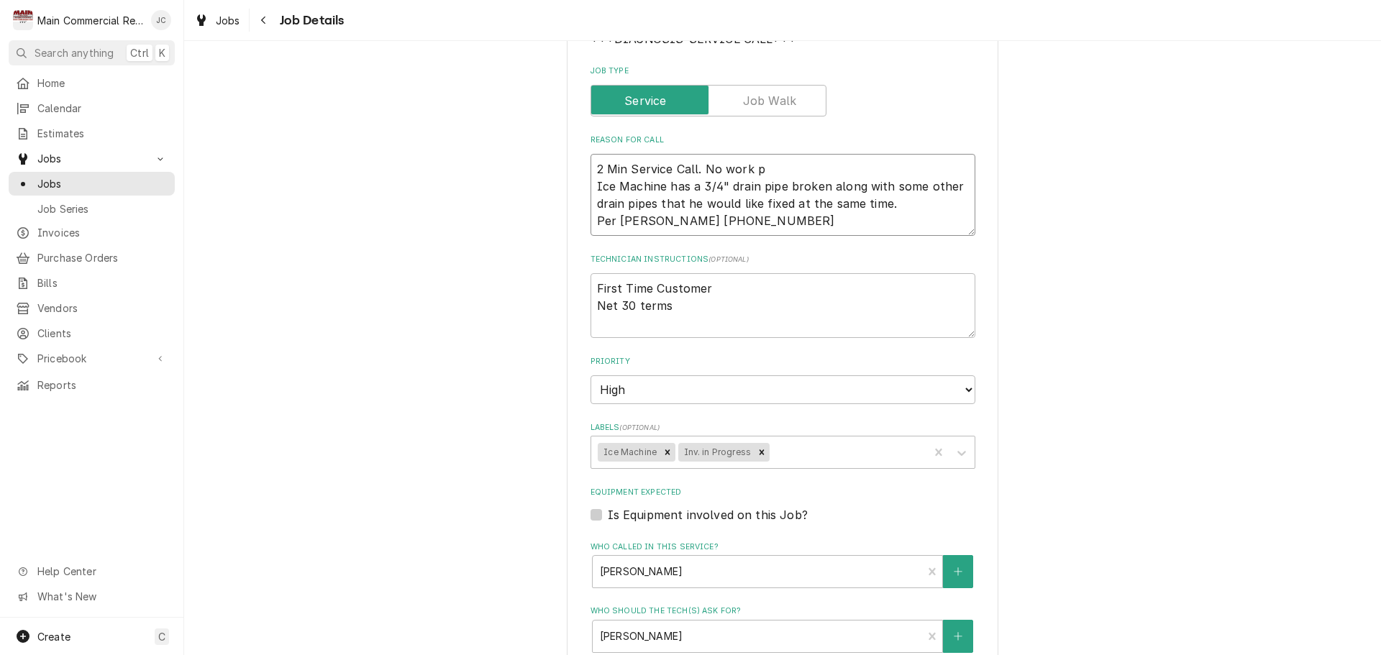
type textarea "2 Min Service Call. No work pj Ice Machine has a 3/4" drain pipe broken along w…"
type textarea "x"
type textarea "2 Min Service Call. No work p Ice Machine has a 3/4" drain pipe broken along wi…"
type textarea "x"
type textarea "2 Min Service Call. No work pe Ice Machine has a 3/4" drain pipe broken along w…"
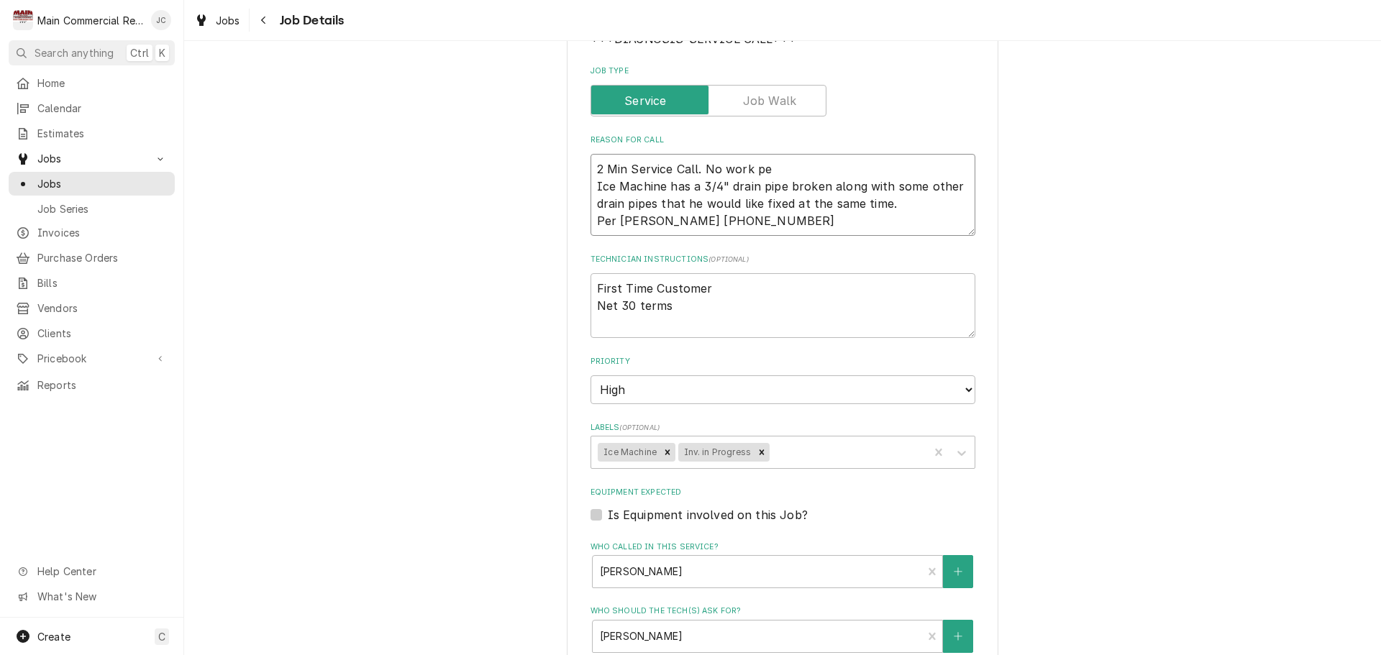
type textarea "x"
type textarea "2 Min Service Call. No work per Ice Machine has a 3/4" drain pipe broken along …"
type textarea "x"
type textarea "2 Min Service Call. No work perf Ice Machine has a 3/4" drain pipe broken along…"
type textarea "x"
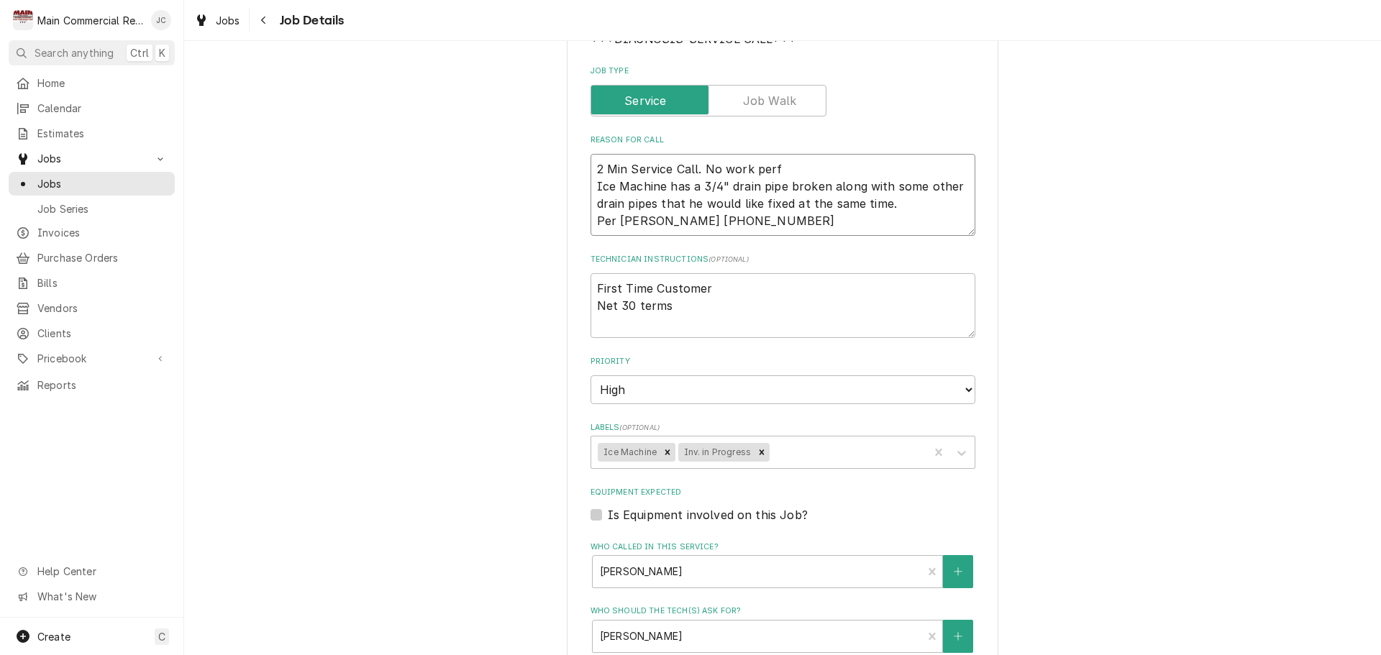
type textarea "2 Min Service Call. No work perfo Ice Machine has a 3/4" drain pipe broken alon…"
type textarea "x"
type textarea "2 Min Service Call. No work perfor Ice Machine has a 3/4" drain pipe broken alo…"
type textarea "x"
type textarea "2 Min Service Call. No work perform Ice Machine has a 3/4" drain pipe broken al…"
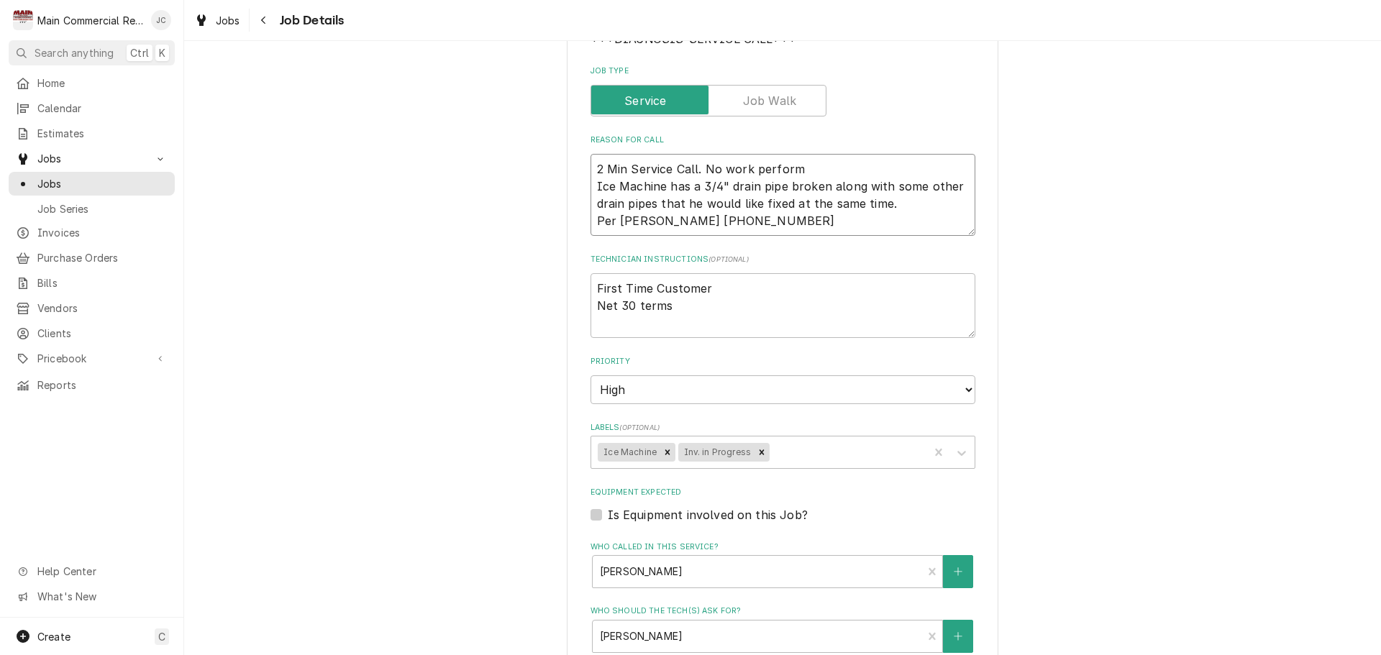
type textarea "x"
type textarea "2 Min Service Call. No work performe Ice Machine has a 3/4" drain pipe broken a…"
type textarea "x"
type textarea "2 Min Service Call. No work performed Ice Machine has a 3/4" drain pipe broken …"
type textarea "x"
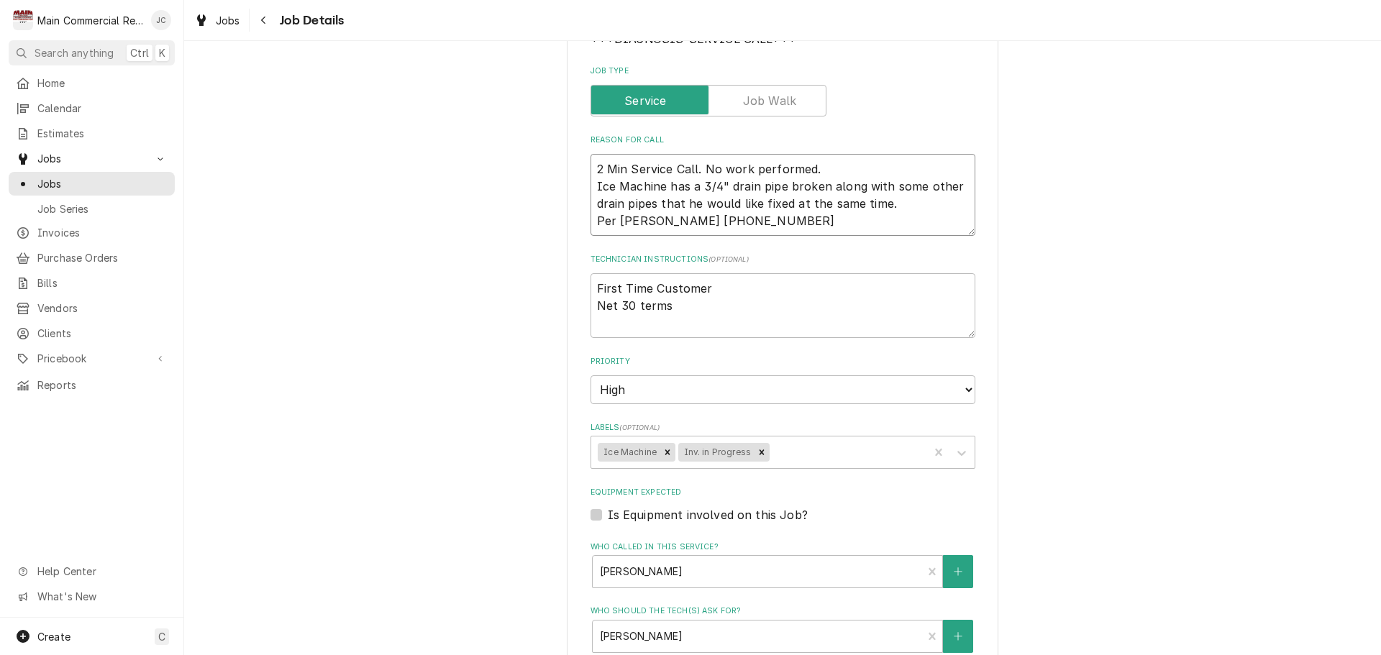
type textarea "2 Min Service Call. No work performed. Ice Machine has a 3/4" drain pipe broken…"
type textarea "x"
type textarea "2 Min Service Call. No work performed. D Ice Machine has a 3/4" drain pipe brok…"
type textarea "x"
type textarea "2 Min Service Call. No work performed. Di Ice Machine has a 3/4" drain pipe bro…"
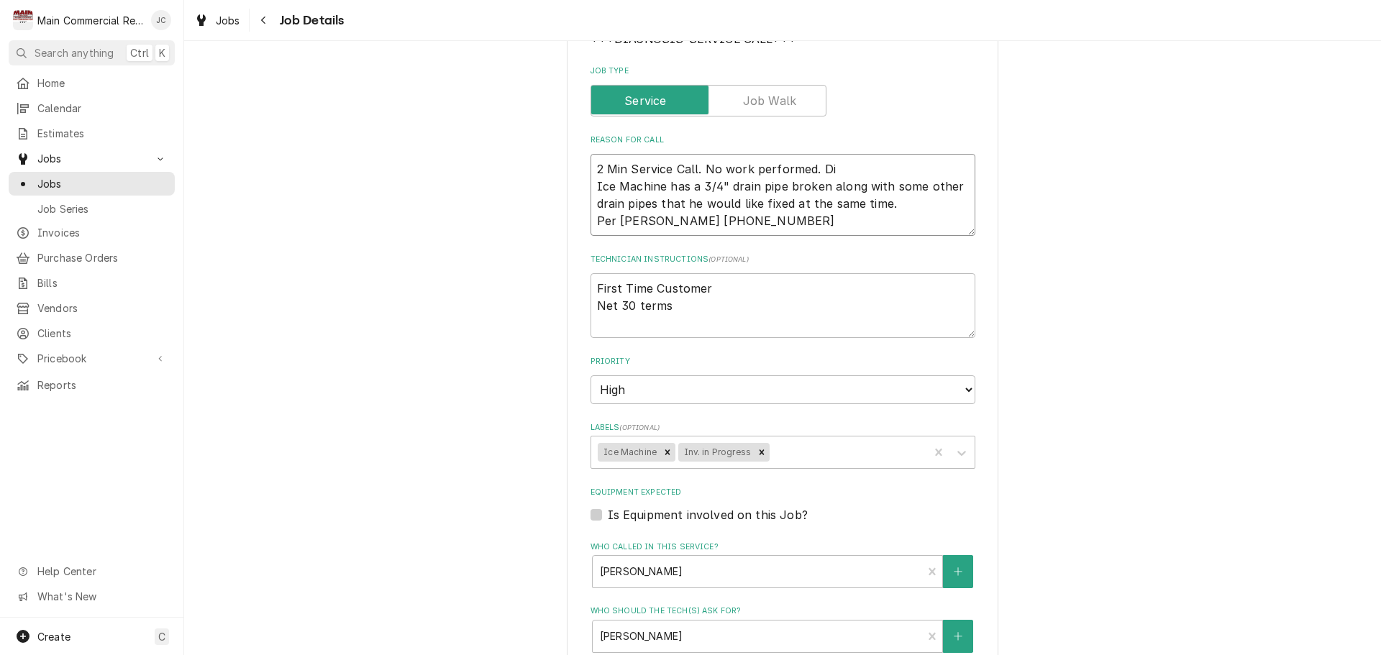
type textarea "x"
type textarea "2 Min Service Call. No work performed. Did Ice Machine has a 3/4" drain pipe br…"
type textarea "x"
type textarea "2 Min Service Call. No work performed. Did Ice Machine has a 3/4" drain pipe br…"
type textarea "x"
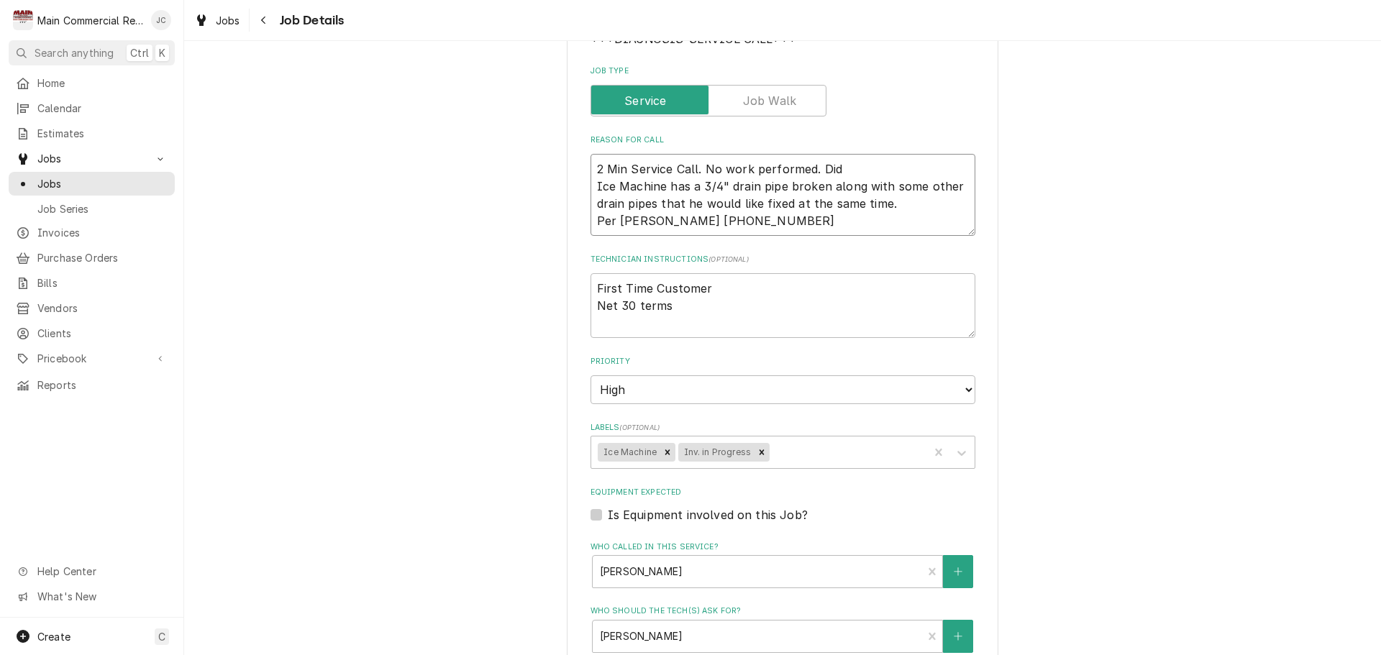
type textarea "2 Min Service Call. No work performed. Did n Ice Machine has a 3/4" drain pipe …"
type textarea "x"
type textarea "2 Min Service Call. No work performed. Did no Ice Machine has a 3/4" drain pipe…"
type textarea "x"
type textarea "2 Min Service Call. No work performed. Did not Ice Machine has a 3/4" drain pip…"
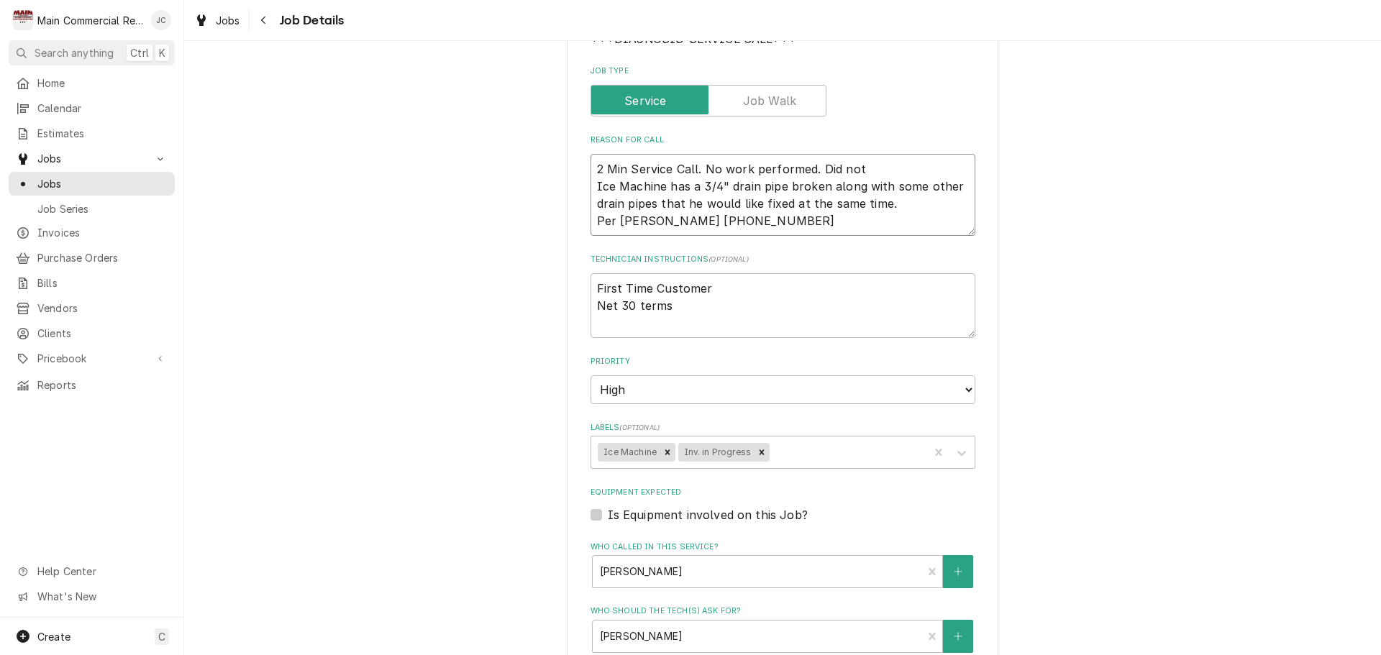
type textarea "x"
type textarea "2 Min Service Call. No work performed. Did not Ice Machine has a 3/4" drain pip…"
type textarea "x"
type textarea "2 Min Service Call. No work performed. Did not i Ice Machine has a 3/4" drain p…"
type textarea "x"
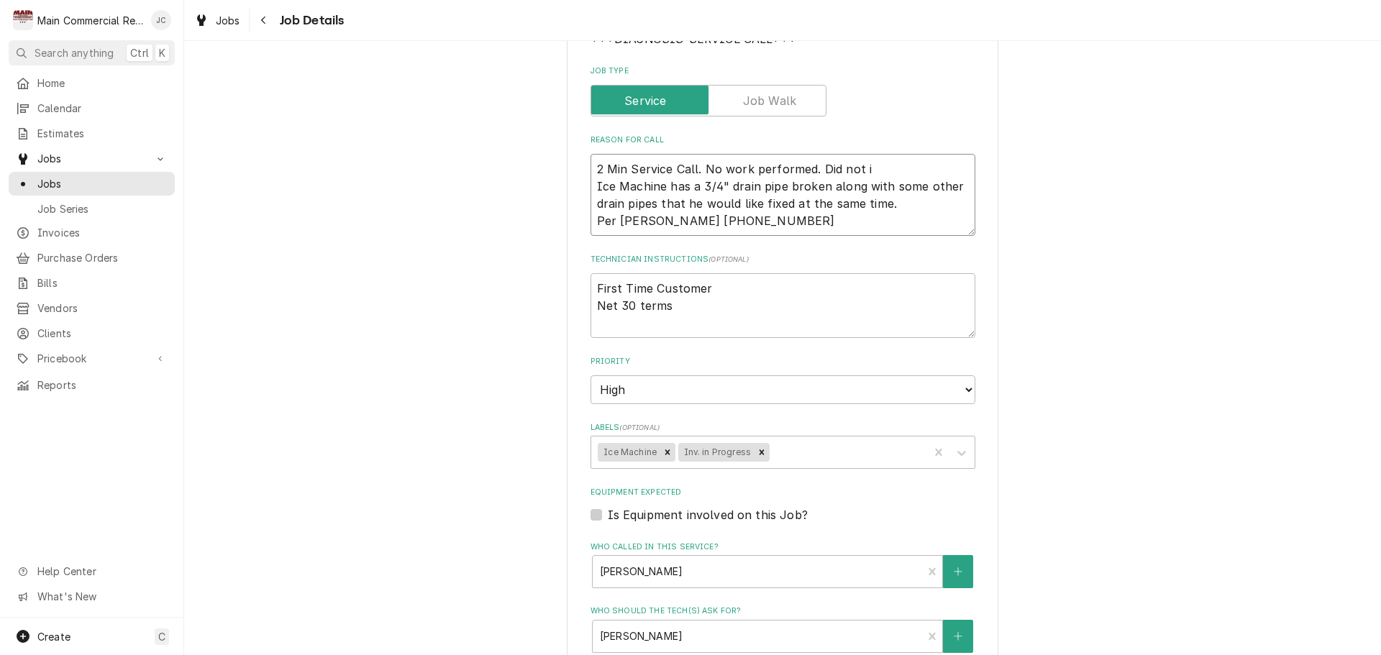
type textarea "2 Min Service Call. No work performed. Did not in Ice Machine has a 3/4" drain …"
type textarea "x"
type textarea "2 Min Service Call. No work performed. Did not inc Ice Machine has a 3/4" drain…"
type textarea "x"
type textarea "2 Min Service Call. No work performed. Did not inv Ice Machine has a 3/4" drain…"
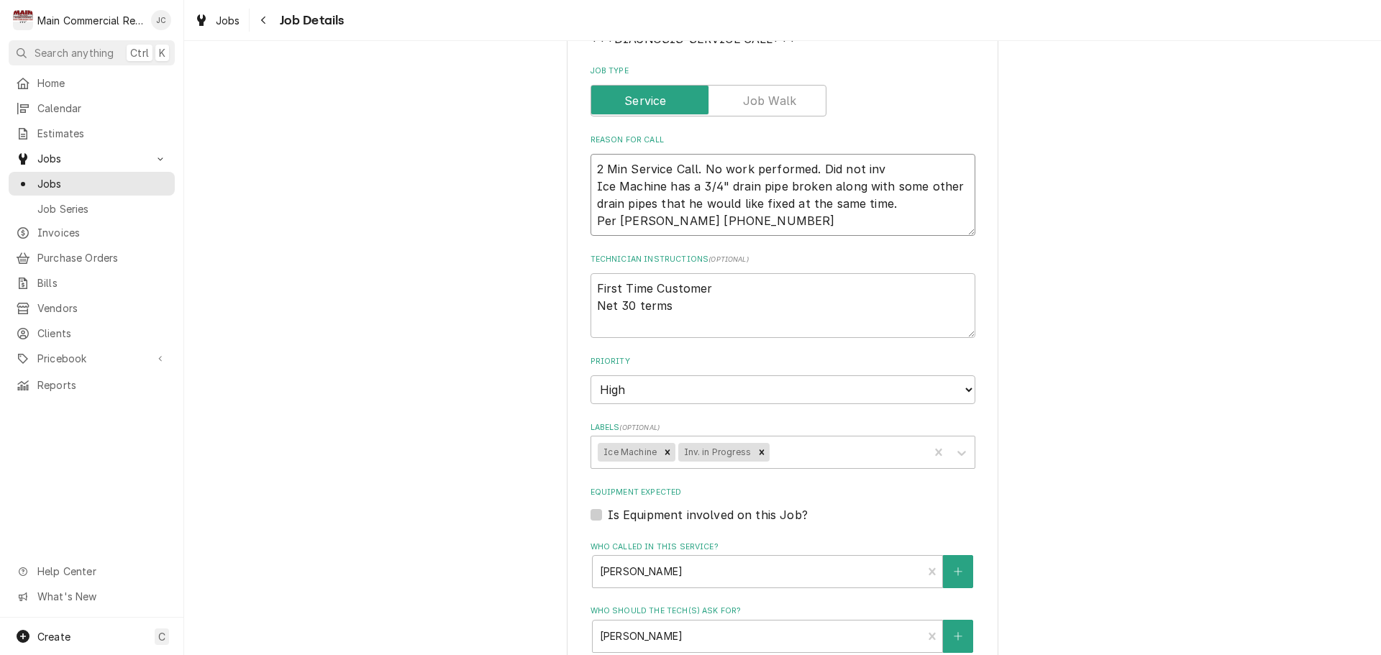
type textarea "x"
type textarea "2 Min Service Call. No work performed. Did not invo Ice Machine has a 3/4" drai…"
type textarea "x"
type textarea "2 Min Service Call. No work performed. Did not invoi Ice Machine has a 3/4" dra…"
type textarea "x"
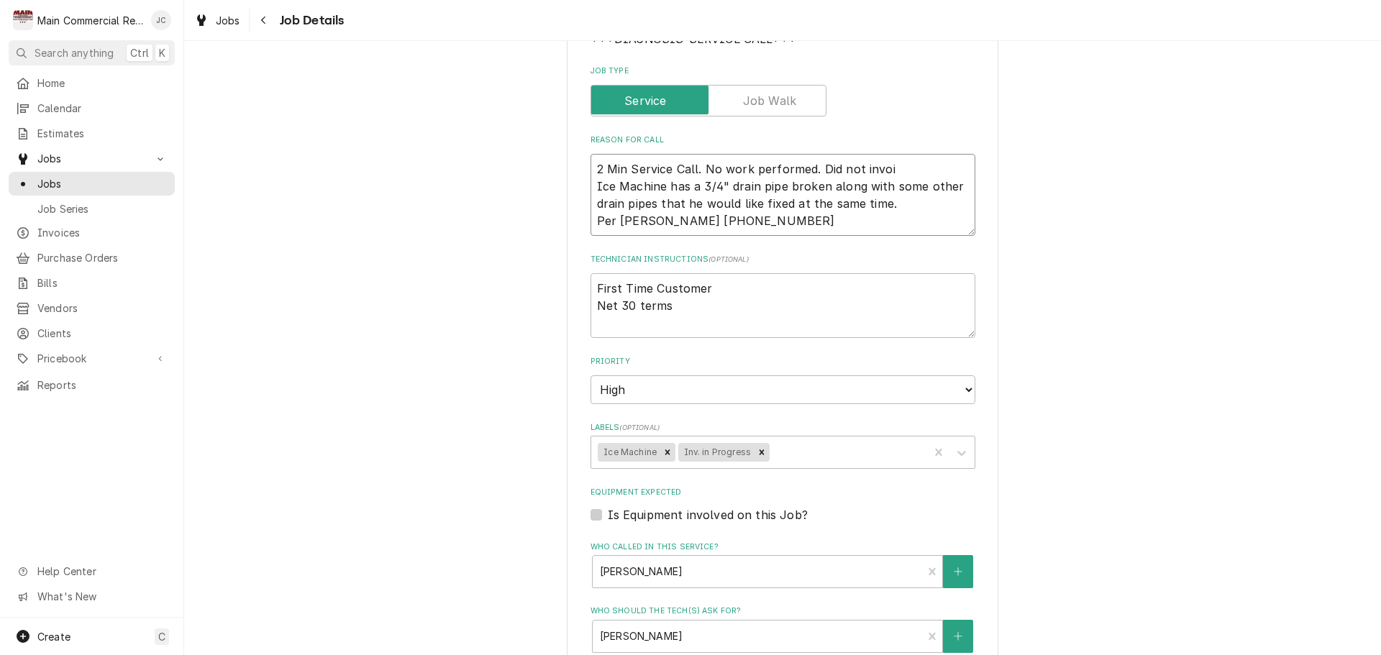
type textarea "2 Min Service Call. No work performed. Did not invoic Ice Machine has a 3/4" dr…"
type textarea "x"
type textarea "2 Min Service Call. No work performed. Did not invoice Ice Machine has a 3/4" d…"
type textarea "x"
type textarea "2 Min Service Call. No work performed. Did not invoice* Ice Machine has a 3/4" …"
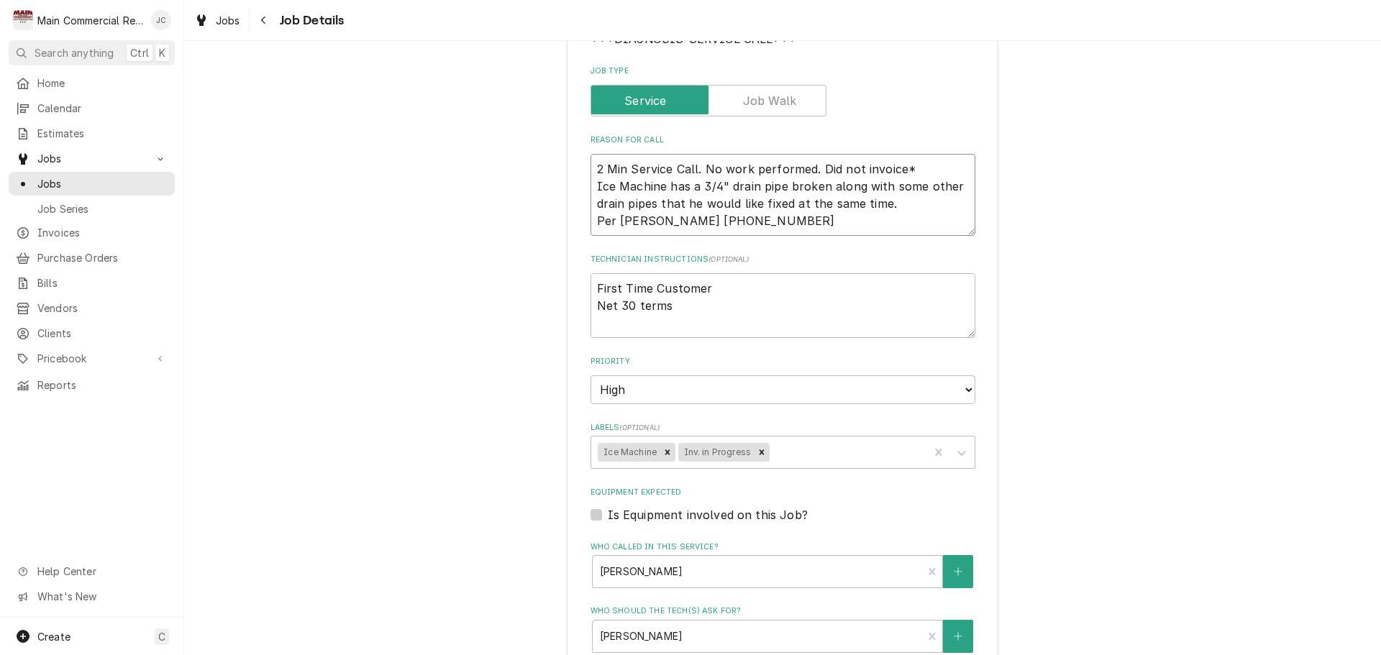
type textarea "x"
type textarea "2 Min Service Call. No work performed. Did not invoice*J Ice Machine has a 3/4"…"
type textarea "x"
type textarea "2 Min Service Call. No work performed. Did not invoice*JC Ice Machine has a 3/4…"
type textarea "x"
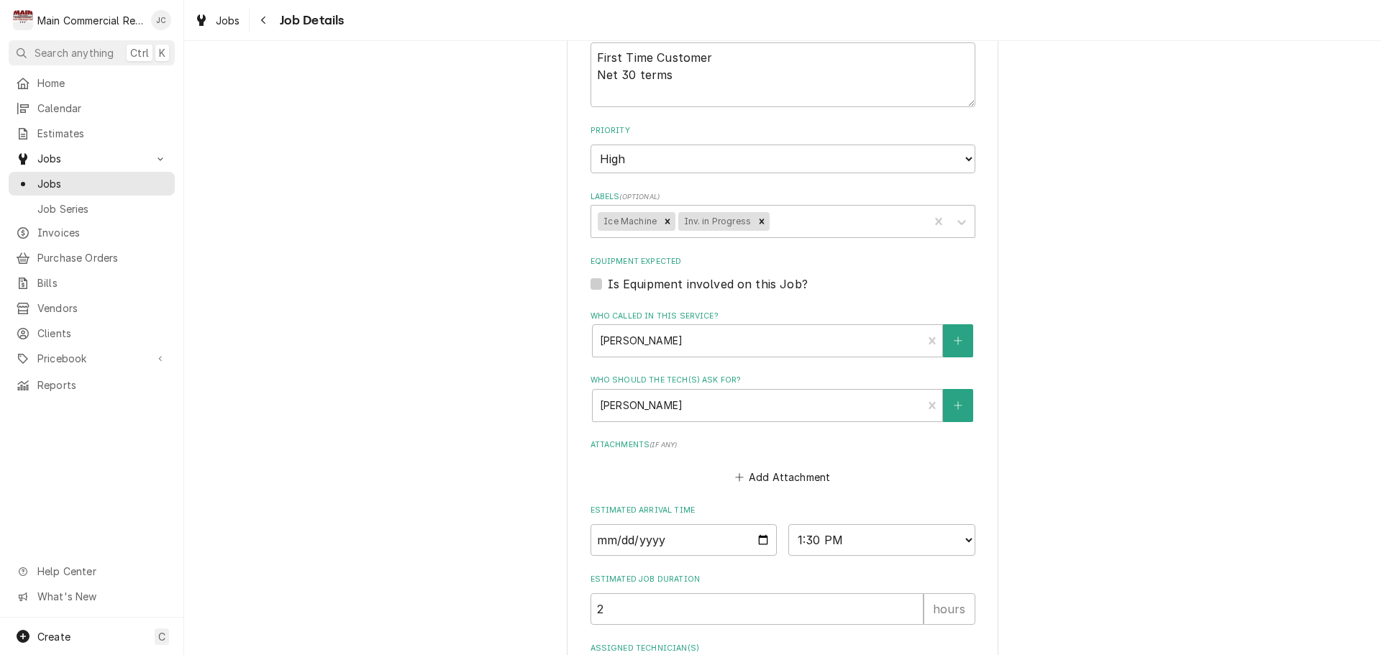
scroll to position [569, 0]
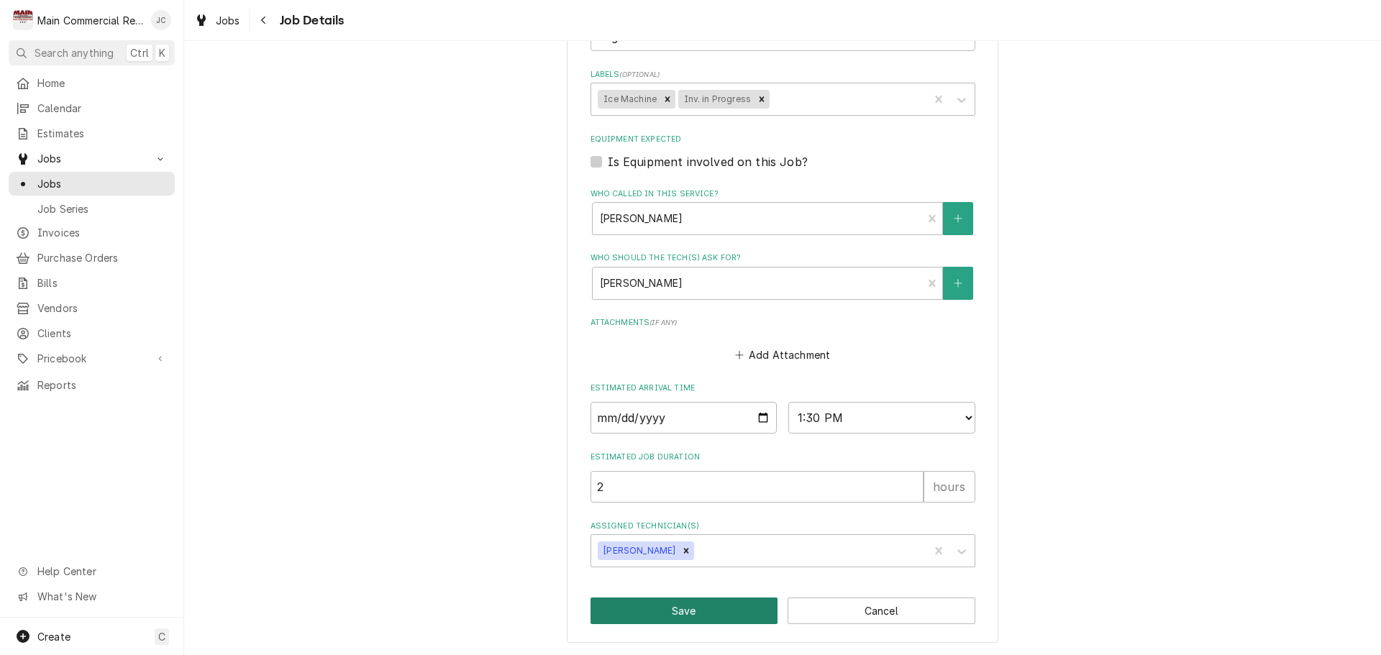
type textarea "2 Min Service Call. No work performed. Did not invoice*JC Ice Machine has a 3/4…"
click at [692, 608] on button "Save" at bounding box center [685, 611] width 188 height 27
type textarea "x"
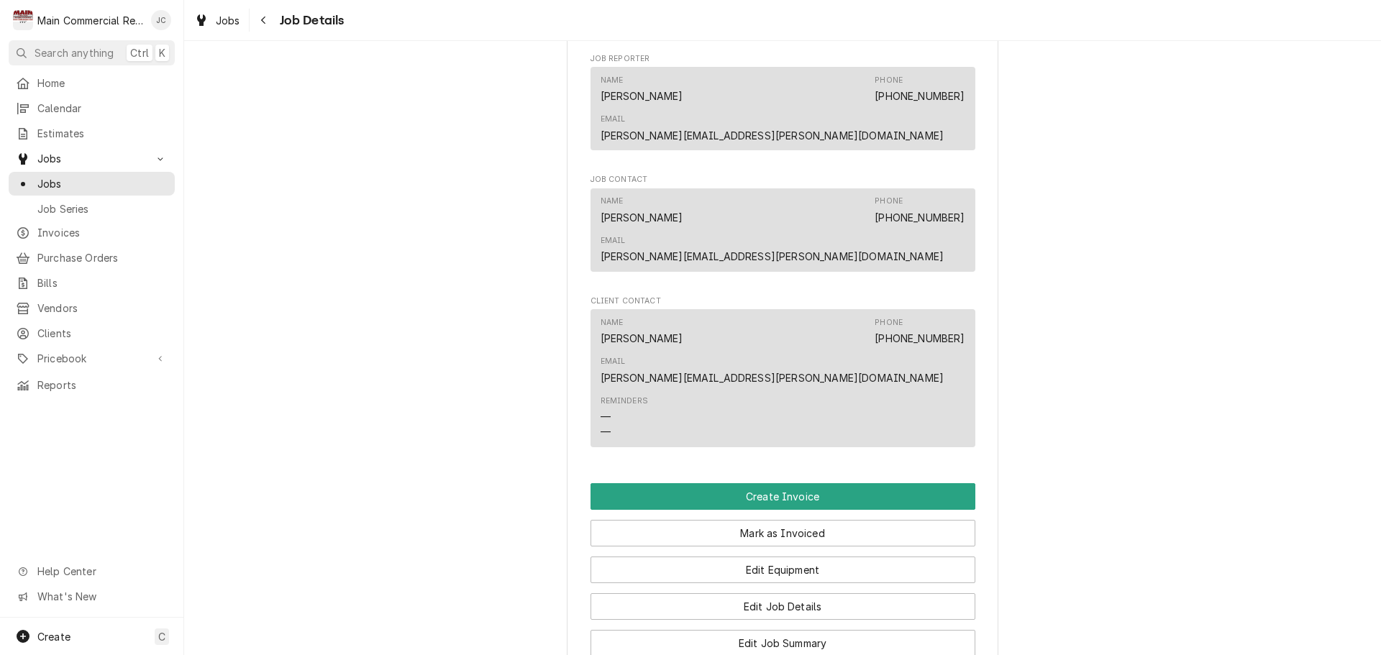
scroll to position [1079, 0]
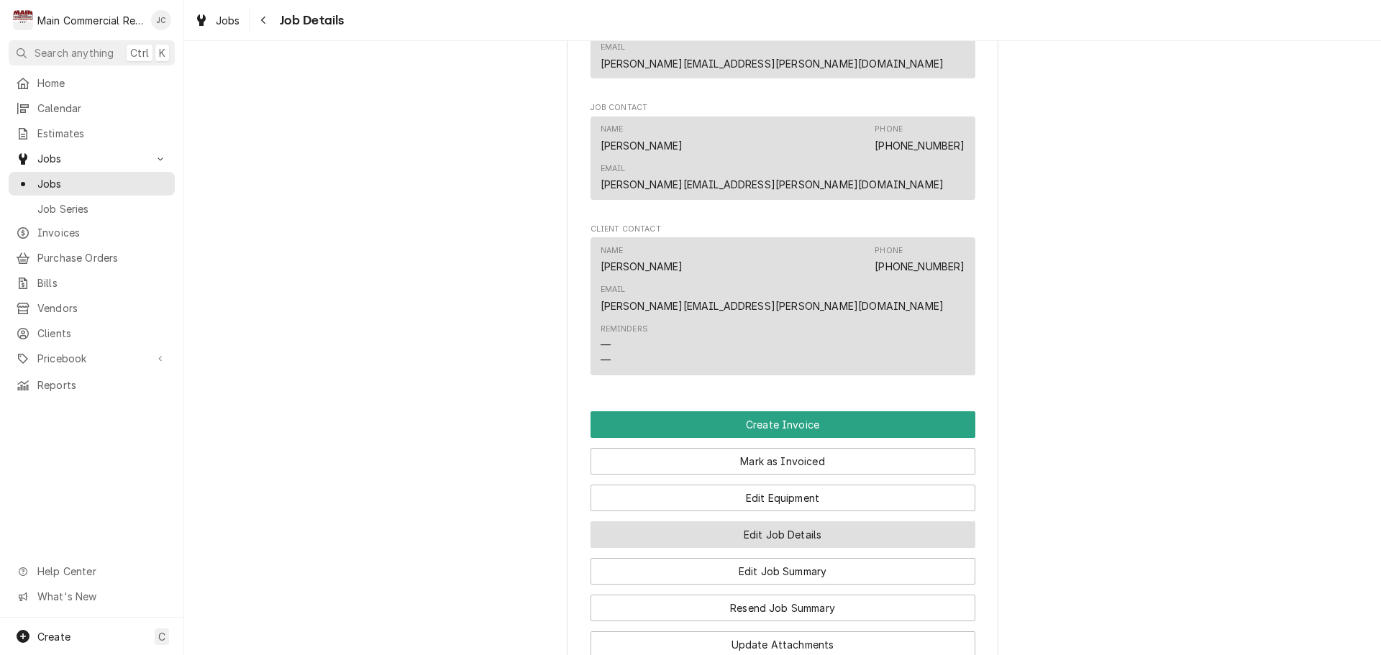
click at [779, 521] on button "Edit Job Details" at bounding box center [783, 534] width 385 height 27
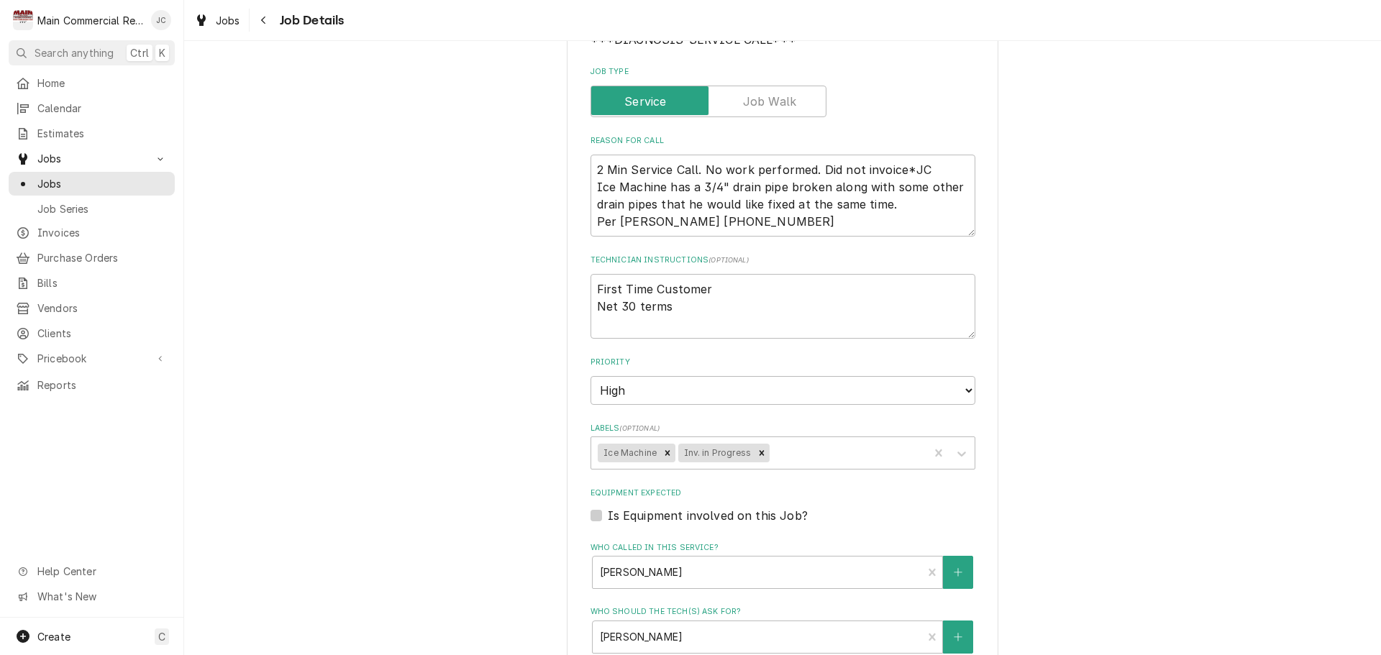
scroll to position [216, 0]
click at [757, 454] on icon "Remove Inv. in Progress" at bounding box center [762, 452] width 10 height 10
type textarea "x"
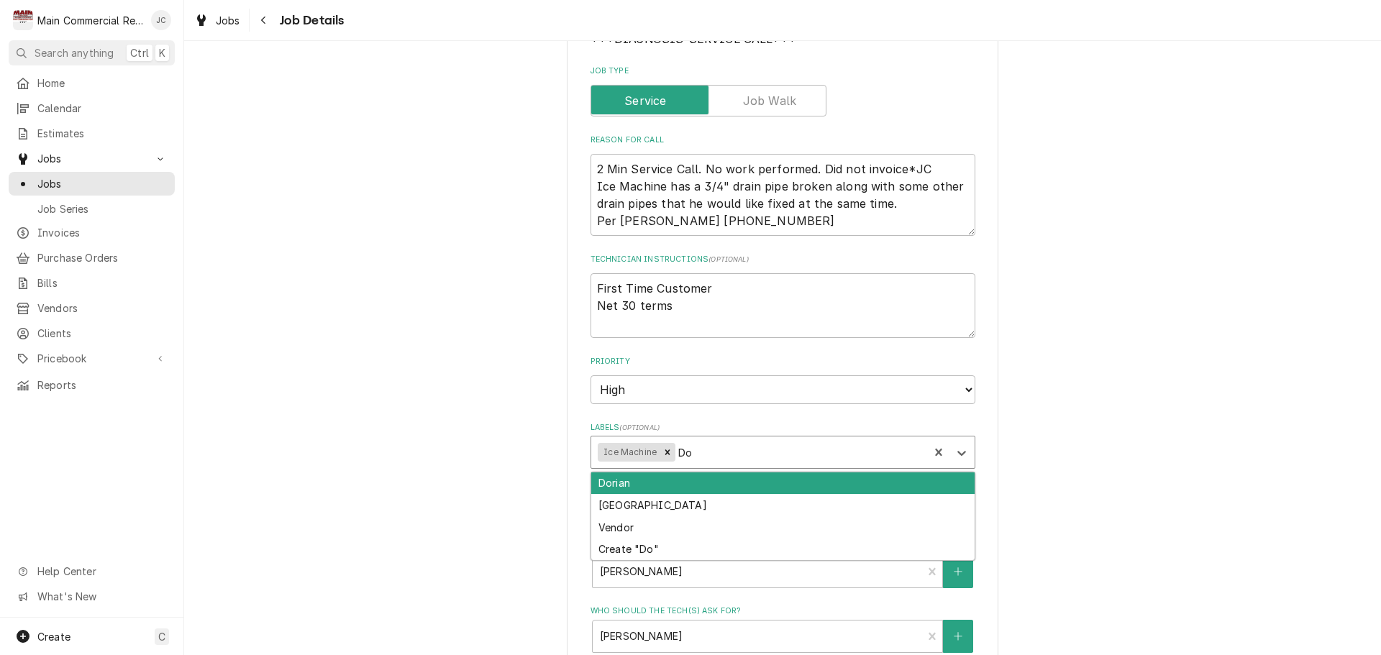
type input "D"
type input "Do not invoice"
click at [868, 484] on div "Create "Do not invoice"" at bounding box center [782, 484] width 383 height 22
type textarea "x"
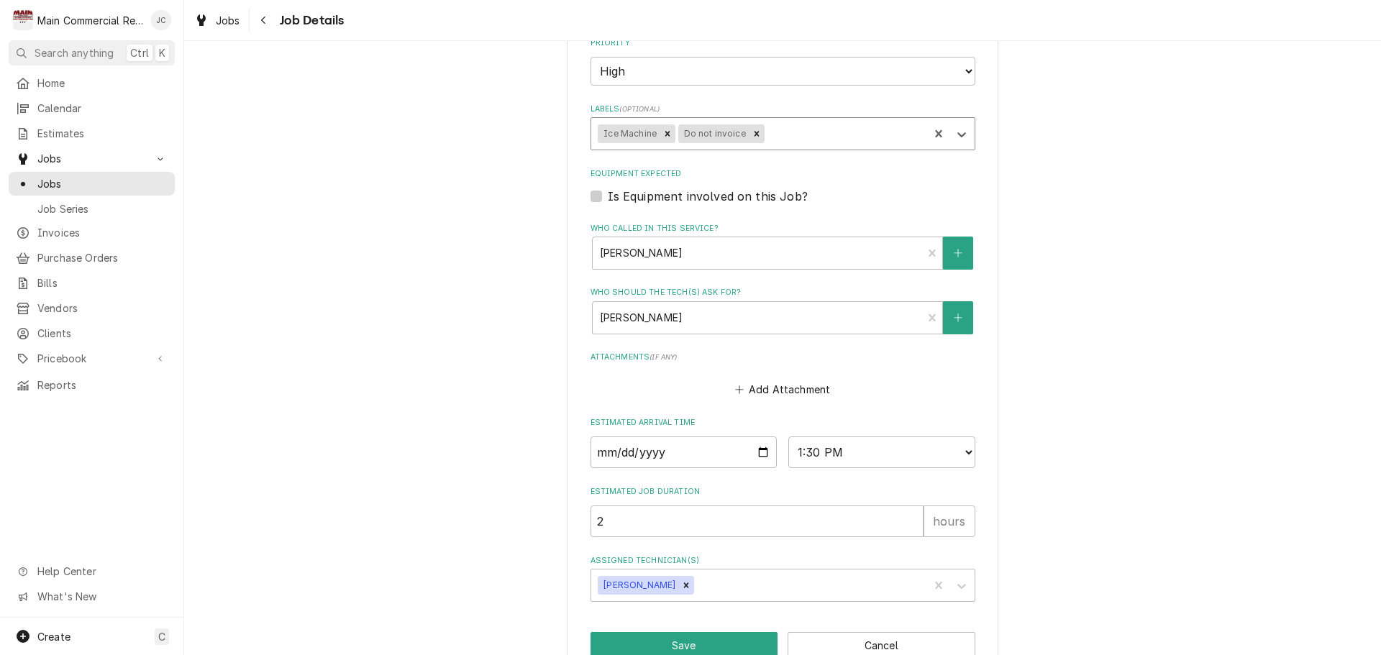
scroll to position [569, 0]
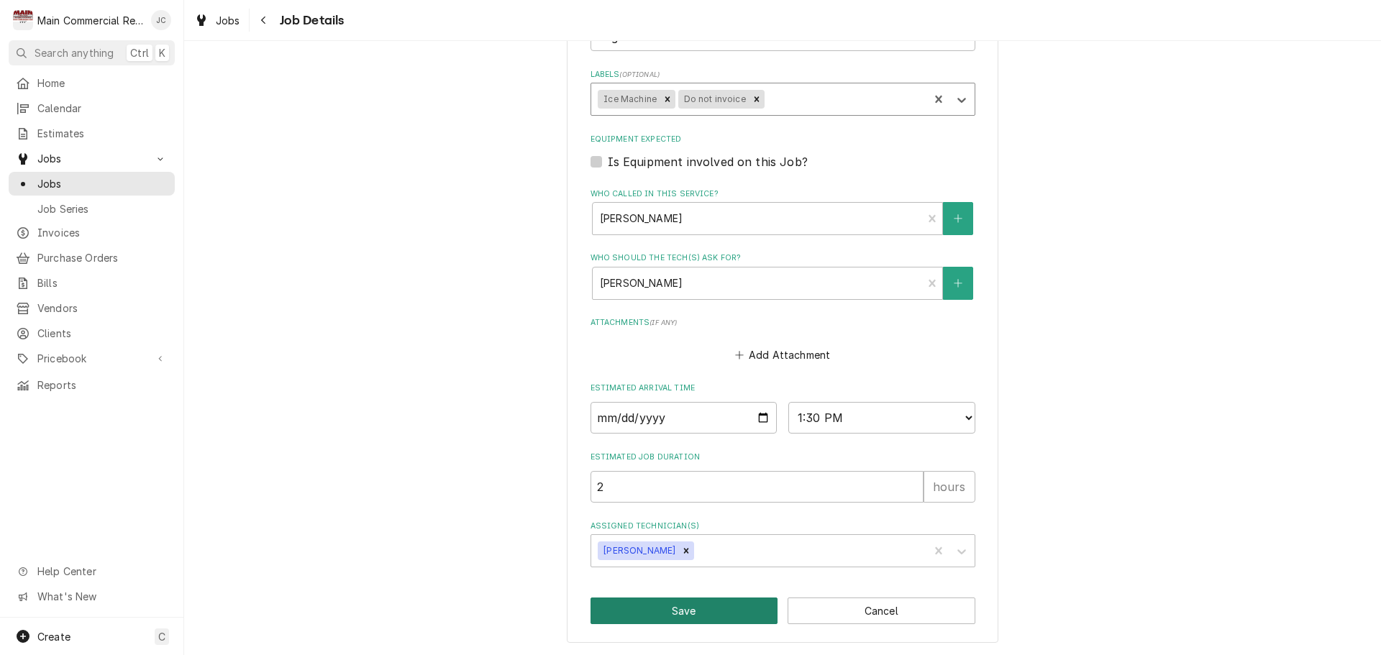
click at [699, 608] on button "Save" at bounding box center [685, 611] width 188 height 27
type textarea "x"
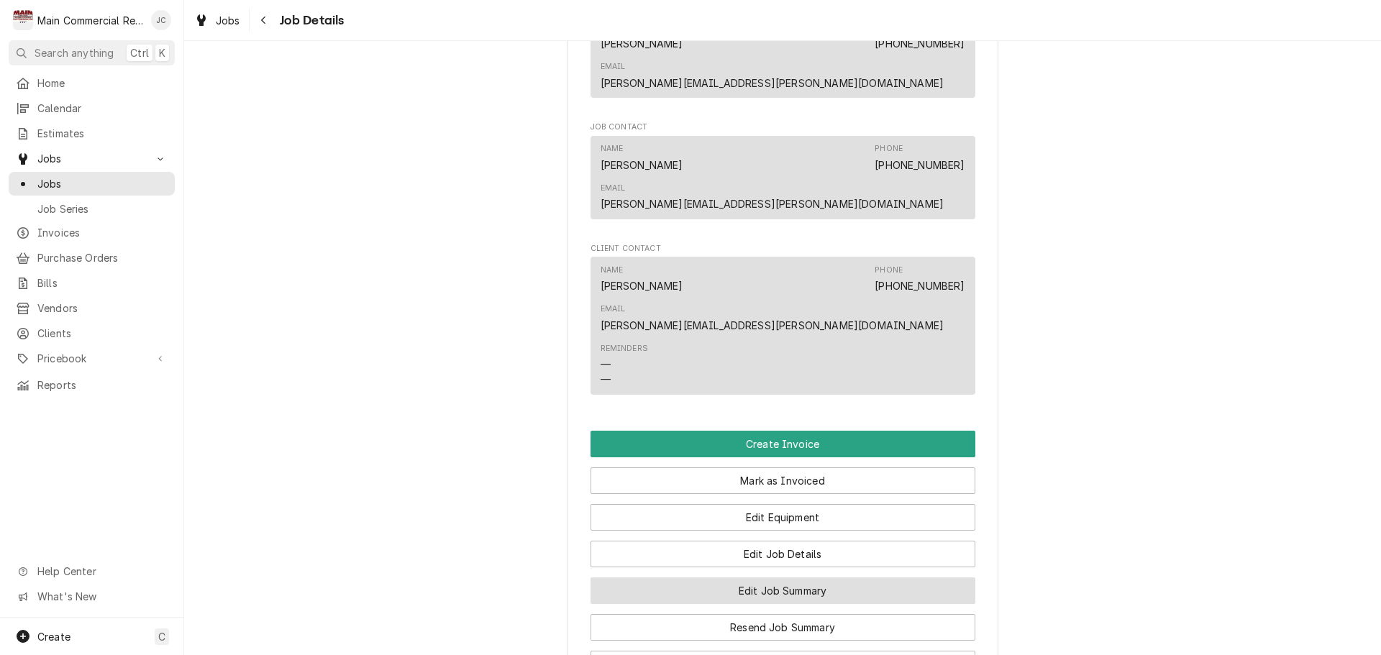
scroll to position [1151, 0]
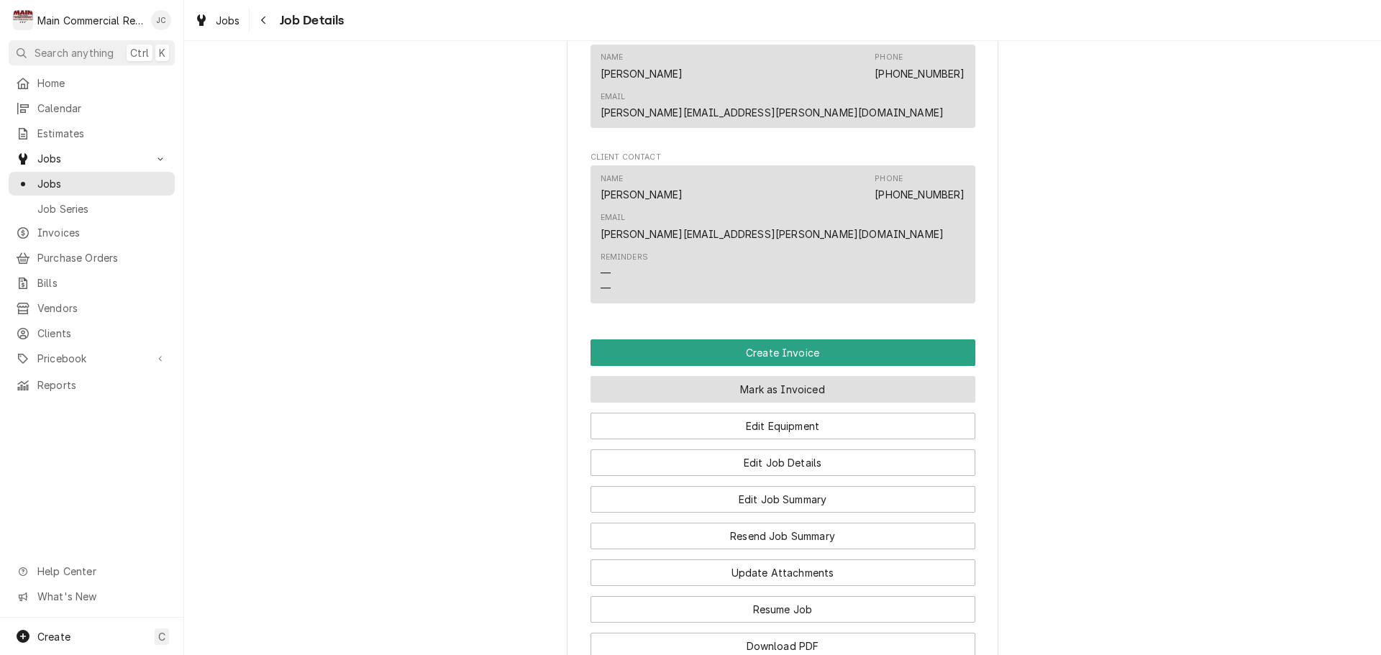
click at [752, 376] on button "Mark as Invoiced" at bounding box center [783, 389] width 385 height 27
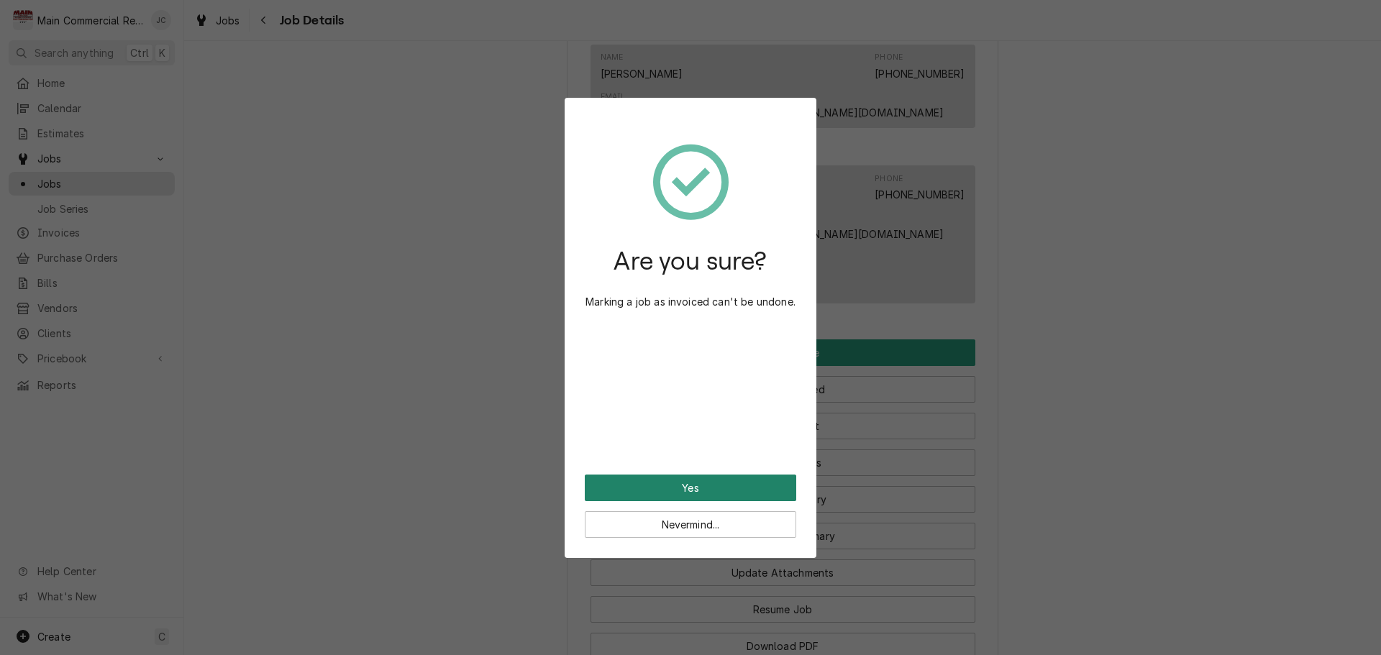
click at [703, 491] on button "Yes" at bounding box center [690, 488] width 211 height 27
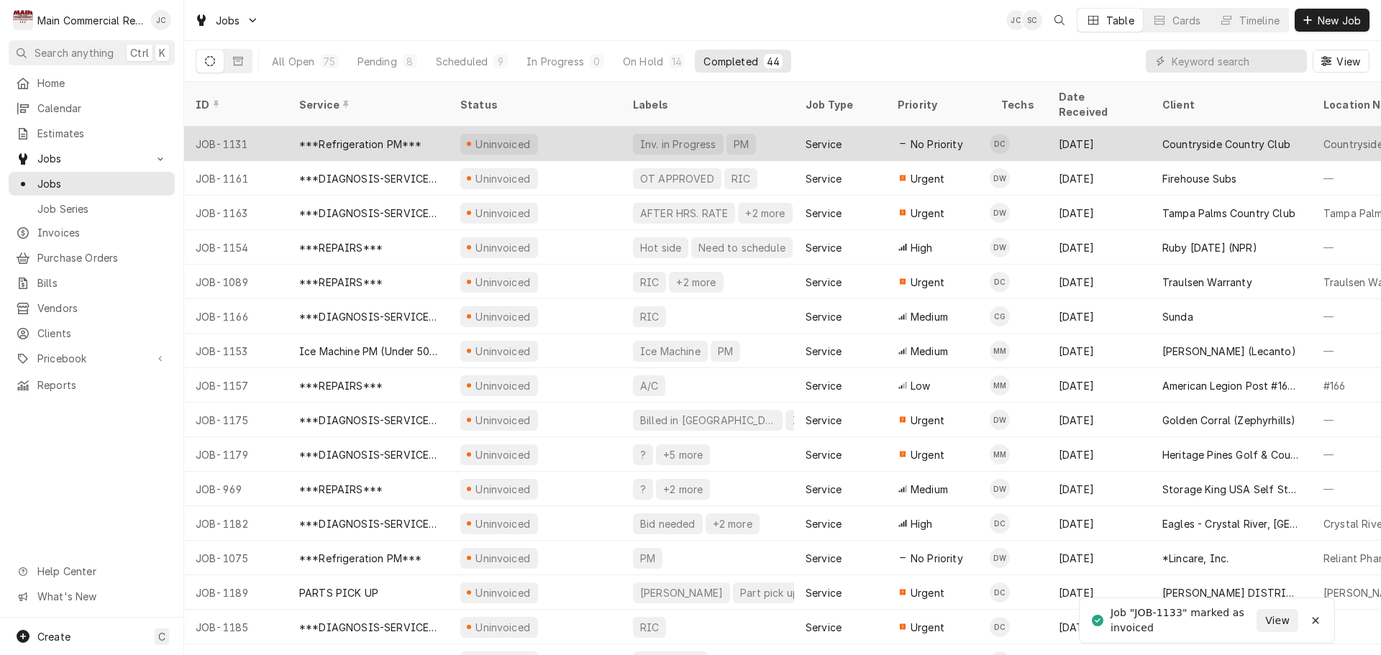
click at [539, 127] on div "Uninvoiced" at bounding box center [535, 144] width 173 height 35
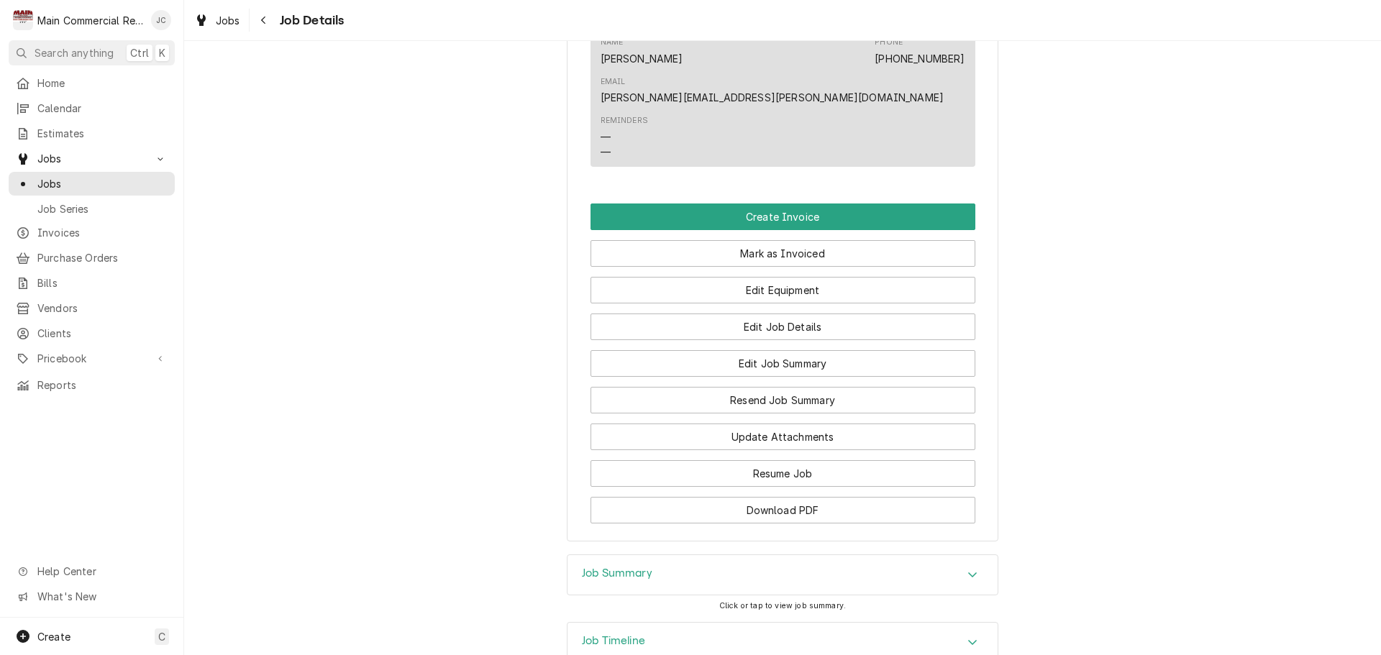
scroll to position [1272, 0]
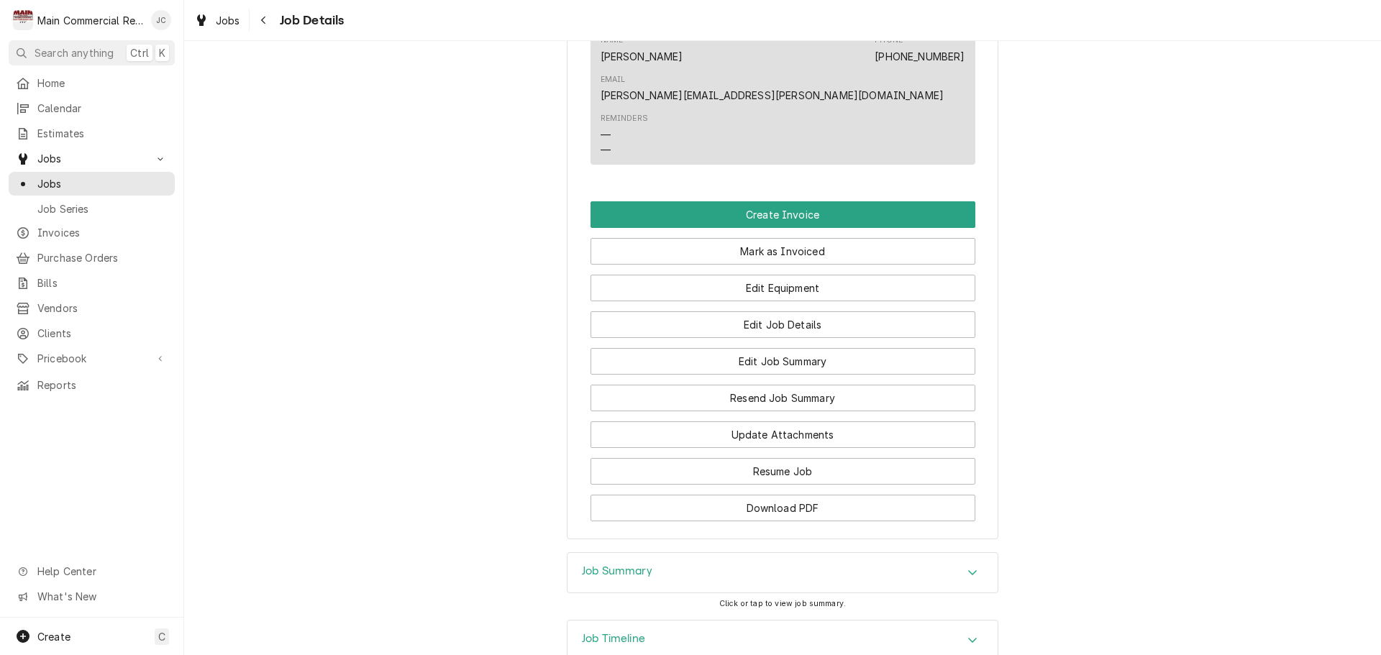
click at [962, 565] on div "Accordion Header" at bounding box center [973, 573] width 22 height 17
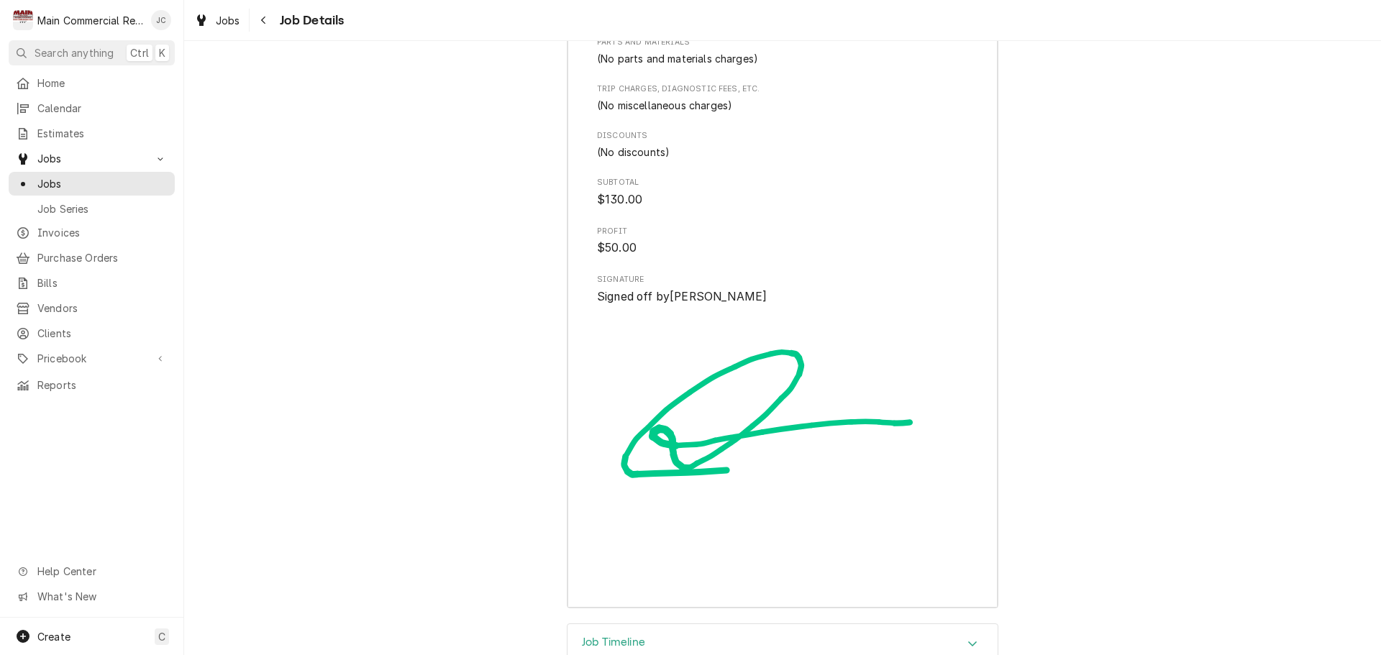
scroll to position [3110, 0]
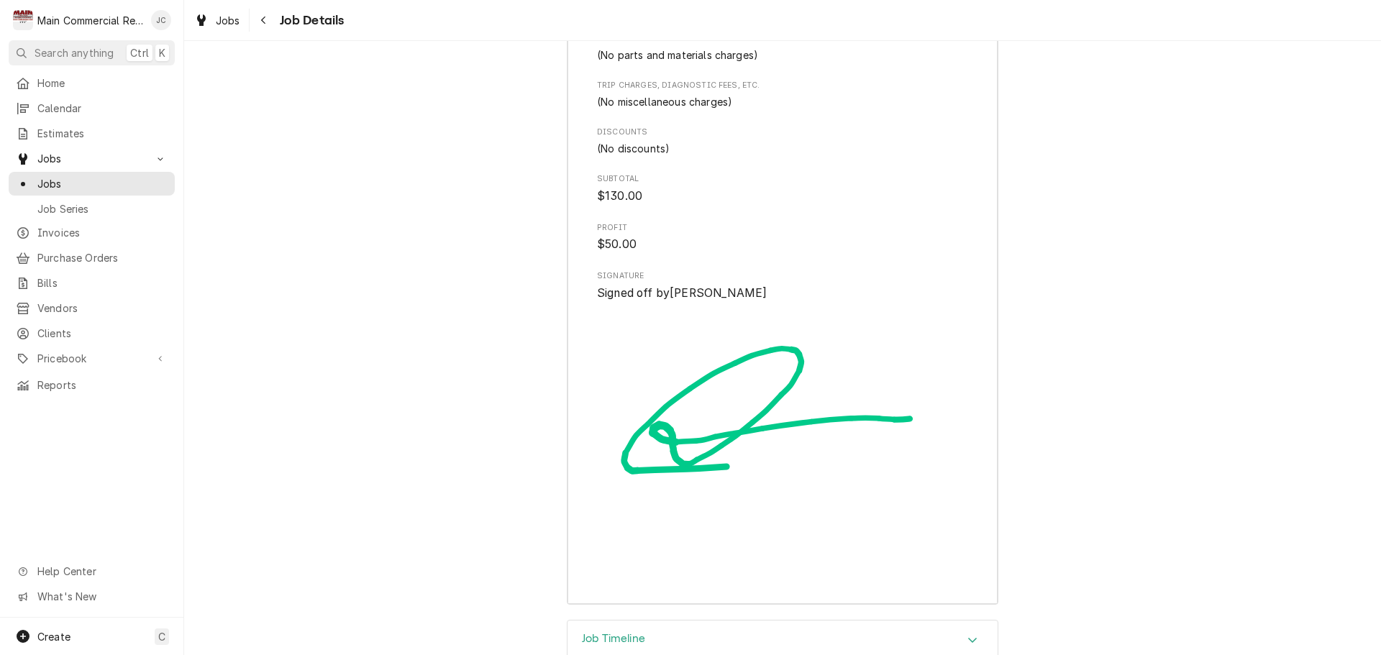
click at [921, 621] on div "Job Timeline" at bounding box center [782, 641] width 430 height 40
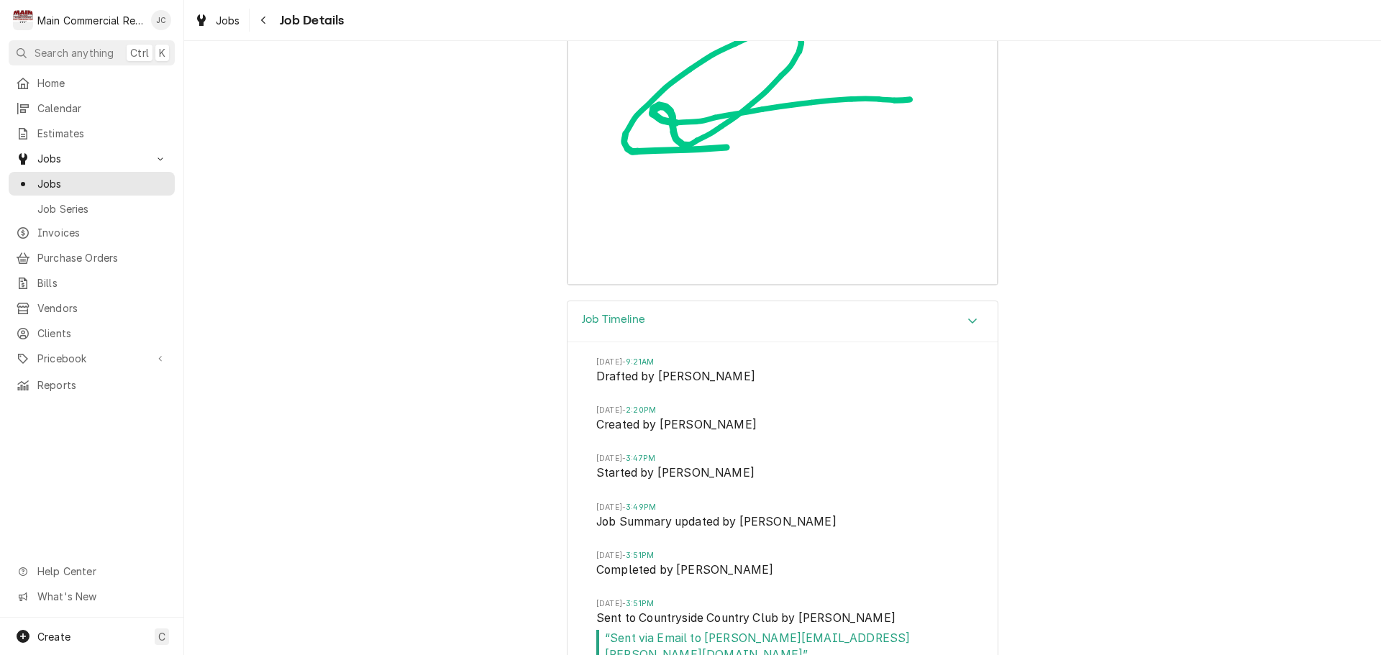
scroll to position [3430, 0]
click at [837, 629] on span "“ Sent via Email to [PERSON_NAME][EMAIL_ADDRESS][PERSON_NAME][DOMAIN_NAME] ”" at bounding box center [782, 646] width 373 height 34
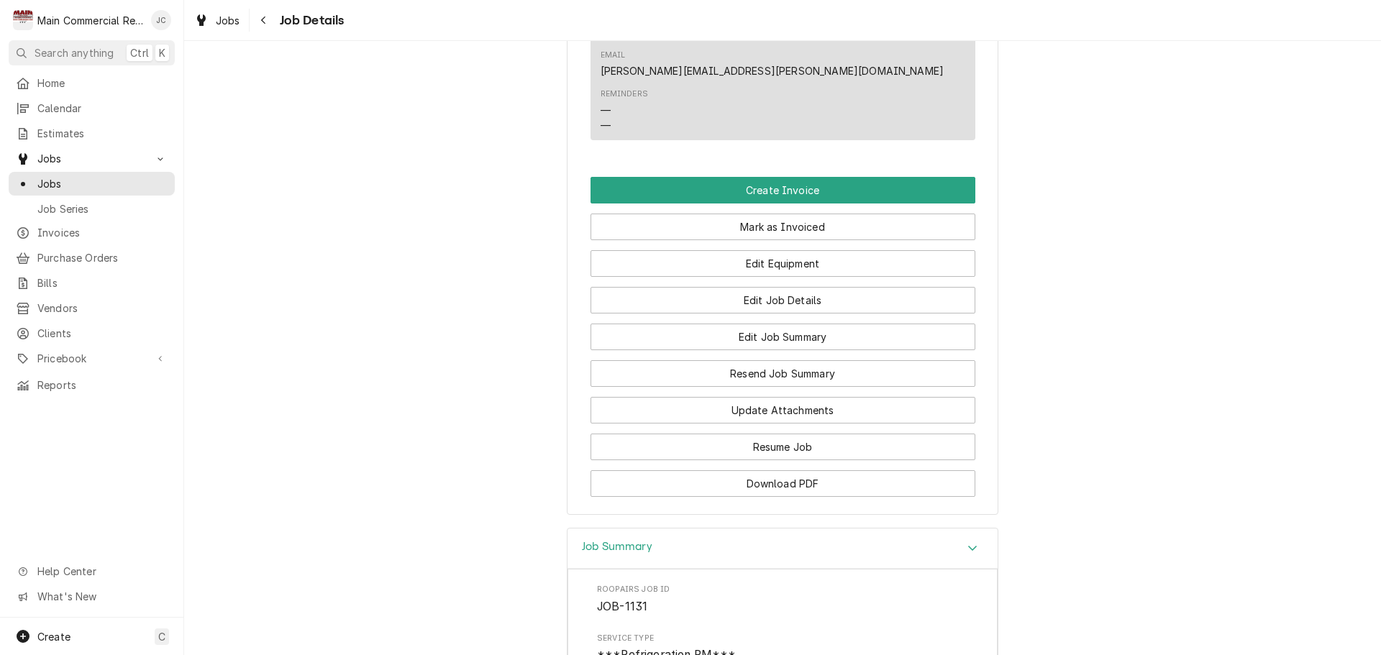
scroll to position [1129, 0]
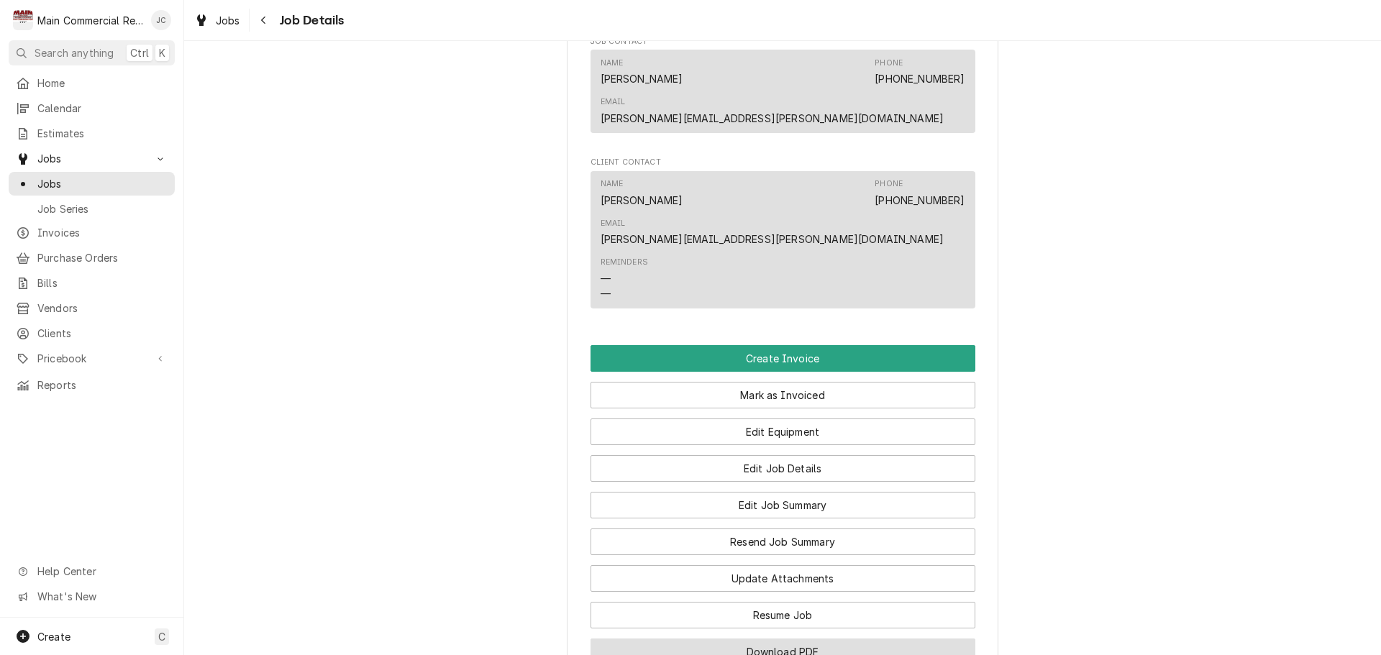
click at [813, 639] on button "Download PDF" at bounding box center [783, 652] width 385 height 27
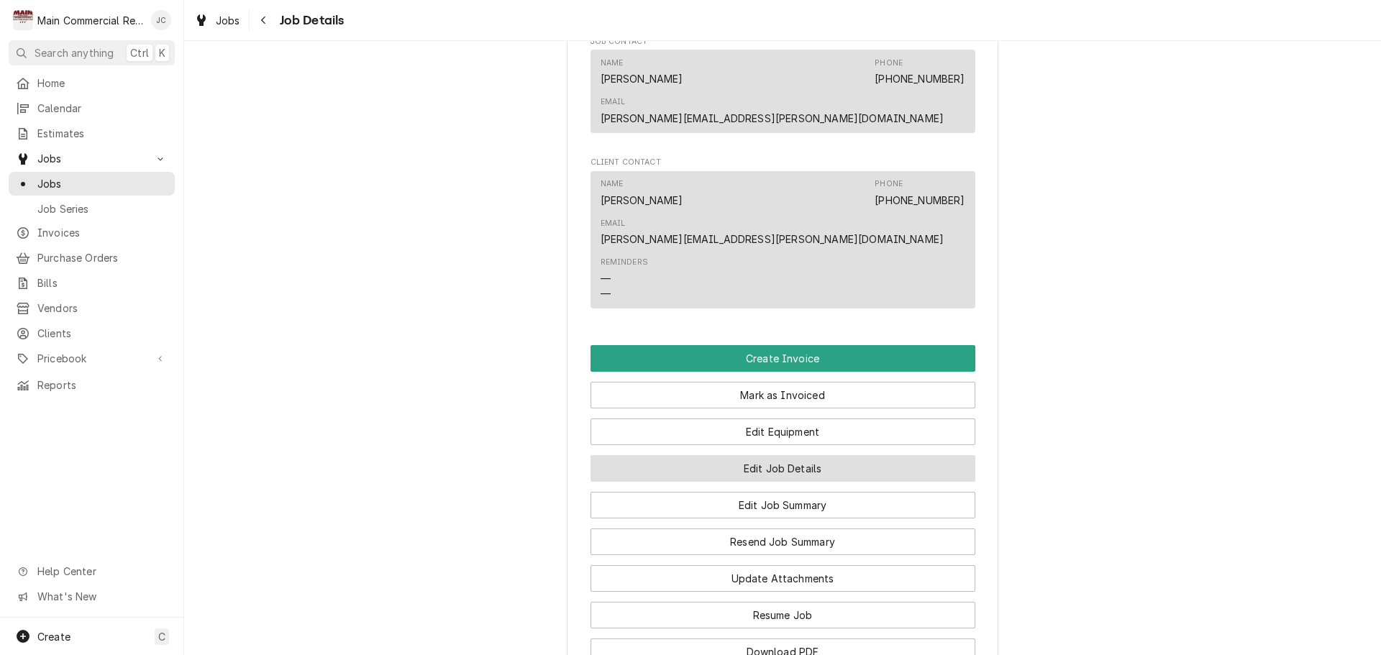
click at [756, 455] on button "Edit Job Details" at bounding box center [783, 468] width 385 height 27
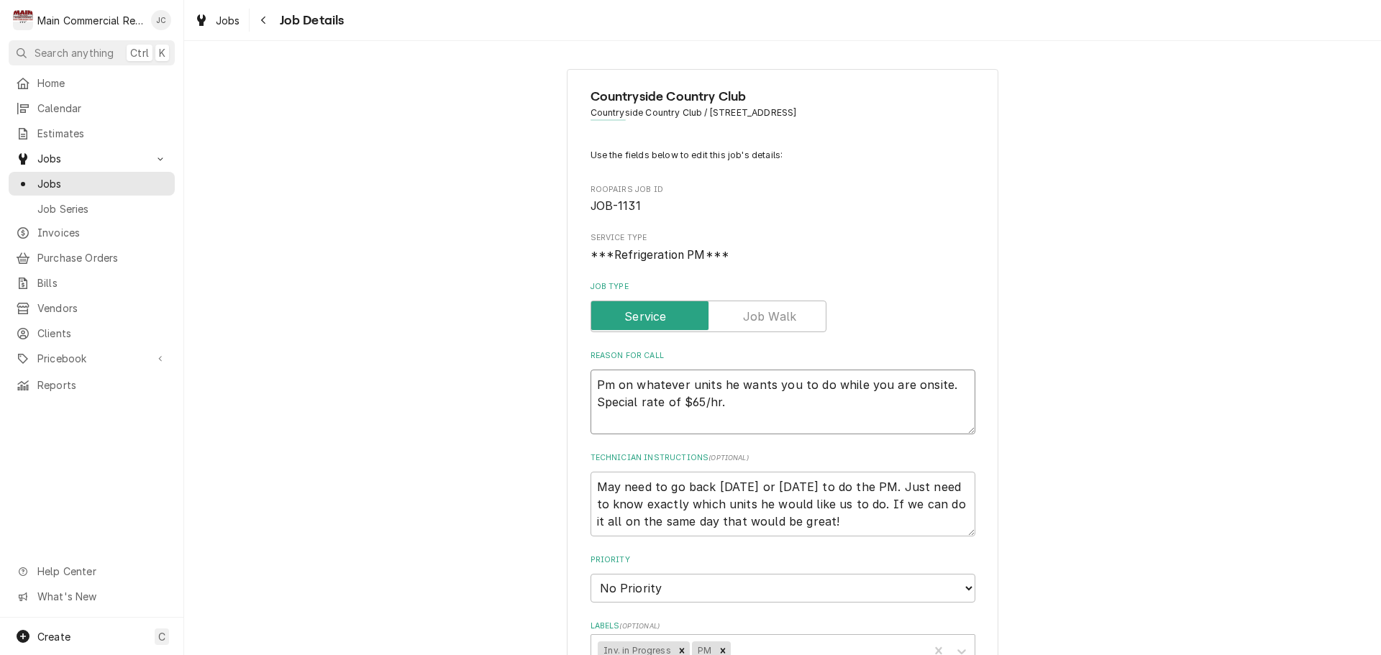
click at [591, 382] on textarea "Pm on whatever units he wants you to do while you are onsite. Special rate of $…" at bounding box center [783, 402] width 385 height 65
type textarea "x"
type textarea "Pm on whatever units he wants you to do while you are onsite. Special rate of $…"
type textarea "x"
type textarea "Pm on whatever units he wants you to do while you are onsite. Special rate of $…"
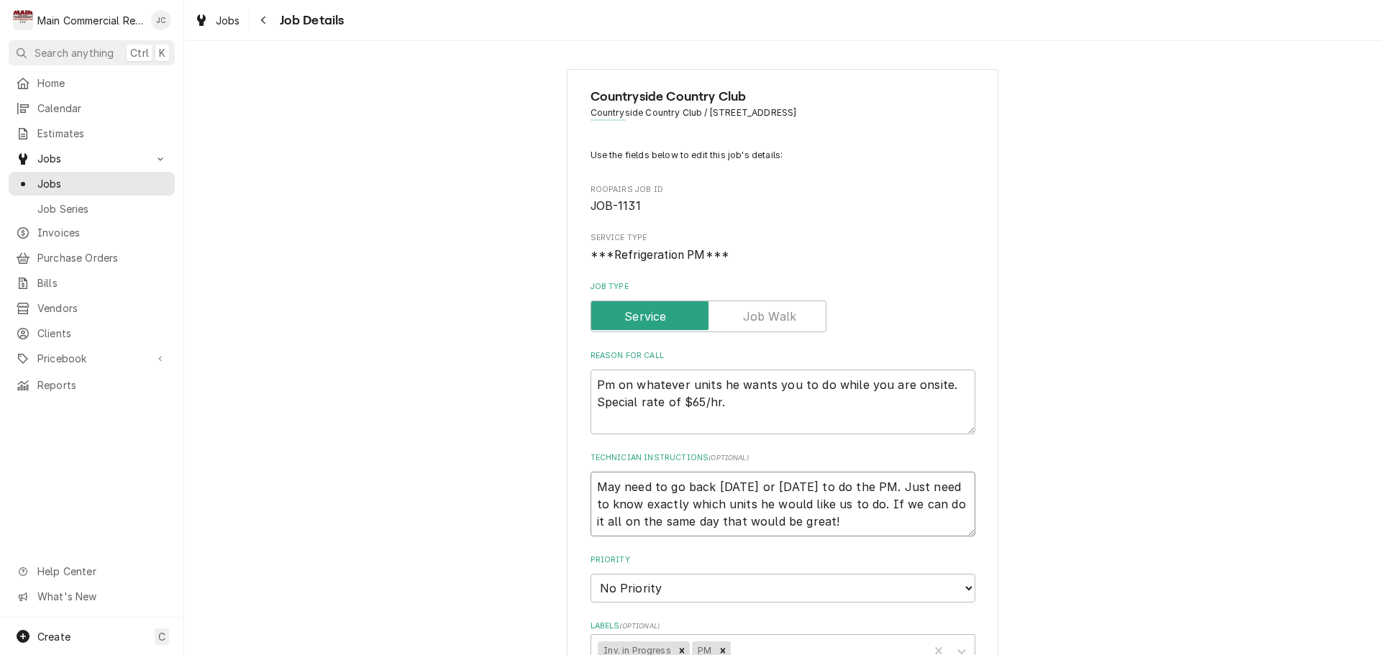
click at [591, 481] on textarea "May need to go back [DATE] or [DATE] to do the PM. Just need to know exactly wh…" at bounding box center [783, 504] width 385 height 65
type textarea "x"
type textarea "May need to go back [DATE] or [DATE] to do the PM. Just need to know exactly wh…"
type textarea "x"
type textarea "N May need to go back [DATE] or [DATE] to do the PM. Just need to know exactly …"
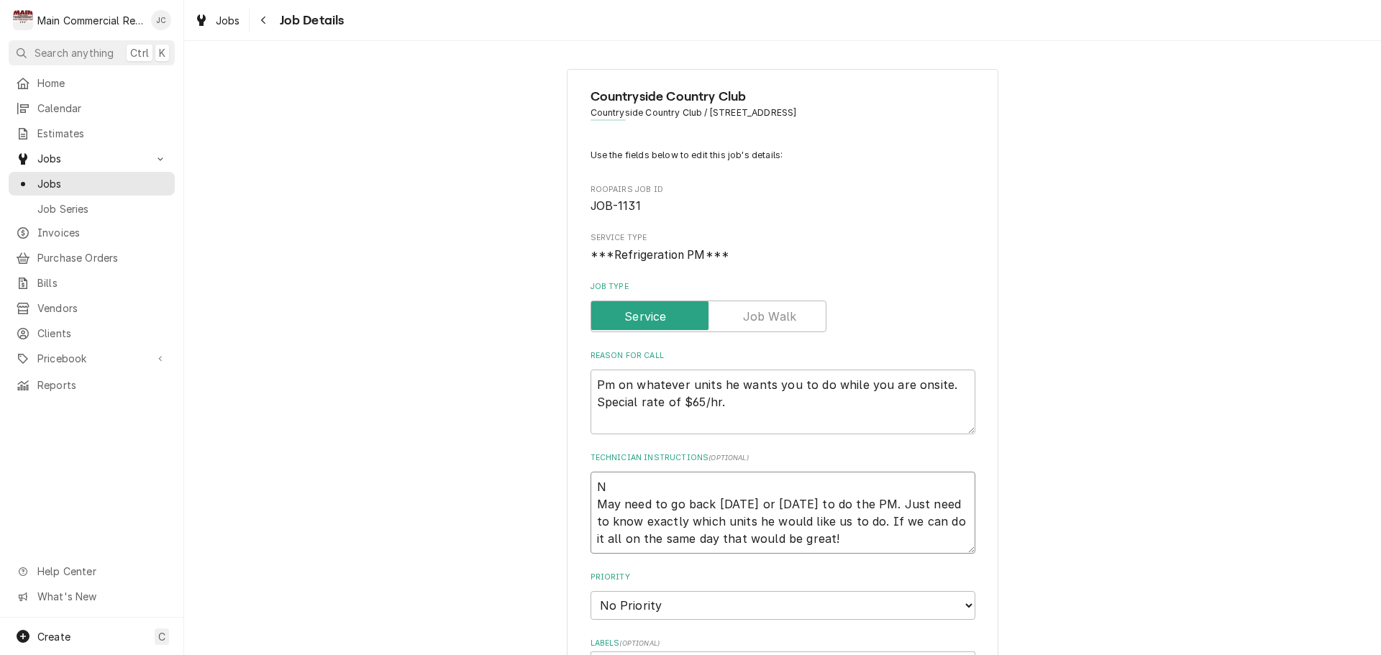
type textarea "x"
type textarea "No May need to go back on Thursday or Friday to do the PM. Just need to know ex…"
type textarea "x"
type textarea "No May need to go back on Thursday or Friday to do the PM. Just need to know ex…"
type textarea "x"
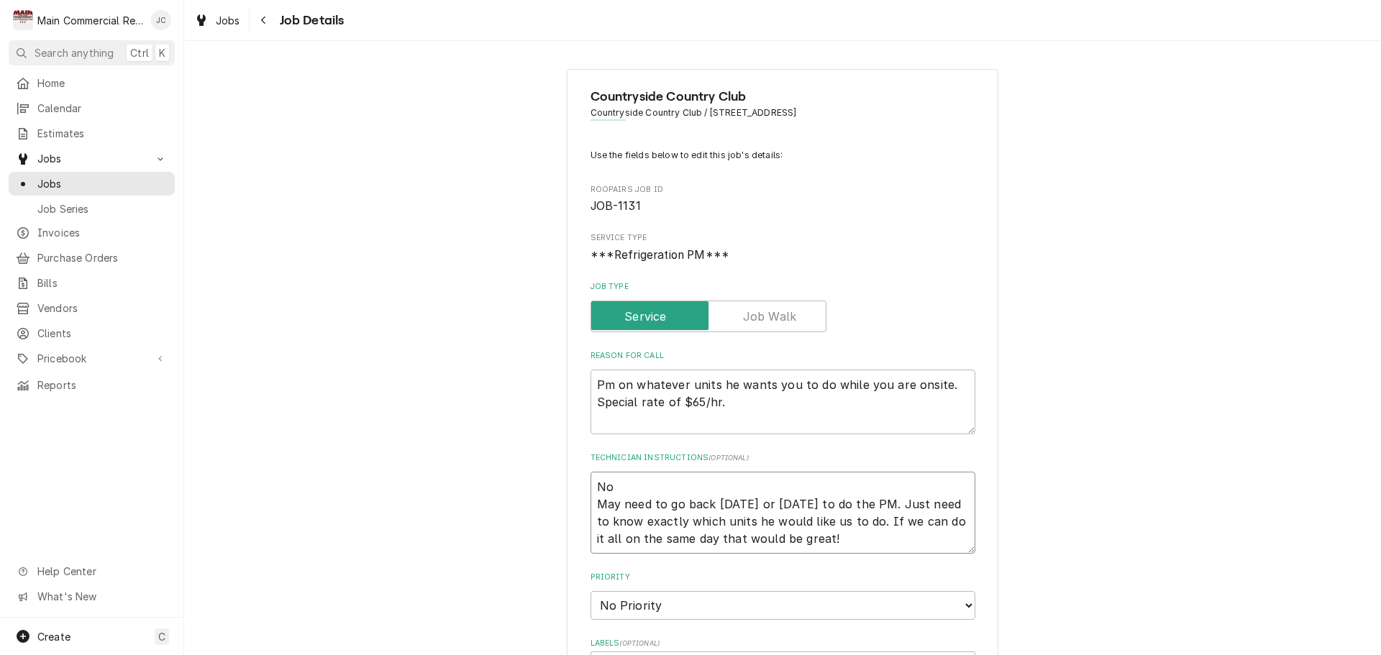
type textarea "No w May need to go back on Thursday or Friday to do the PM. Just need to know …"
type textarea "x"
type textarea "No wo May need to go back on Thursday or Friday to do the PM. Just need to know…"
type textarea "x"
type textarea "No wor May need to go back on Thursday or Friday to do the PM. Just need to kno…"
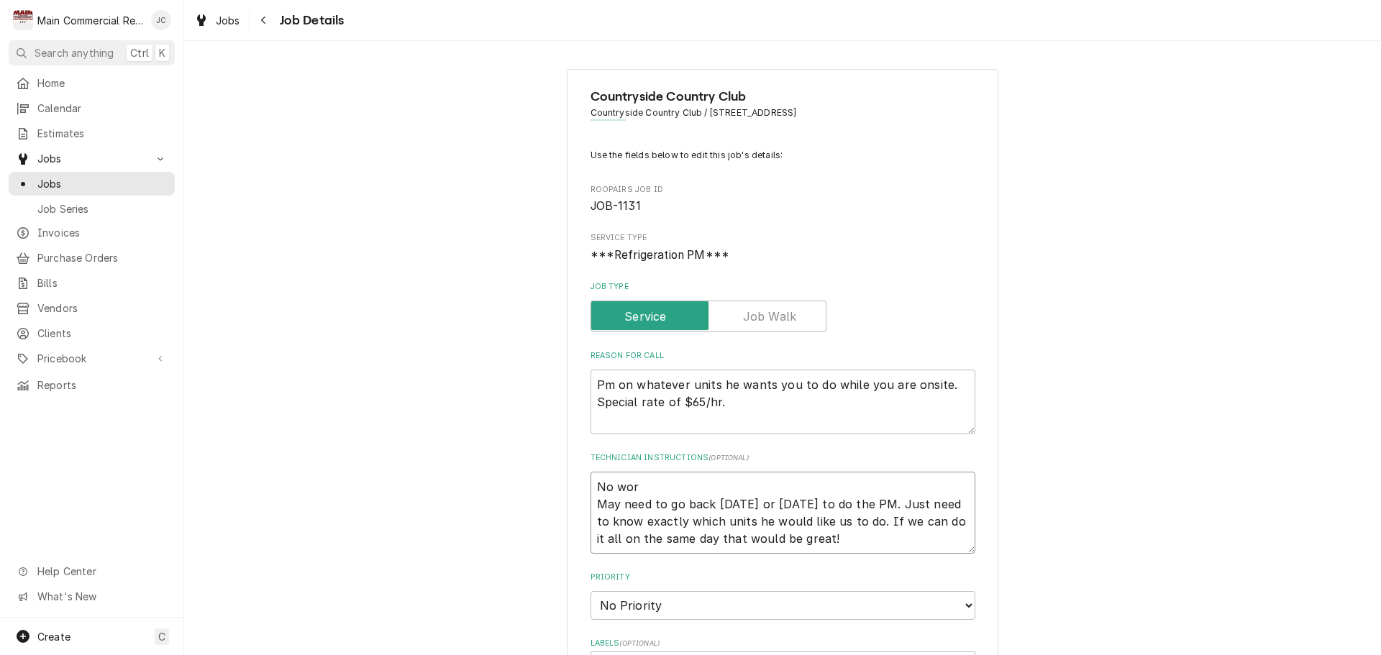
type textarea "x"
type textarea "No work May need to go back on Thursday or Friday to do the PM. Just need to kn…"
type textarea "x"
type textarea "No work May need to go back on Thursday or Friday to do the PM. Just need to kn…"
type textarea "x"
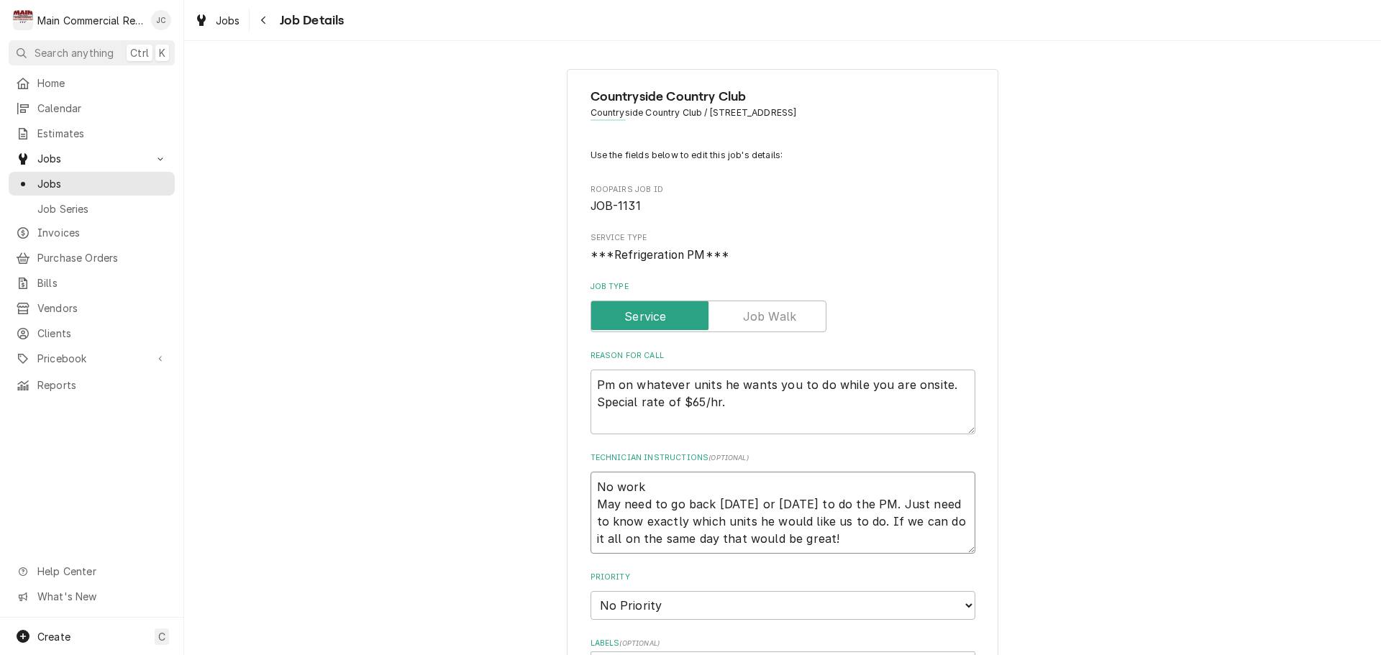
type textarea "No work p May need to go back on Thursday or Friday to do the PM. Just need to …"
type textarea "x"
type textarea "No work pe May need to go back on Thursday or Friday to do the PM. Just need to…"
type textarea "x"
type textarea "No work per May need to go back on Thursday or Friday to do the PM. Just need t…"
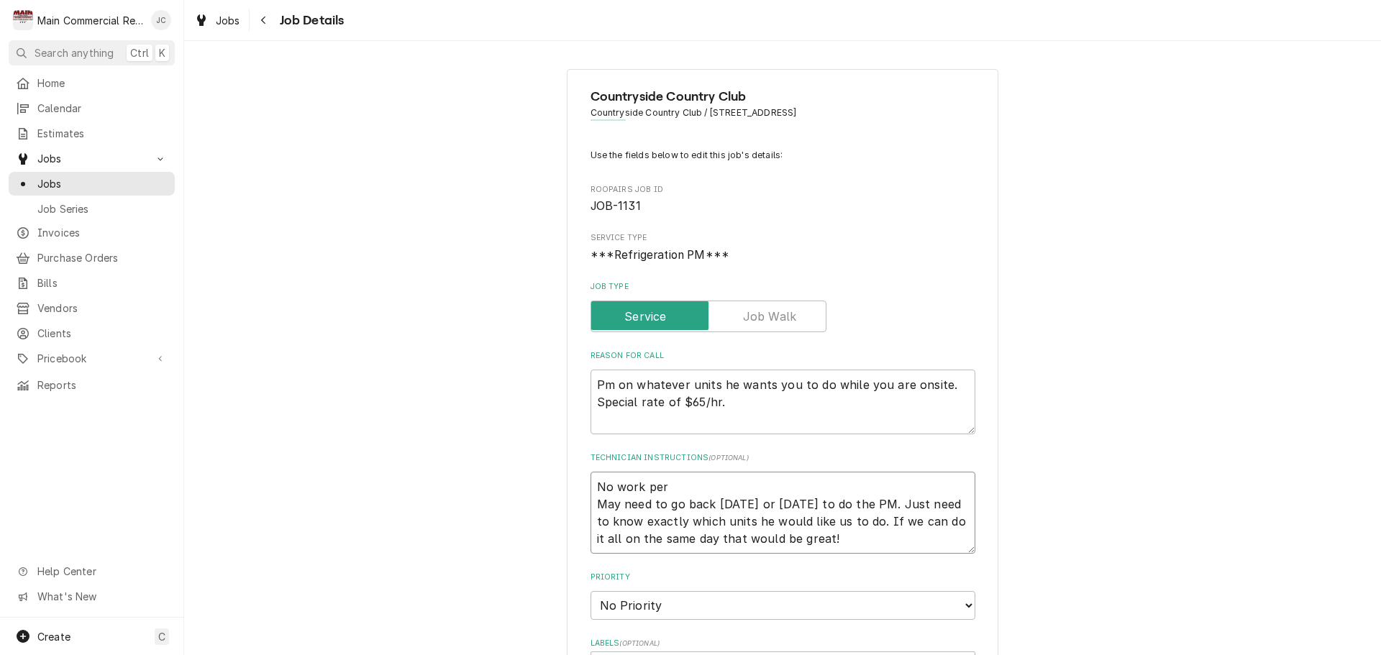
type textarea "x"
type textarea "No work perf May need to go back on Thursday or Friday to do the PM. Just need …"
type textarea "x"
type textarea "No work perfo May need to go back on Thursday or Friday to do the PM. Just need…"
type textarea "x"
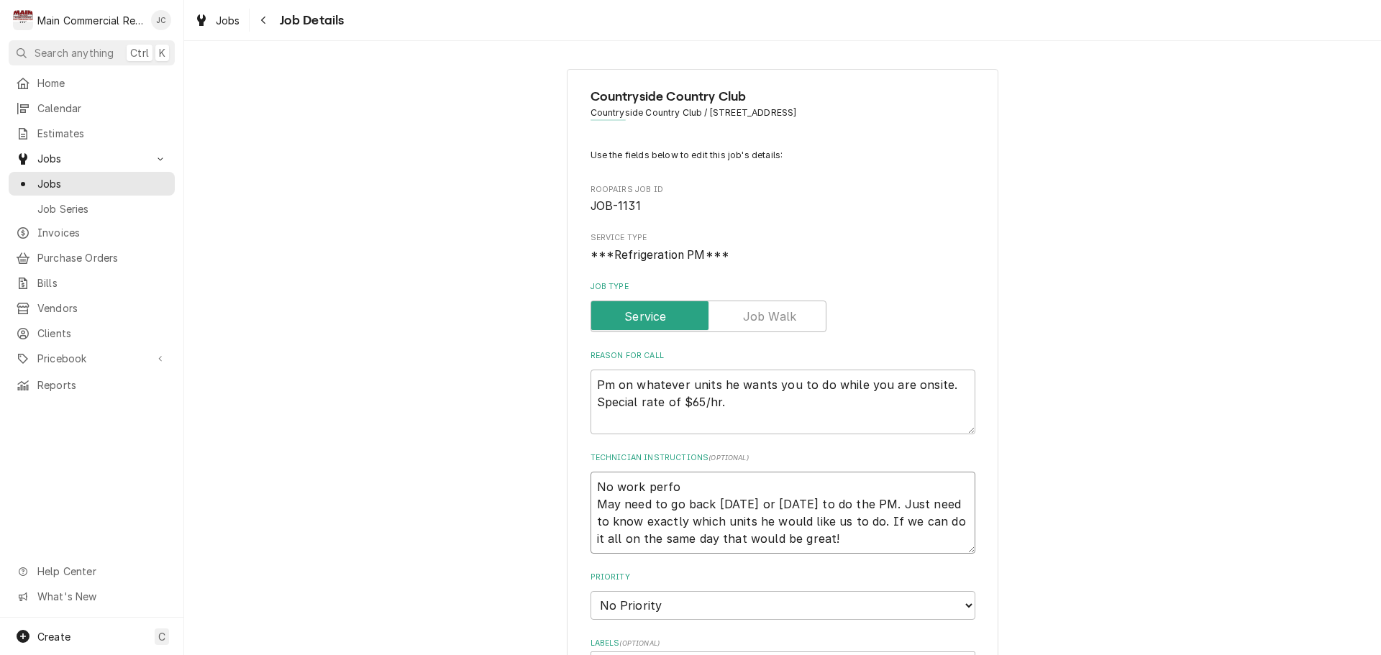
type textarea "No work perfor May need to go back on Thursday or Friday to do the PM. Just nee…"
type textarea "x"
type textarea "No work perform May need to go back on Thursday or Friday to do the PM. Just ne…"
type textarea "x"
type textarea "No work performe May need to go back on Thursday or Friday to do the PM. Just n…"
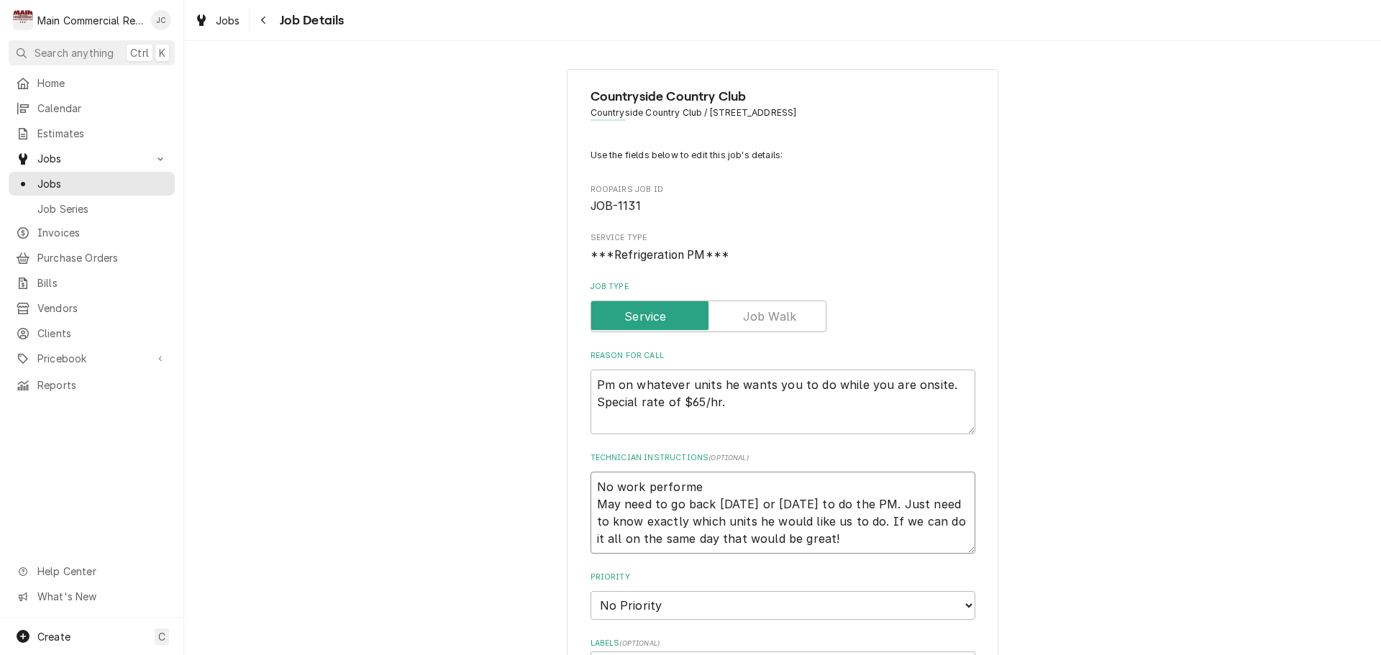
type textarea "x"
type textarea "No work performed May need to go back on Thursday or Friday to do the PM. Just …"
type textarea "x"
type textarea "No work performed. May need to go back on Thursday or Friday to do the PM. Just…"
type textarea "x"
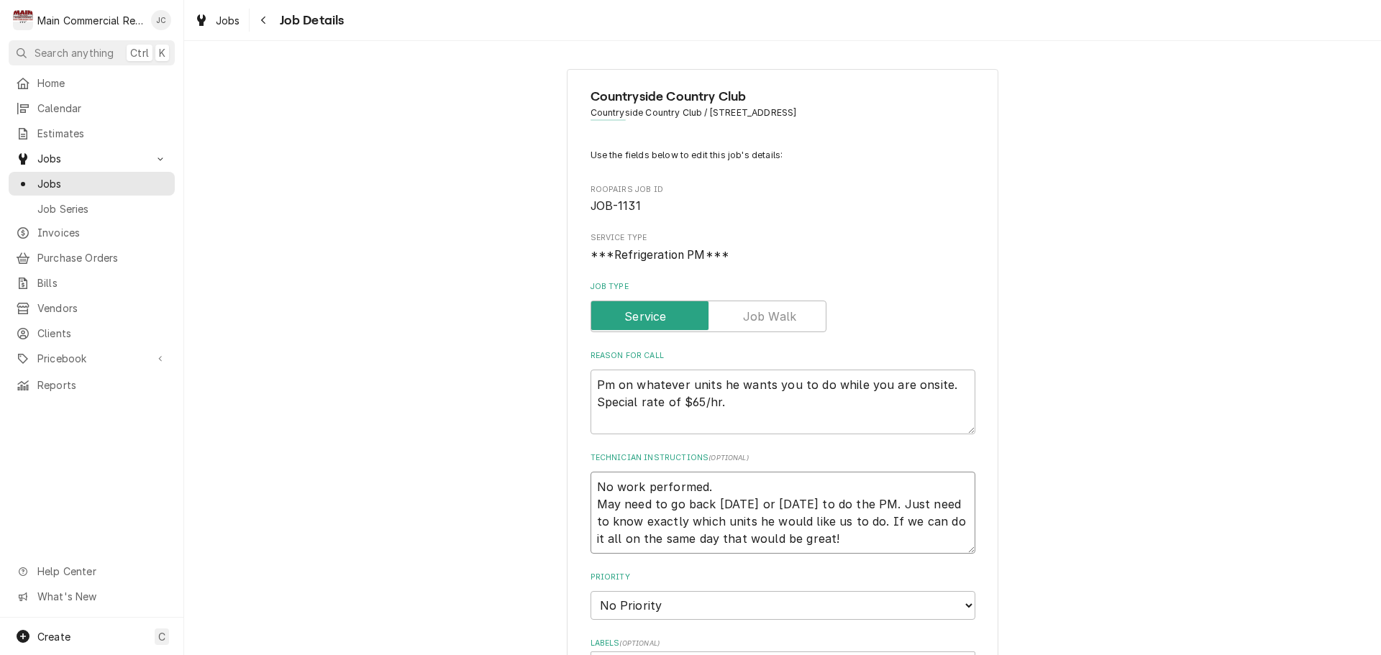
type textarea "No work performed. D May need to go back on Thursday or Friday to do the PM. Ju…"
type textarea "x"
type textarea "No work performed. Do May need to go back on Thursday or Friday to do the PM. J…"
type textarea "x"
type textarea "No work performed. Do May need to go back on Thursday or Friday to do the PM. J…"
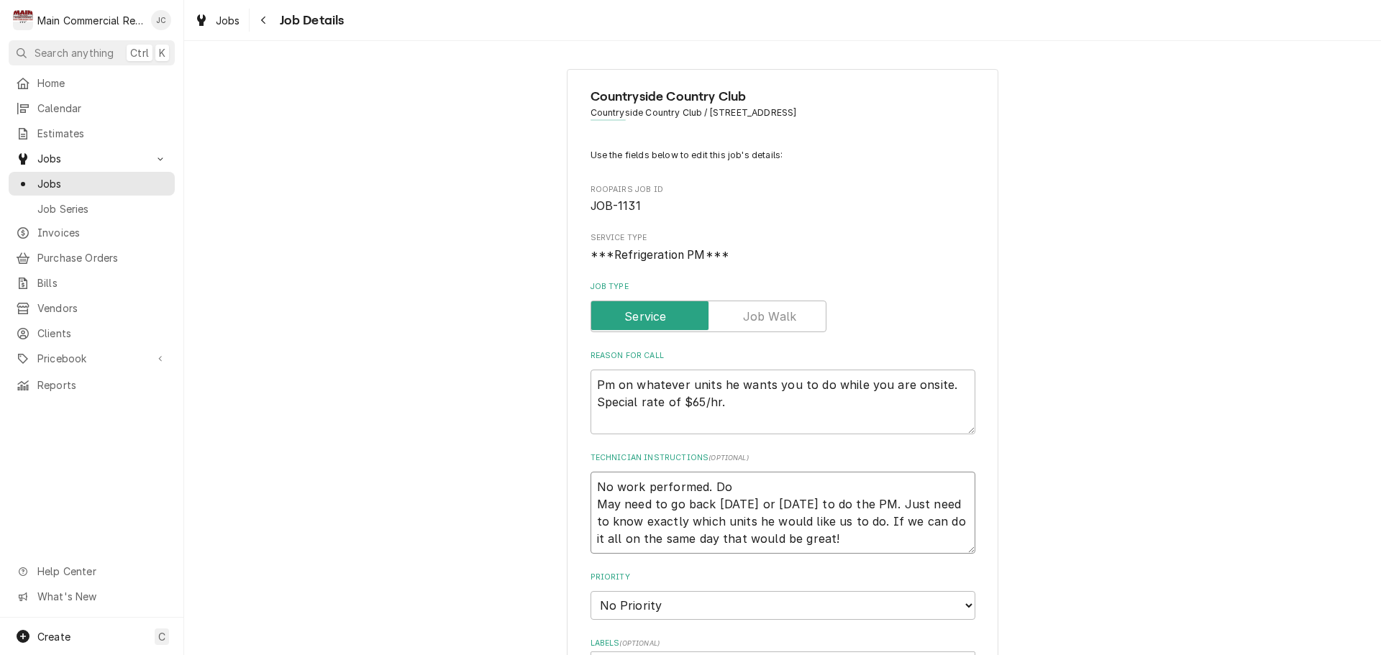
type textarea "x"
type textarea "No work performed. Do n May need to go back on Thursday or Friday to do the PM.…"
type textarea "x"
type textarea "No work performed. Do no May need to go back on Thursday or Friday to do the PM…"
type textarea "x"
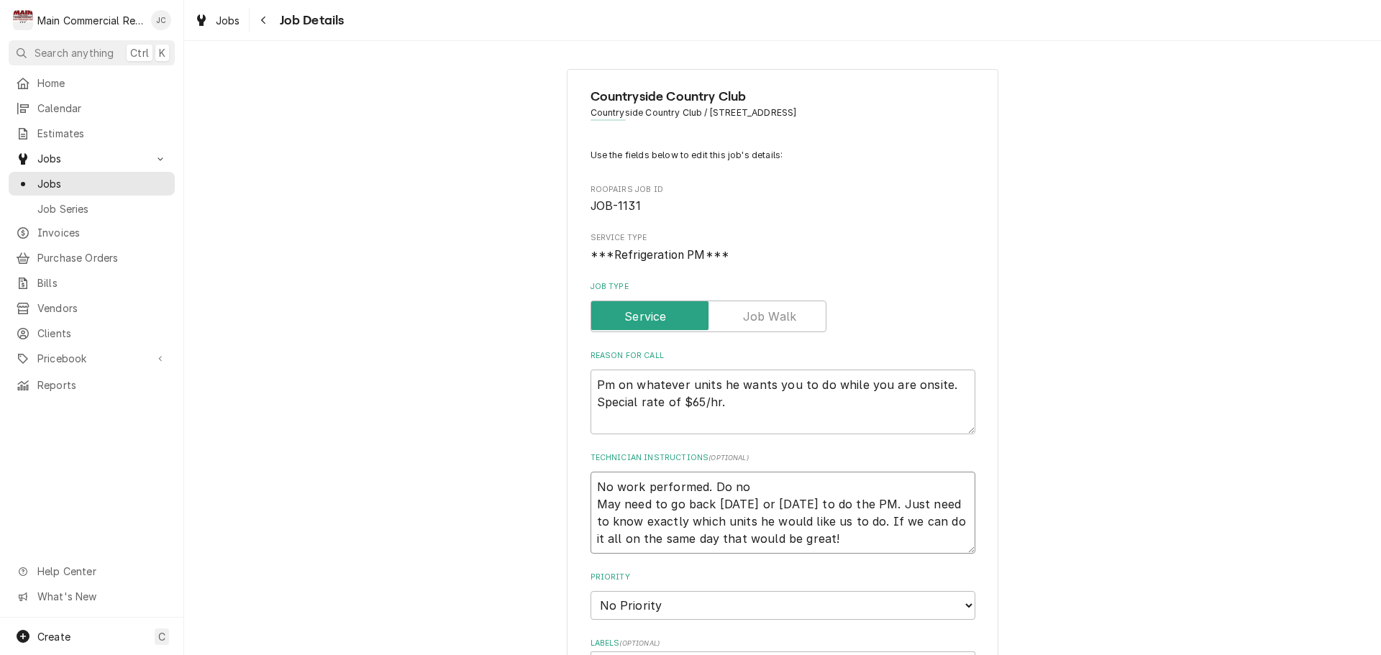
type textarea "No work performed. Do not May need to go back on Thursday or Friday to do the P…"
type textarea "x"
type textarea "No work performed. Do not May need to go back on Thursday or Friday to do the P…"
type textarea "x"
type textarea "No work performed. Do not i May need to go back on Thursday or Friday to do the…"
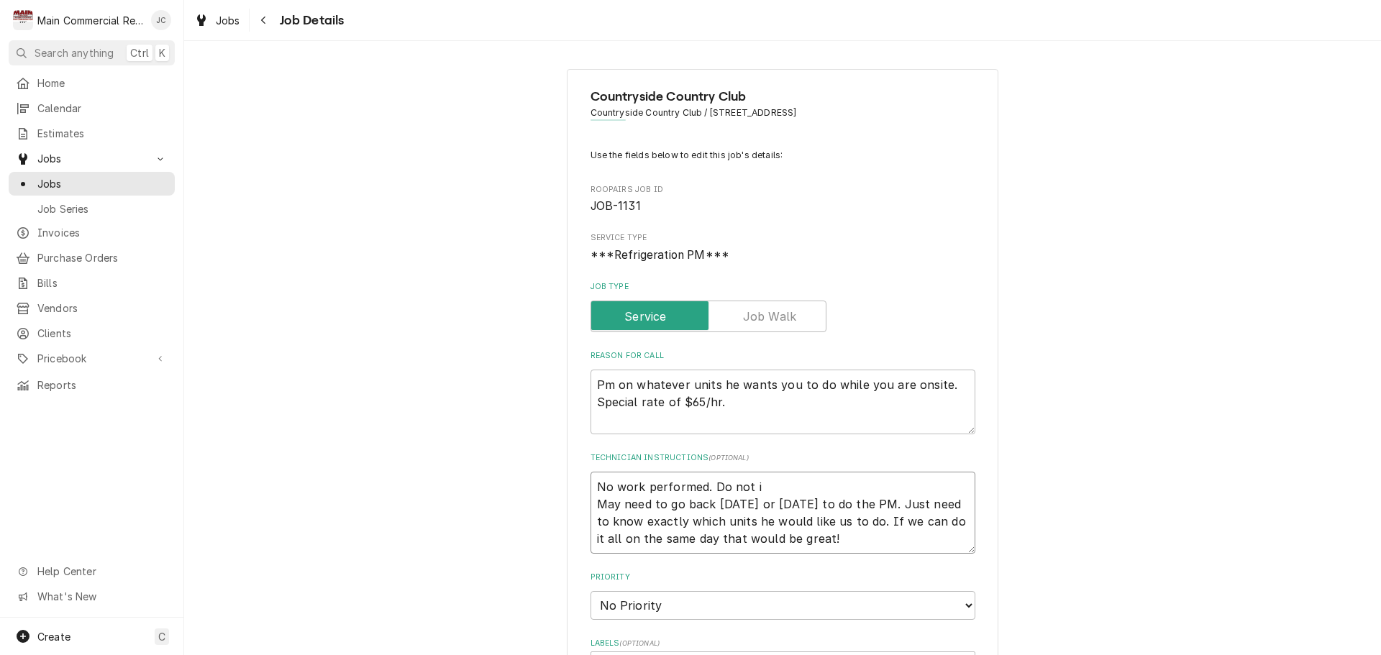
type textarea "x"
type textarea "No work performed. Do not in May need to go back on Thursday or Friday to do th…"
type textarea "x"
type textarea "No work performed. Do not inv May need to go back on Thursday or Friday to do t…"
type textarea "x"
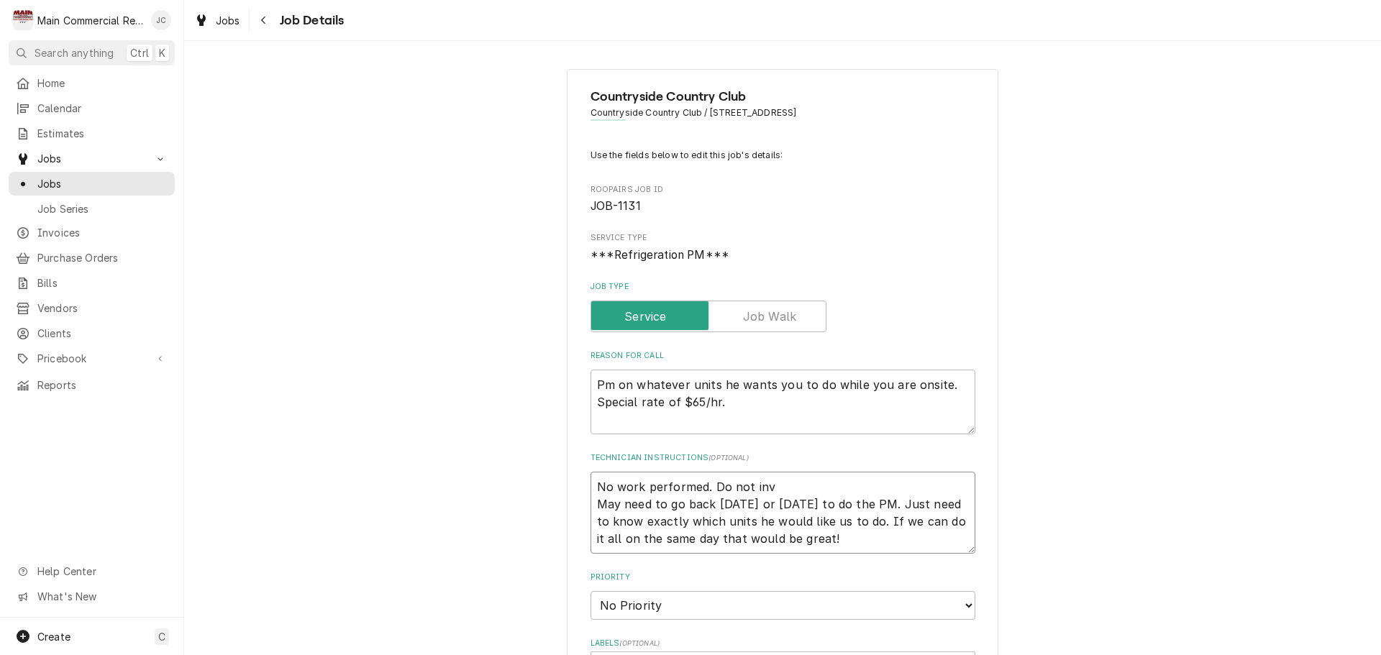
type textarea "No work performed. Do not invo May need to go back on Thursday or Friday to do …"
type textarea "x"
type textarea "No work performed. Do not invoi May need to go back on Thursday or Friday to do…"
type textarea "x"
type textarea "No work performed. Do not invoic May need to go back on Thursday or Friday to d…"
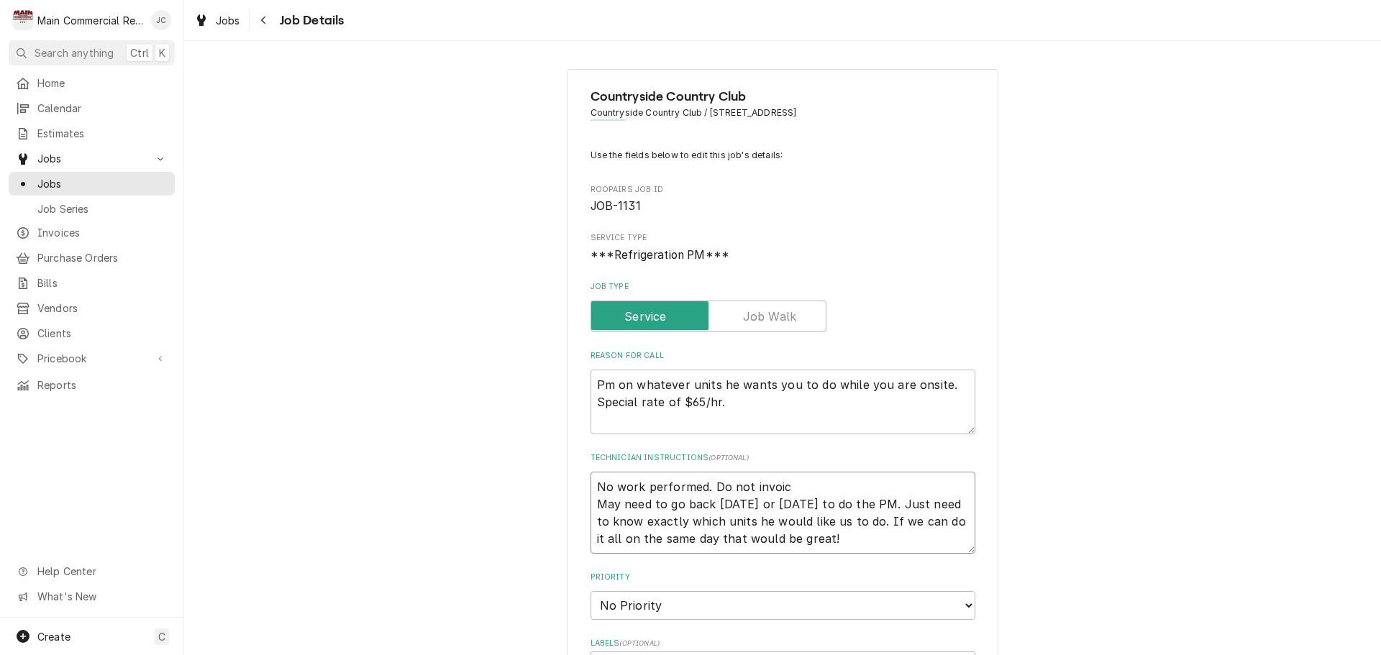
type textarea "x"
type textarea "No work performed. Do not invoice May need to go back on Thursday or Friday to …"
type textarea "x"
type textarea "No work performed. Do not invoicex May need to go back on Thursday or Friday to…"
type textarea "x"
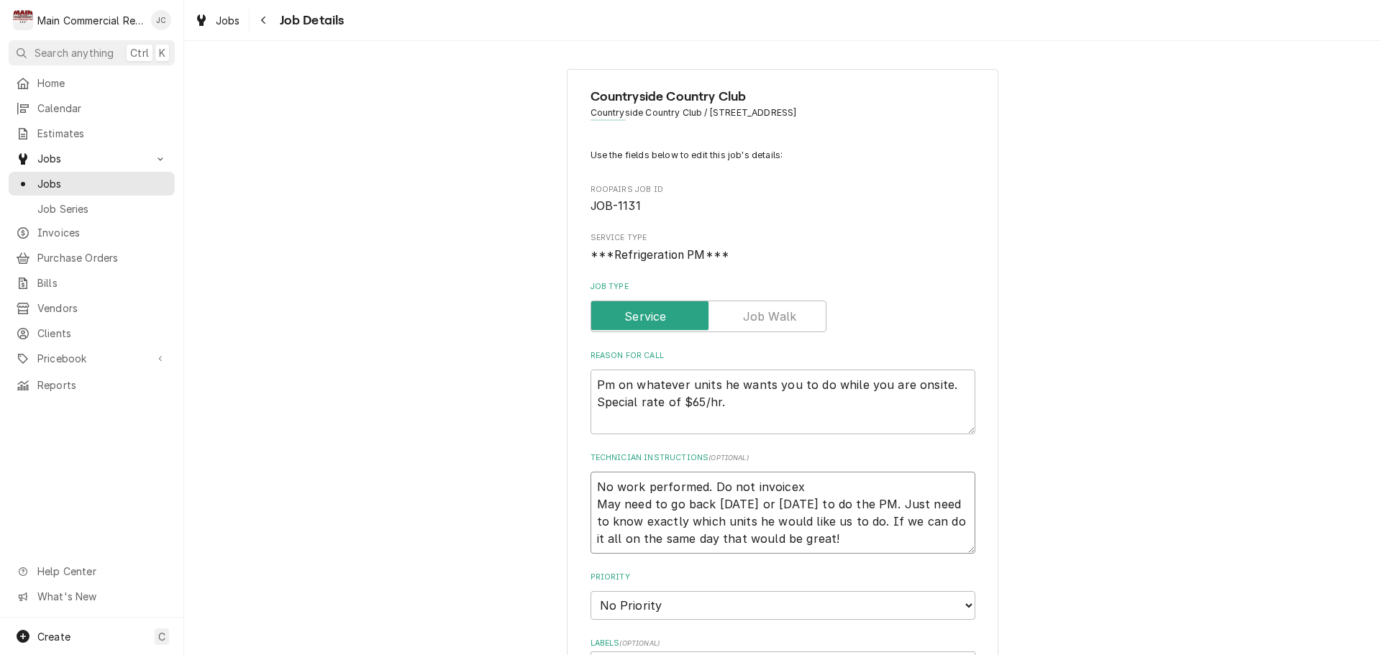
type textarea "No work performed. Do not invoice May need to go back on Thursday or Friday to …"
type textarea "x"
type textarea "No work performed. Do not invoice* May need to go back on Thursday or Friday to…"
type textarea "x"
type textarea "No work performed. Do not invoice*J May need to go back on Thursday or Friday t…"
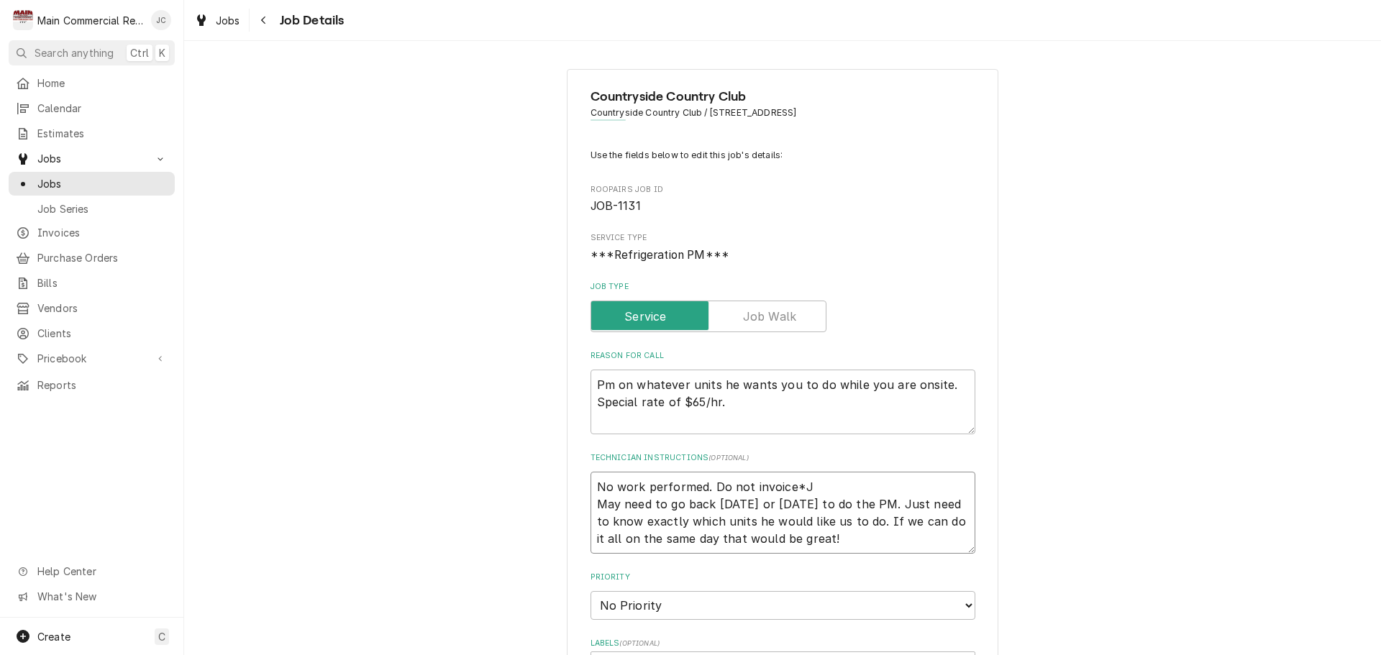
type textarea "x"
type textarea "No work performed. Do not invoice*JC May need to go back [DATE] or [DATE] to do…"
type textarea "x"
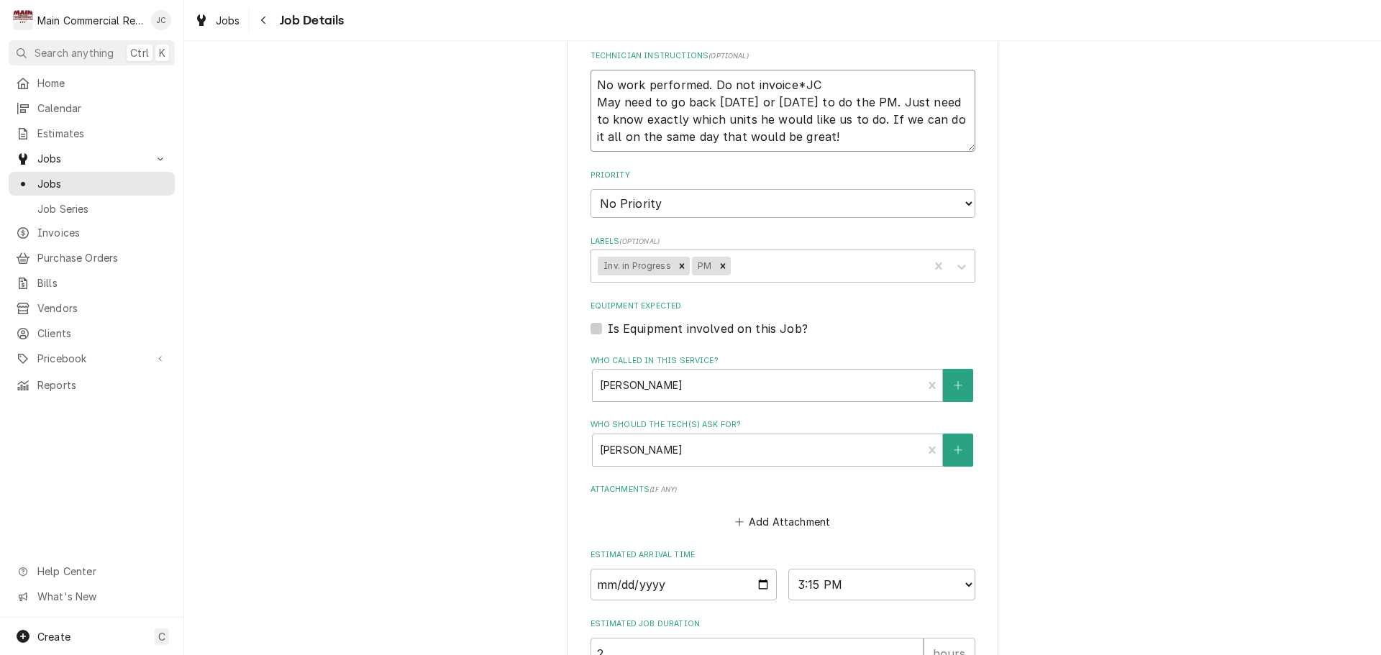
scroll to position [569, 0]
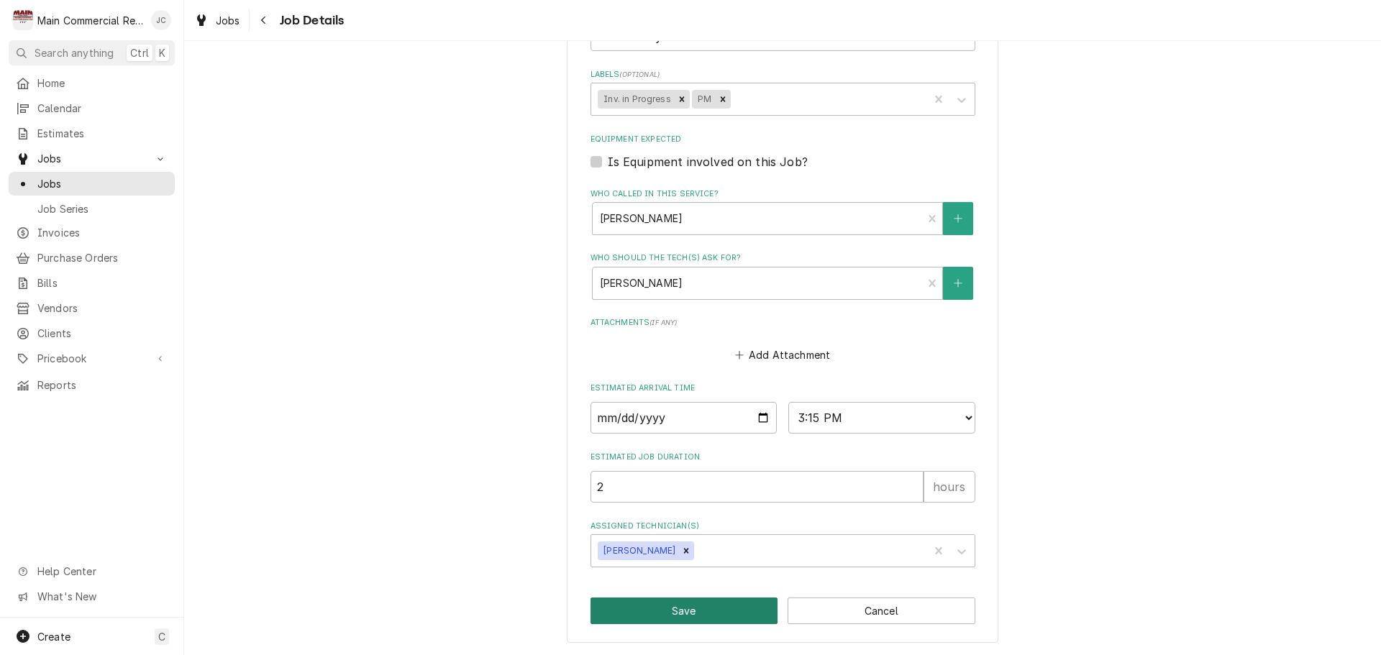
type textarea "No work performed. Do not invoice*JC May need to go back [DATE] or [DATE] to do…"
click at [660, 611] on button "Save" at bounding box center [685, 611] width 188 height 27
type textarea "x"
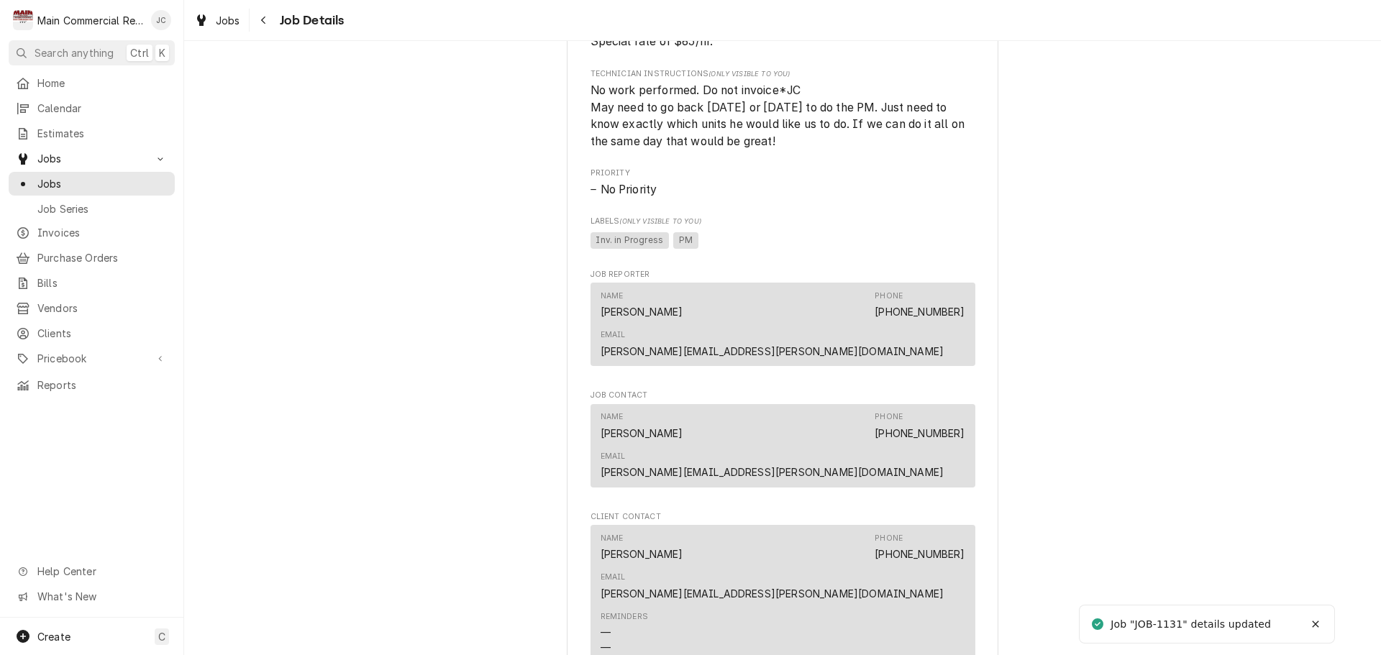
scroll to position [1007, 0]
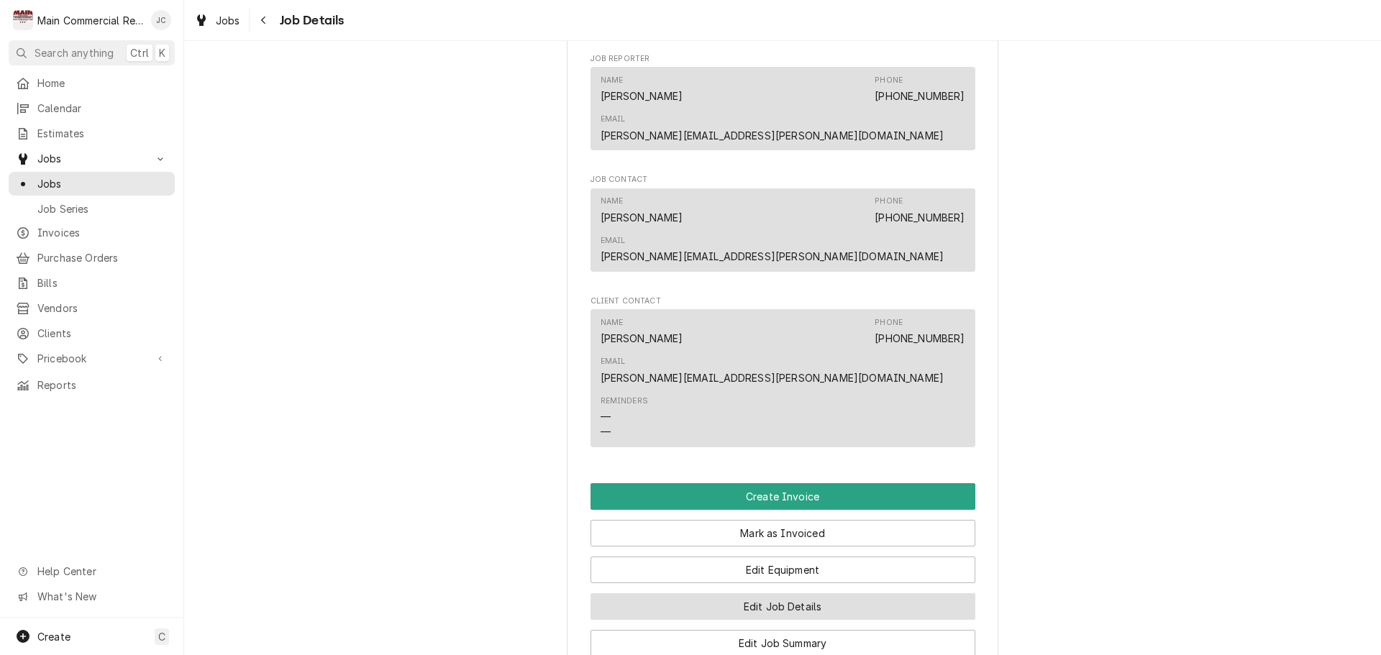
click at [794, 593] on button "Edit Job Details" at bounding box center [783, 606] width 385 height 27
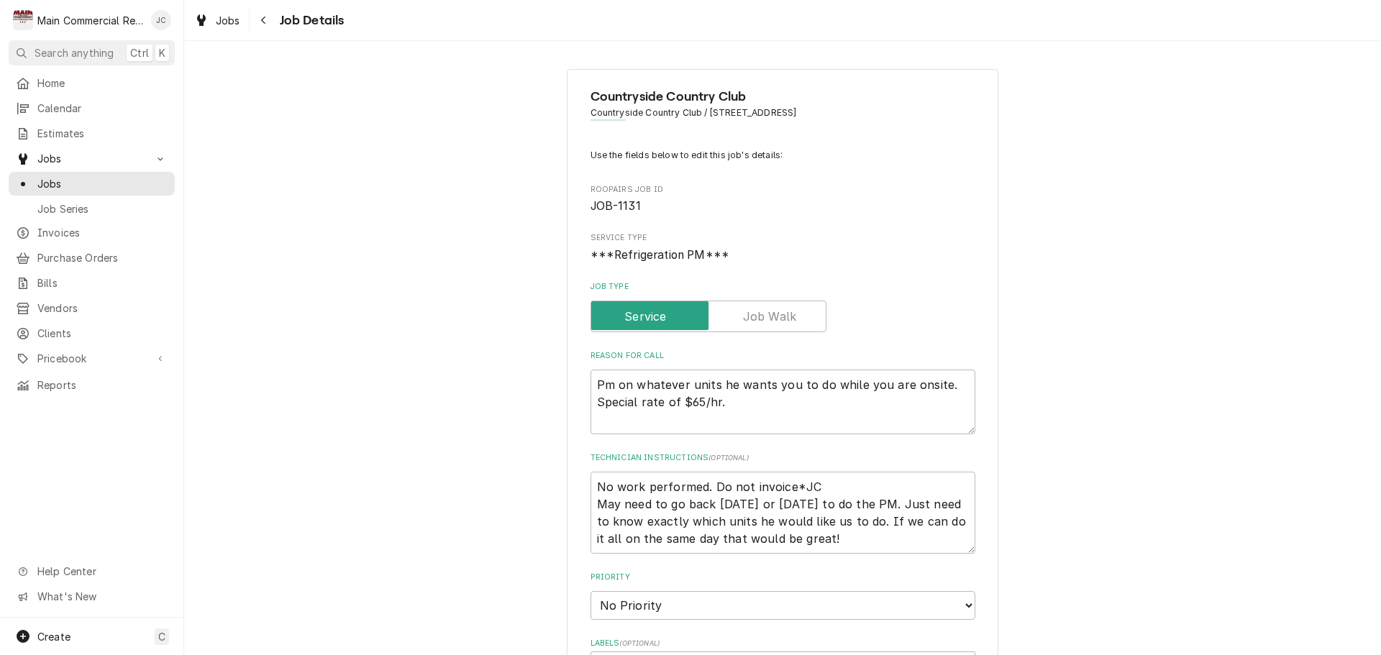
scroll to position [360, 0]
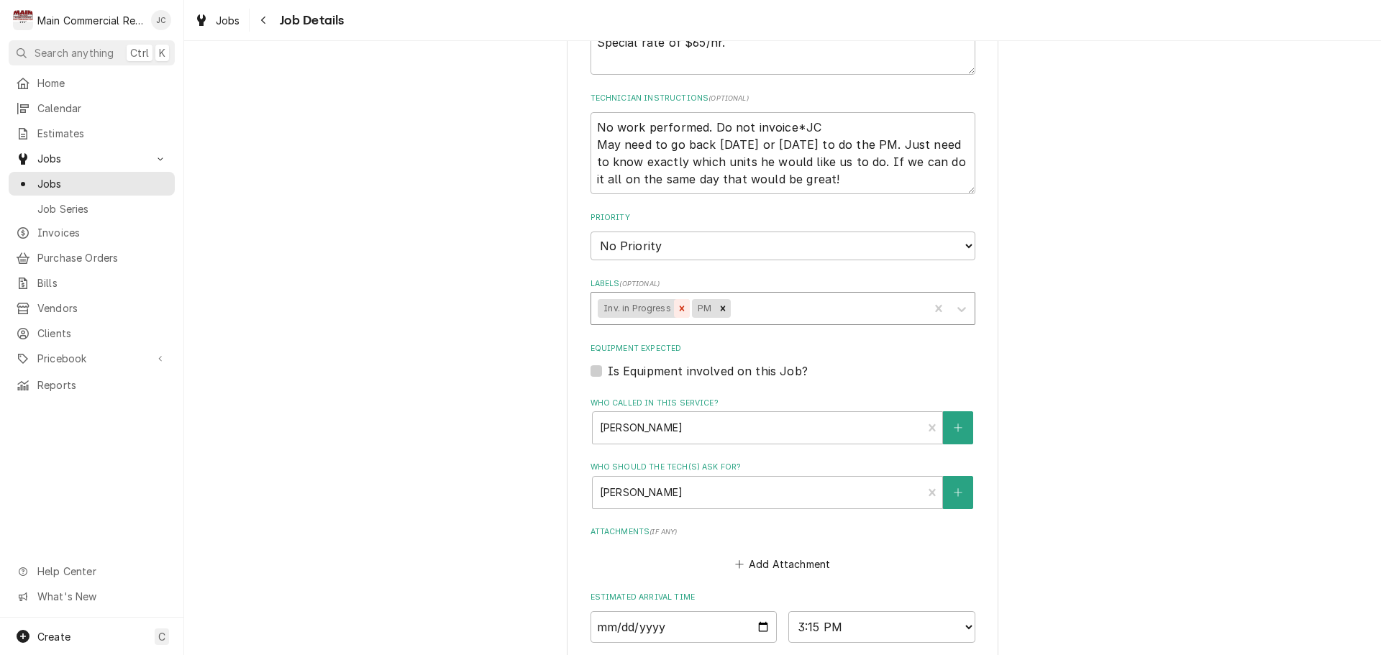
click at [677, 314] on icon "Remove Inv. in Progress" at bounding box center [682, 309] width 10 height 10
type textarea "x"
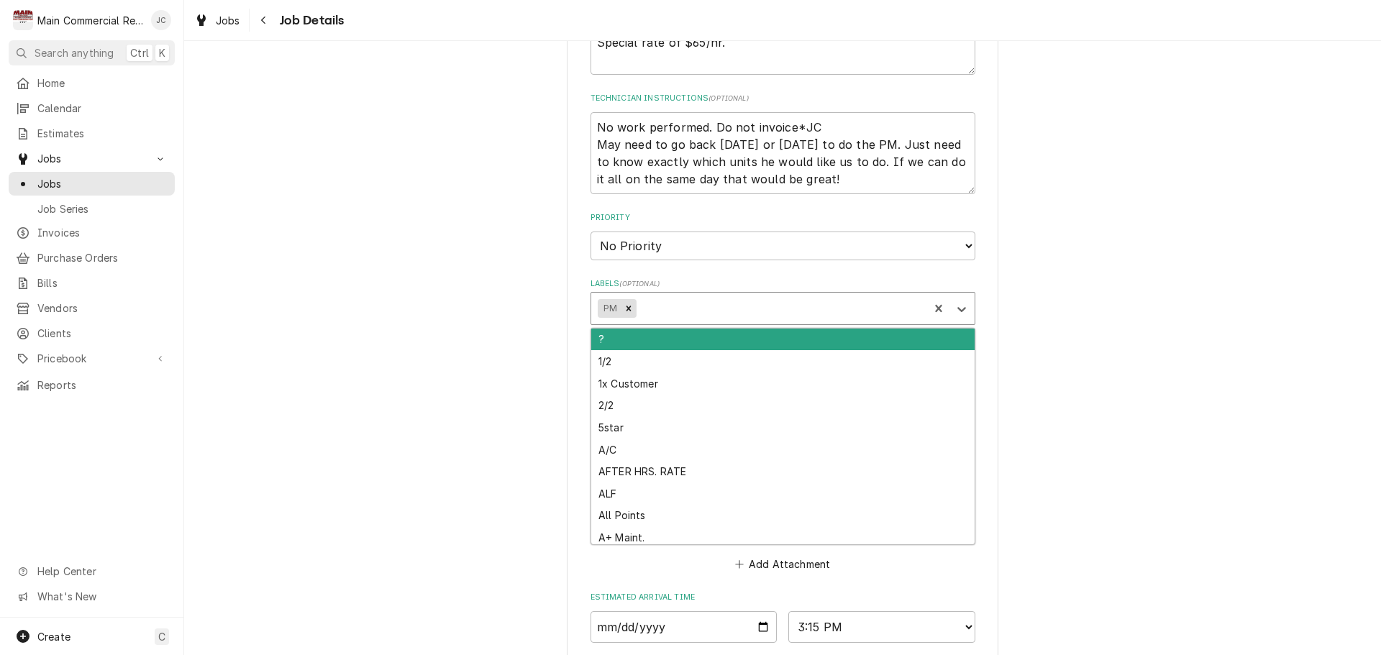
click at [683, 308] on div "Labels" at bounding box center [780, 309] width 283 height 26
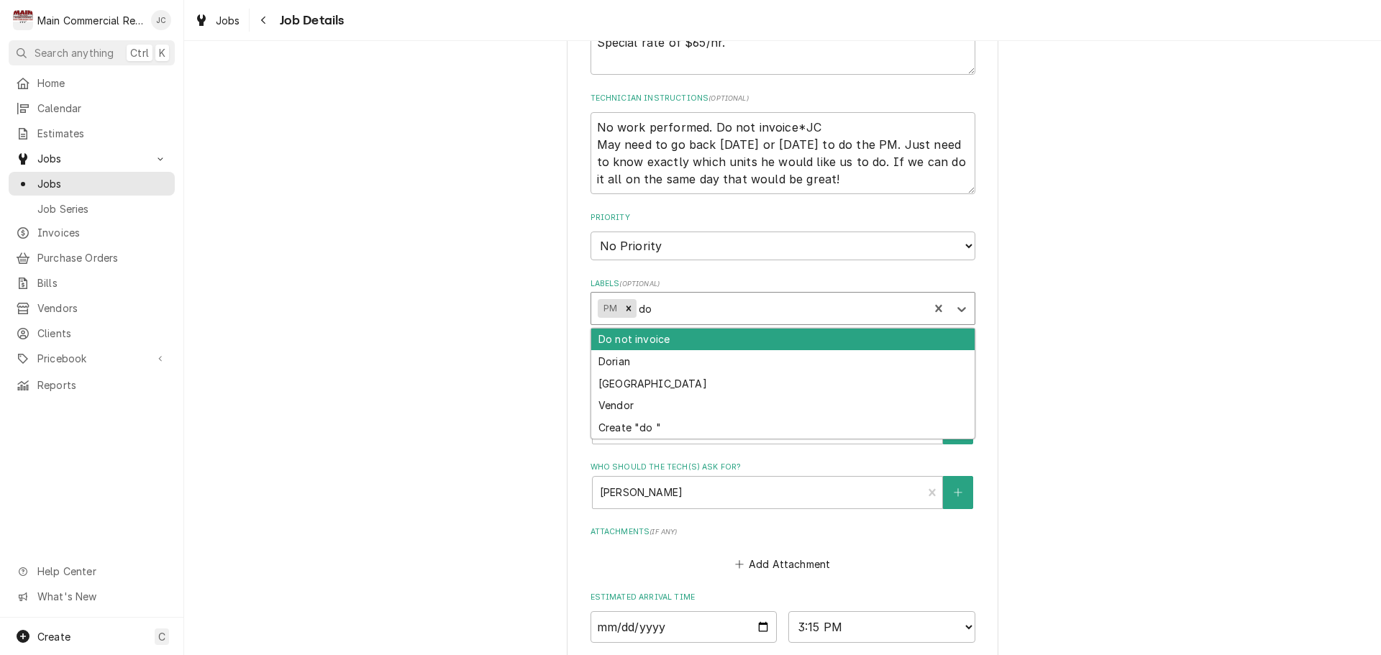
type input "do n"
click at [678, 345] on div "Do not invoice" at bounding box center [782, 340] width 383 height 22
type textarea "x"
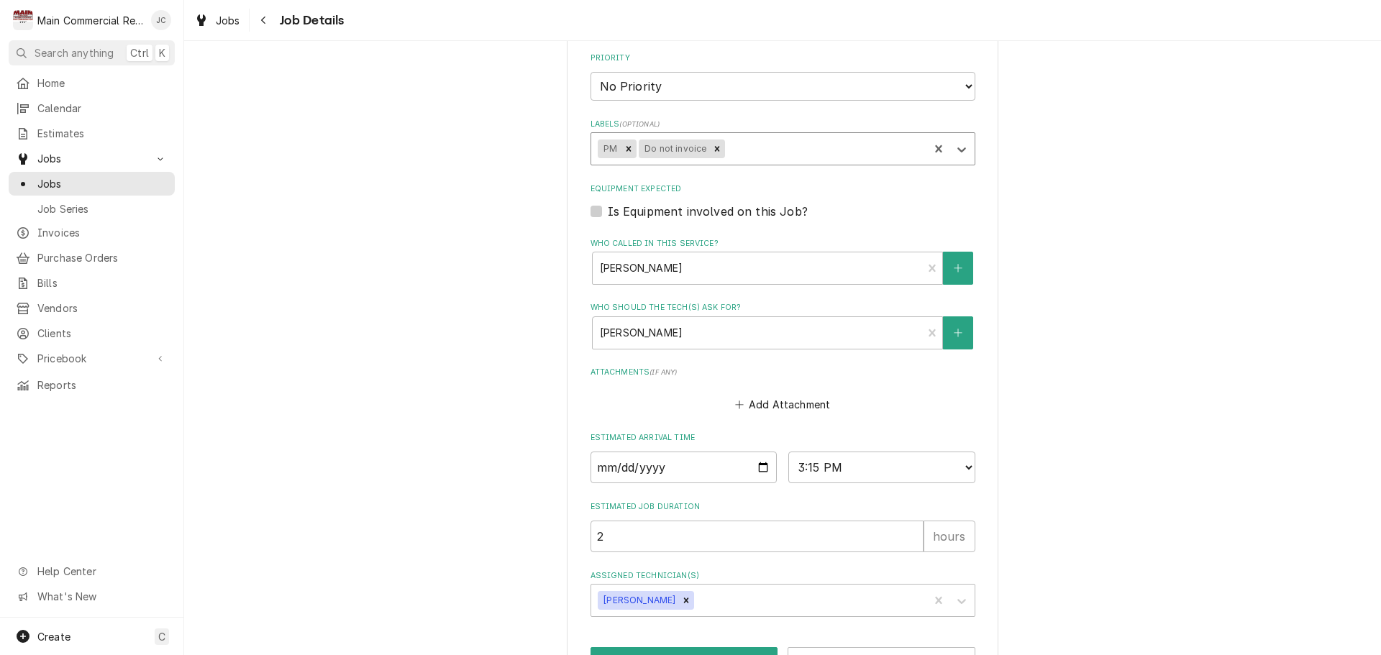
scroll to position [569, 0]
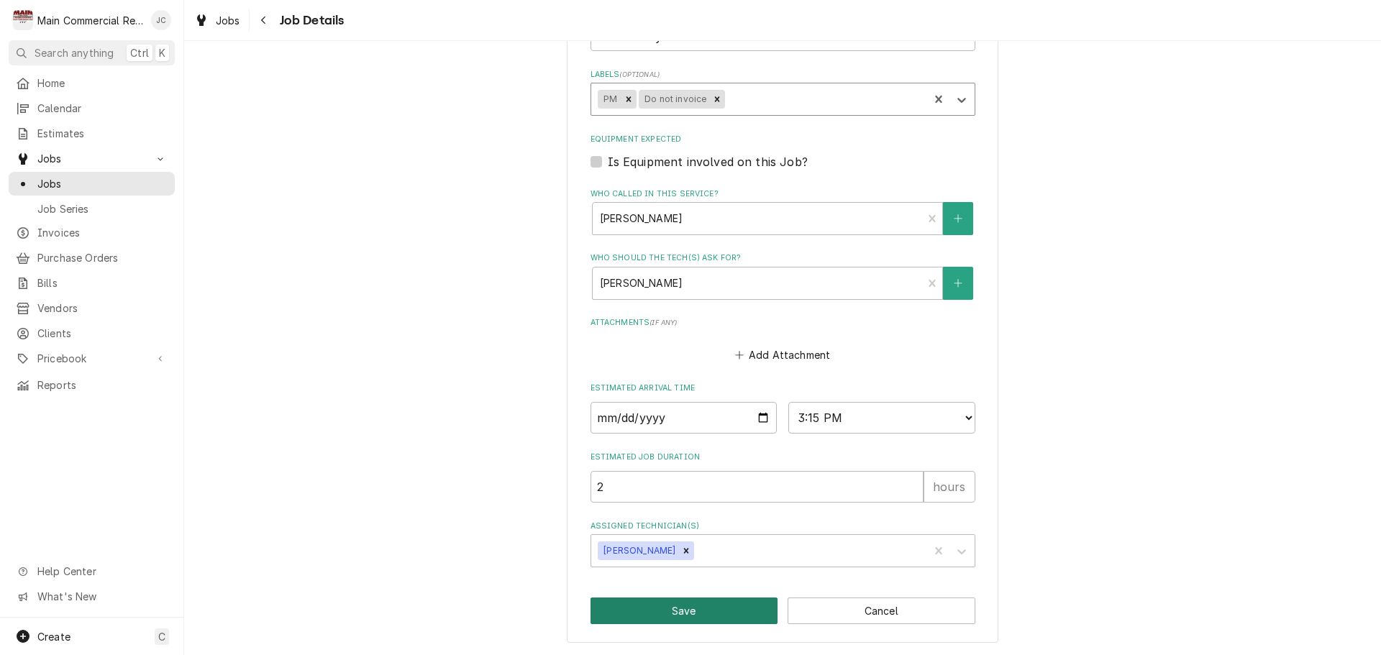
click at [670, 610] on button "Save" at bounding box center [685, 611] width 188 height 27
type textarea "x"
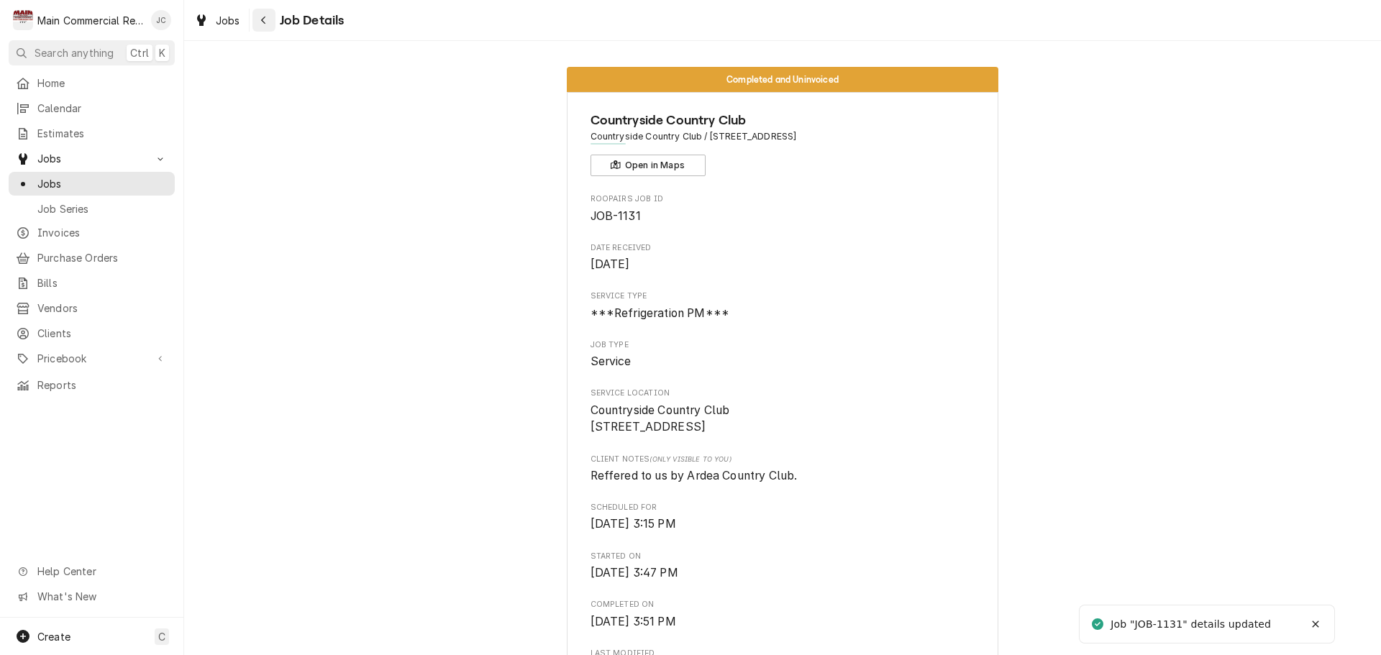
click at [266, 21] on icon "Navigate back" at bounding box center [263, 20] width 6 height 10
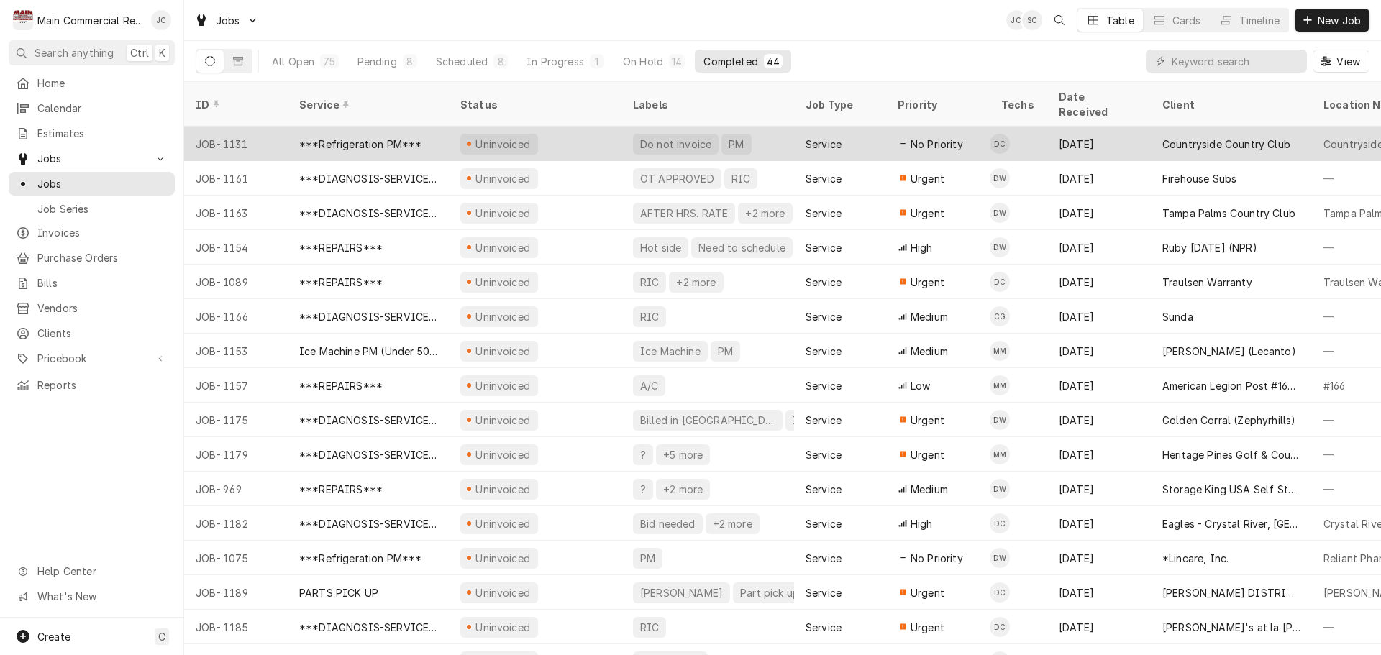
click at [584, 127] on div "Uninvoiced" at bounding box center [535, 144] width 173 height 35
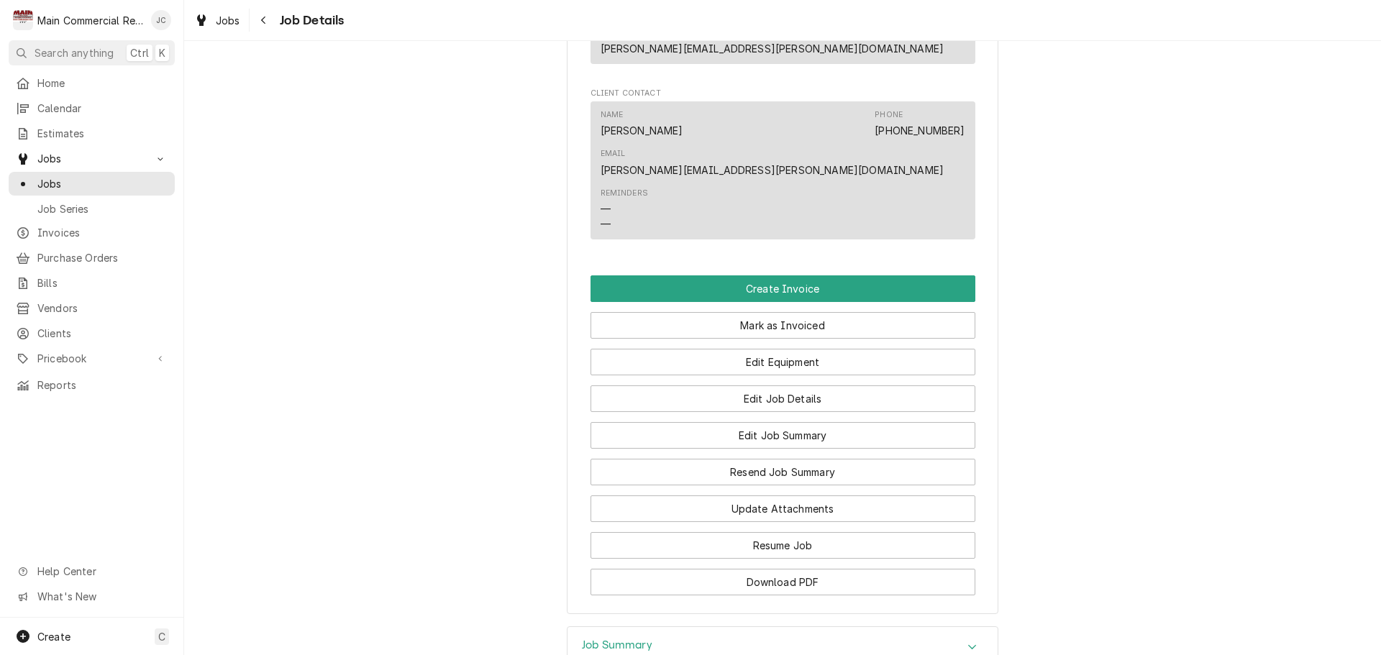
scroll to position [1290, 0]
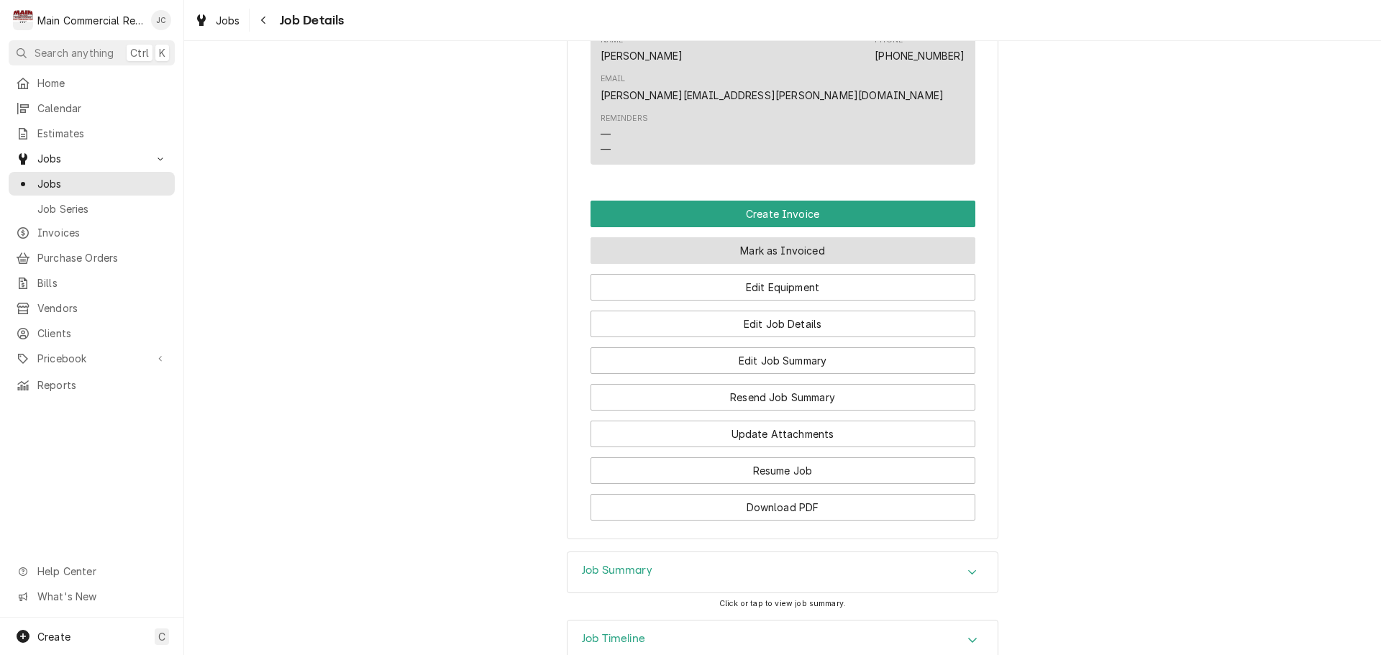
click at [783, 237] on button "Mark as Invoiced" at bounding box center [783, 250] width 385 height 27
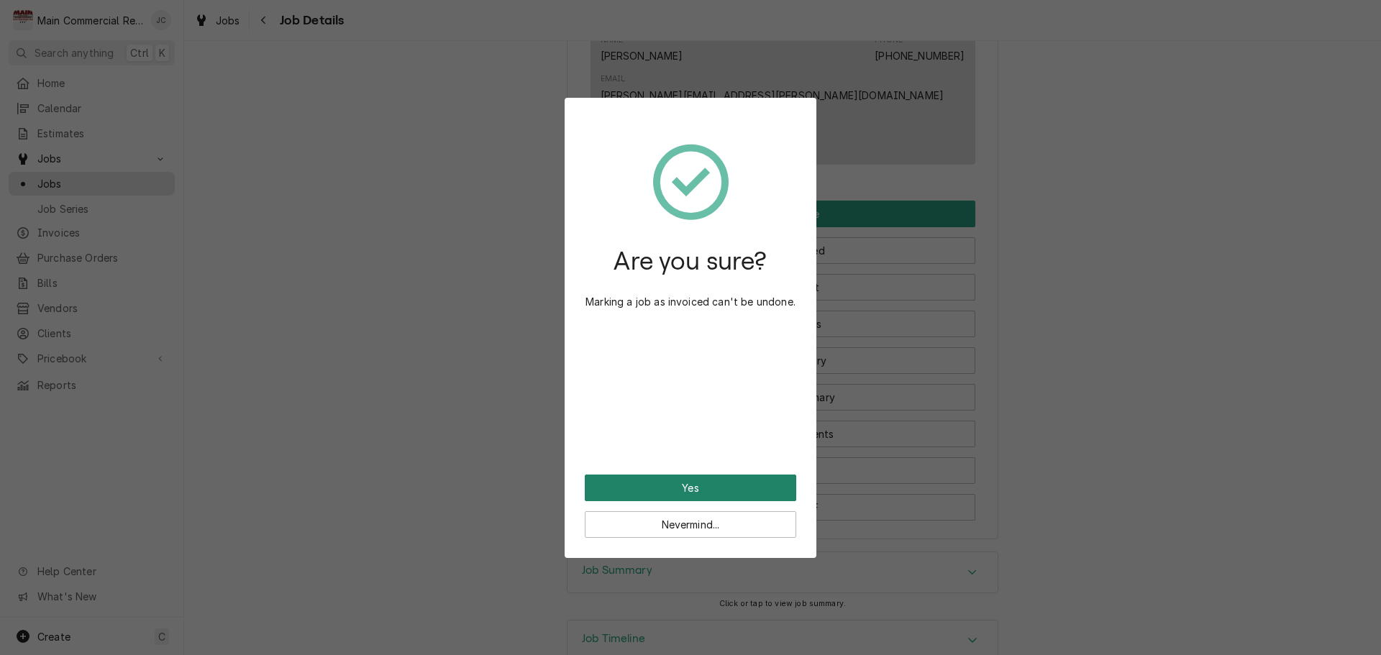
click at [715, 493] on button "Yes" at bounding box center [690, 488] width 211 height 27
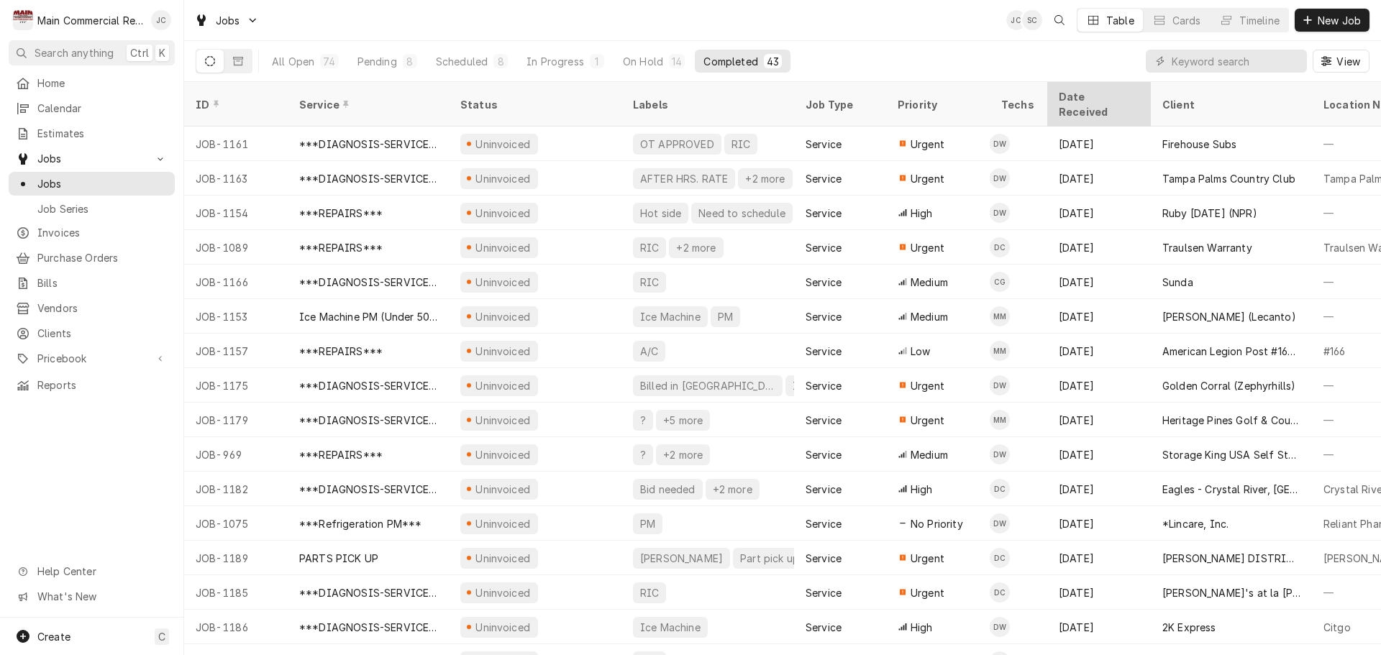
click at [1085, 94] on div "Date Received" at bounding box center [1098, 104] width 78 height 30
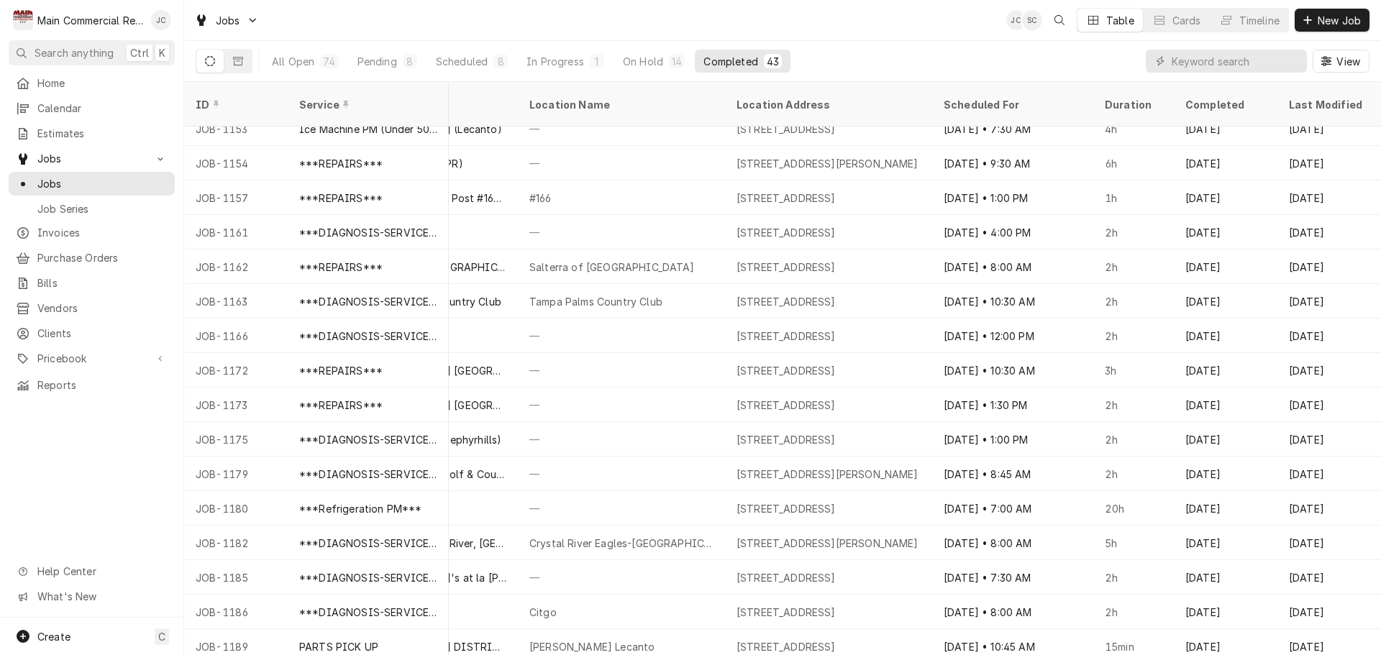
scroll to position [0, 805]
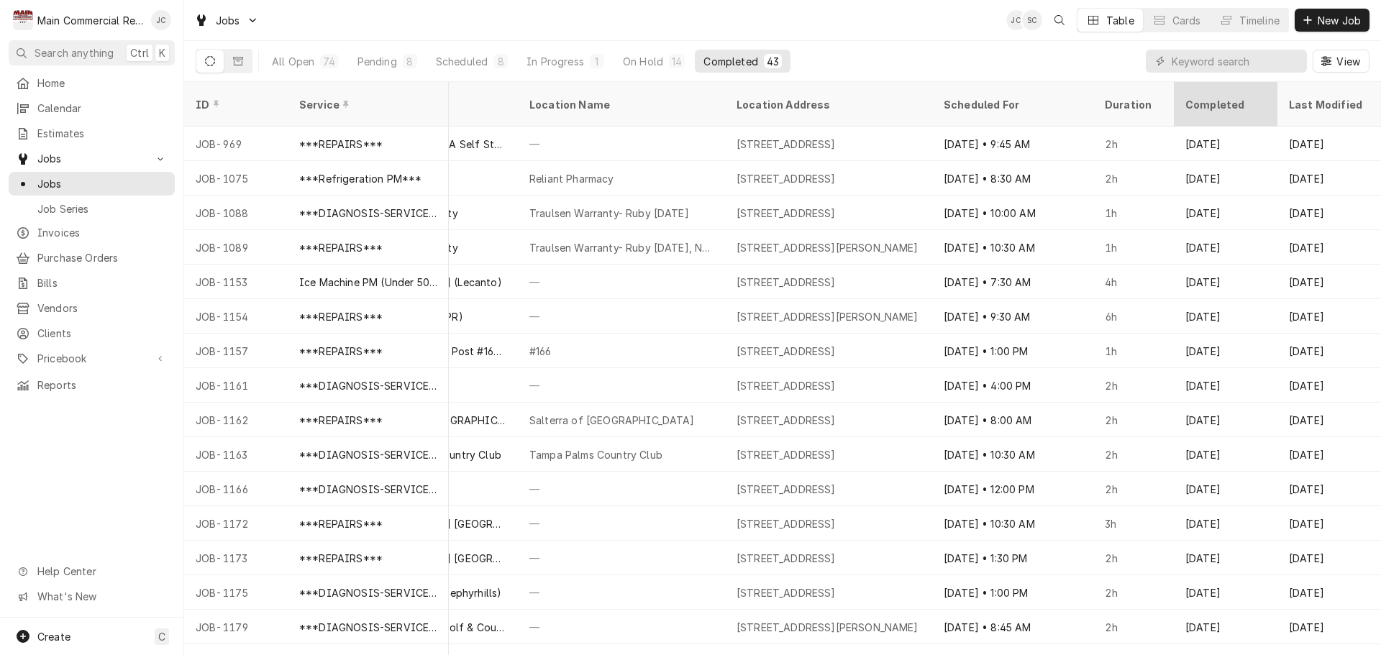
click at [1195, 99] on div "Completed" at bounding box center [1224, 104] width 78 height 15
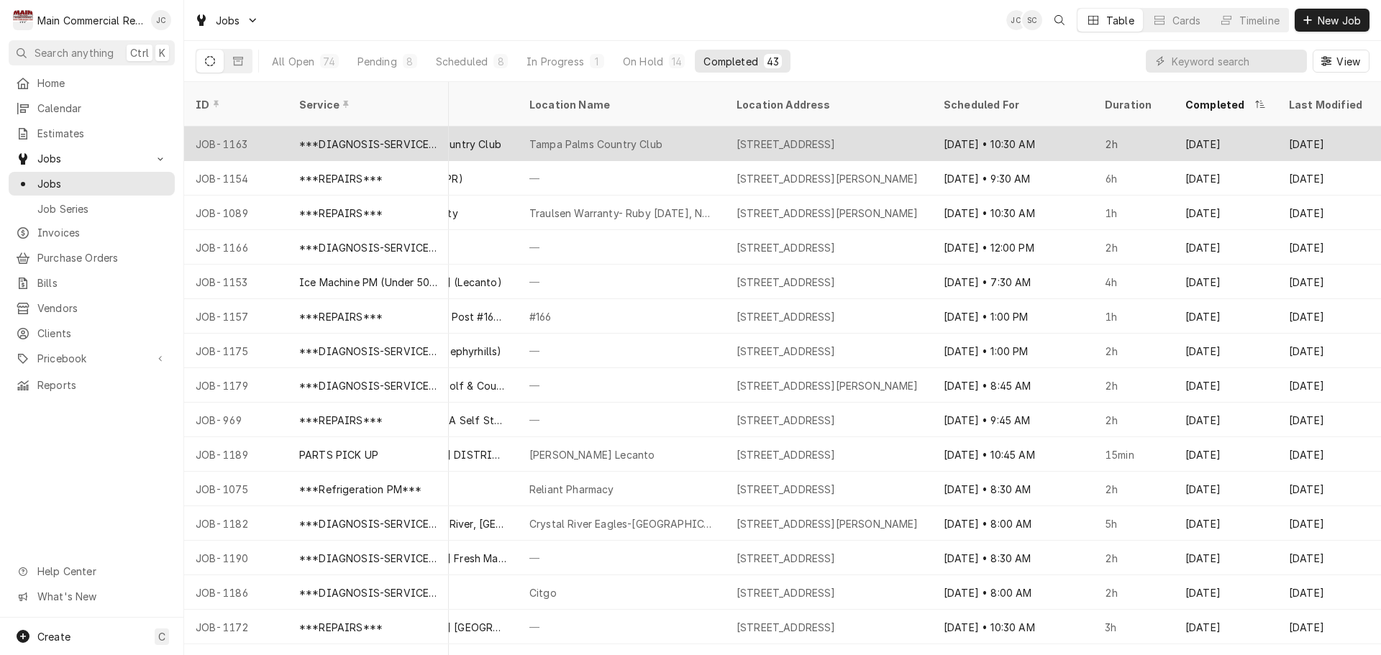
click at [616, 137] on div "Tampa Palms Country Club" at bounding box center [595, 144] width 133 height 15
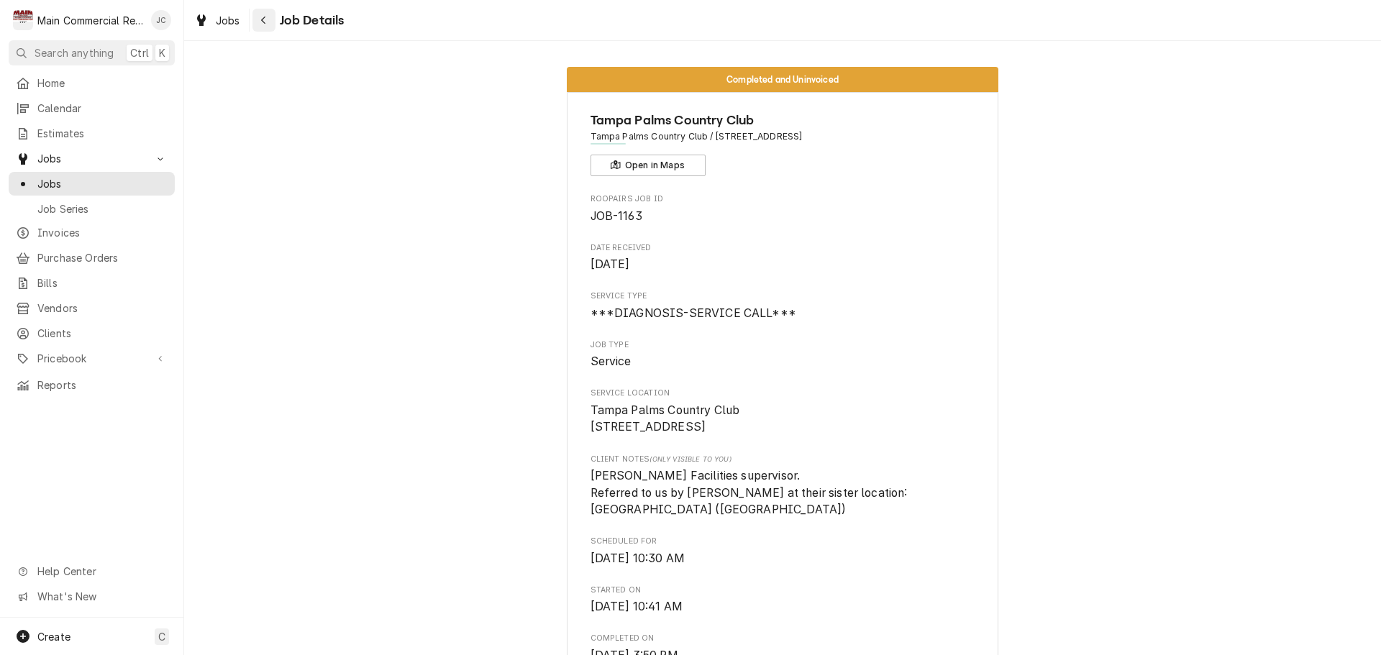
click at [264, 24] on icon "Navigate back" at bounding box center [263, 20] width 6 height 10
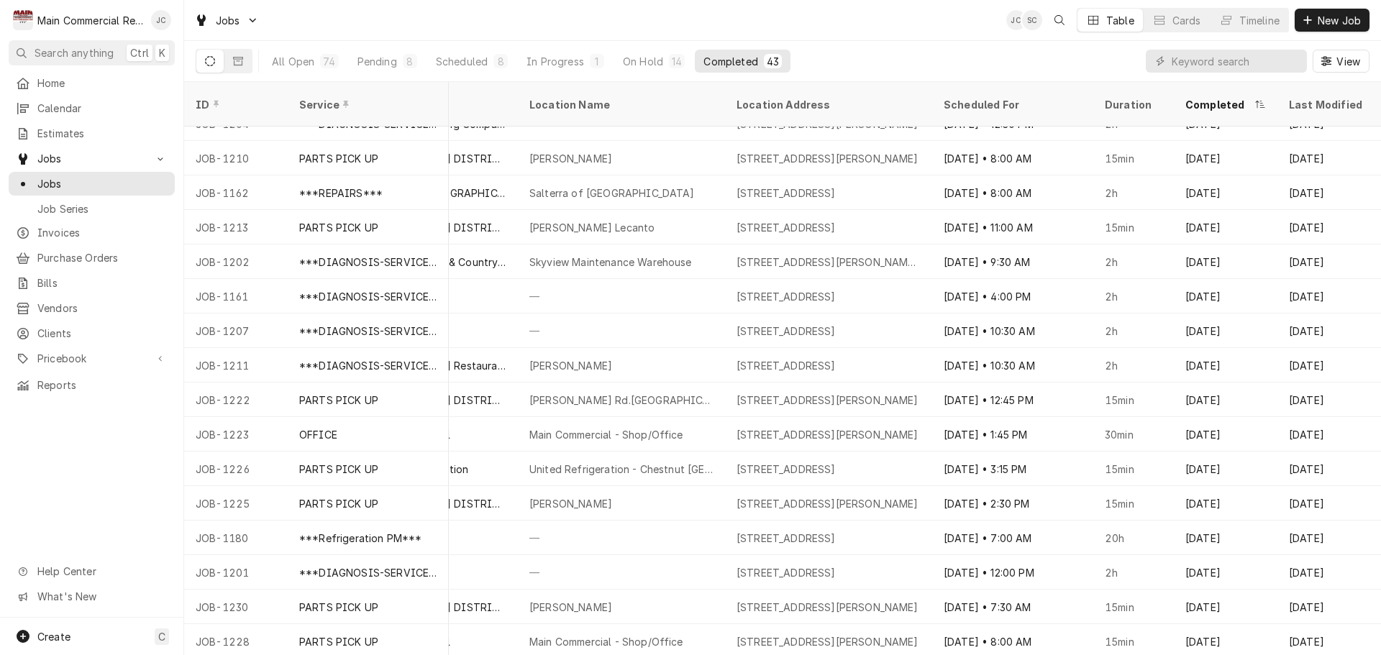
scroll to position [849, 805]
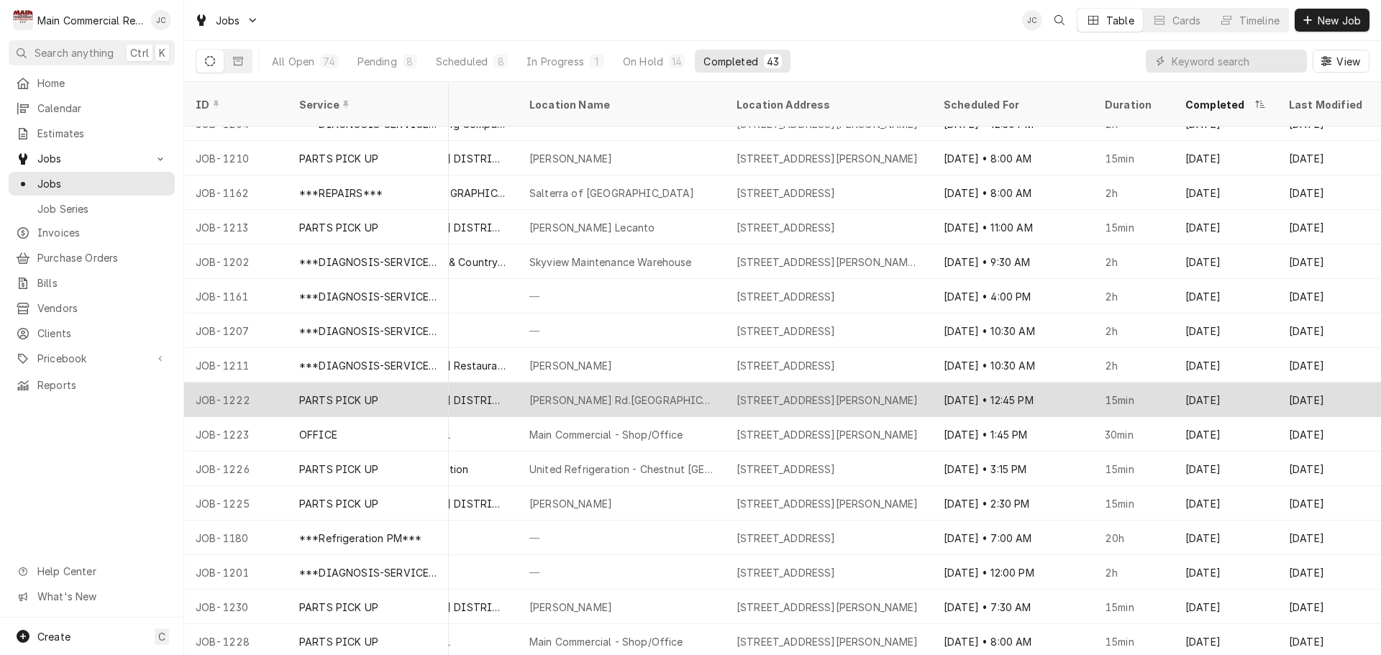
click at [330, 393] on div "PARTS PICK UP" at bounding box center [338, 400] width 79 height 15
